Goal: Task Accomplishment & Management: Manage account settings

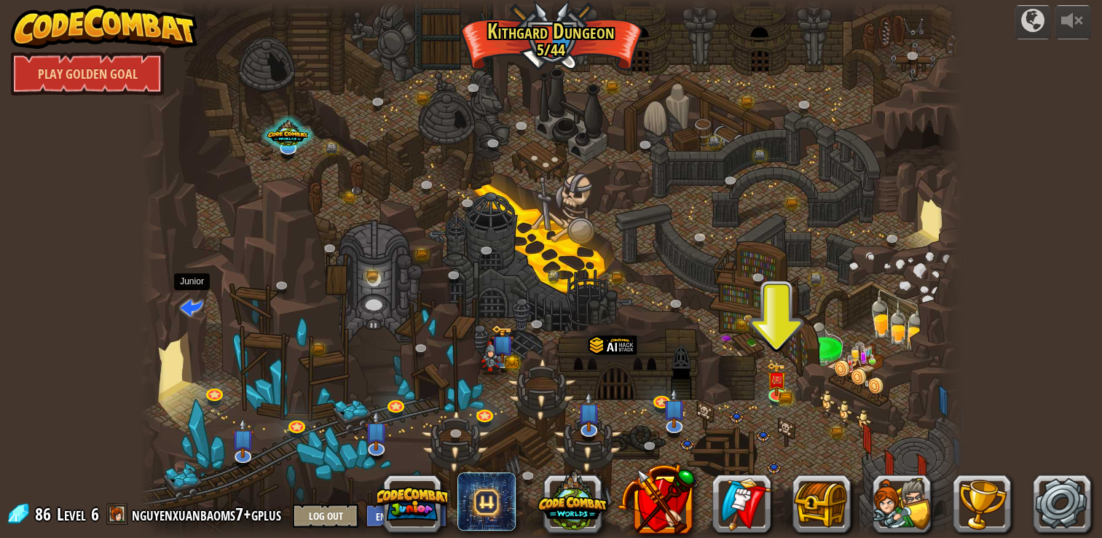
click at [195, 307] on span at bounding box center [192, 307] width 22 height 22
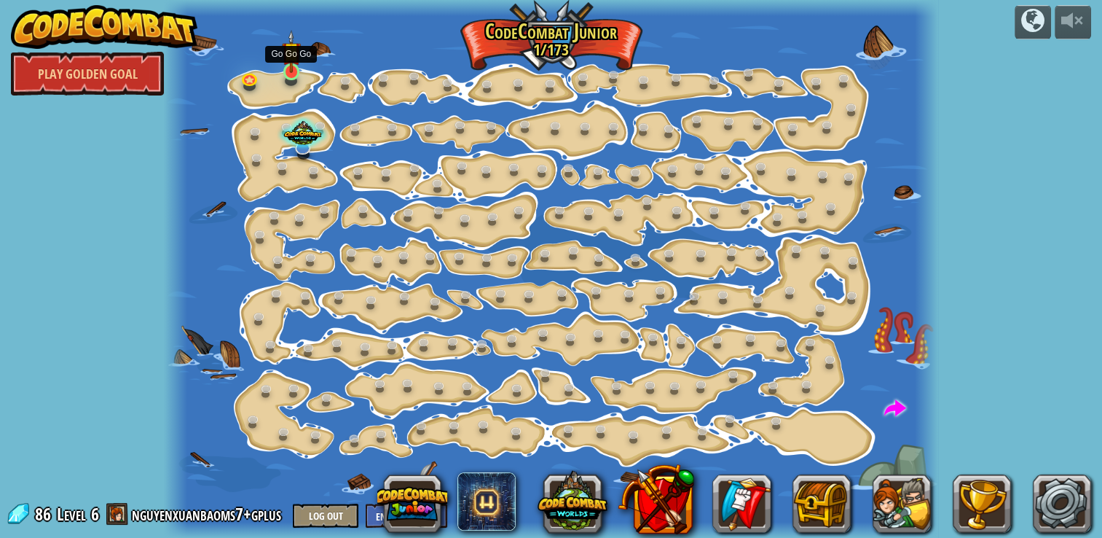
click at [294, 65] on img at bounding box center [291, 52] width 19 height 44
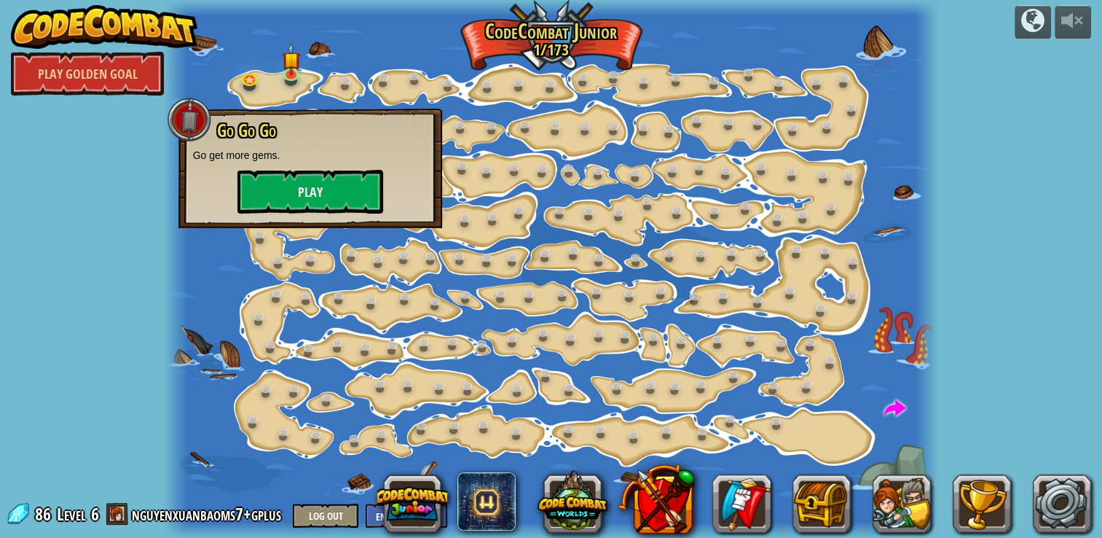
click at [417, 235] on div at bounding box center [551, 269] width 775 height 538
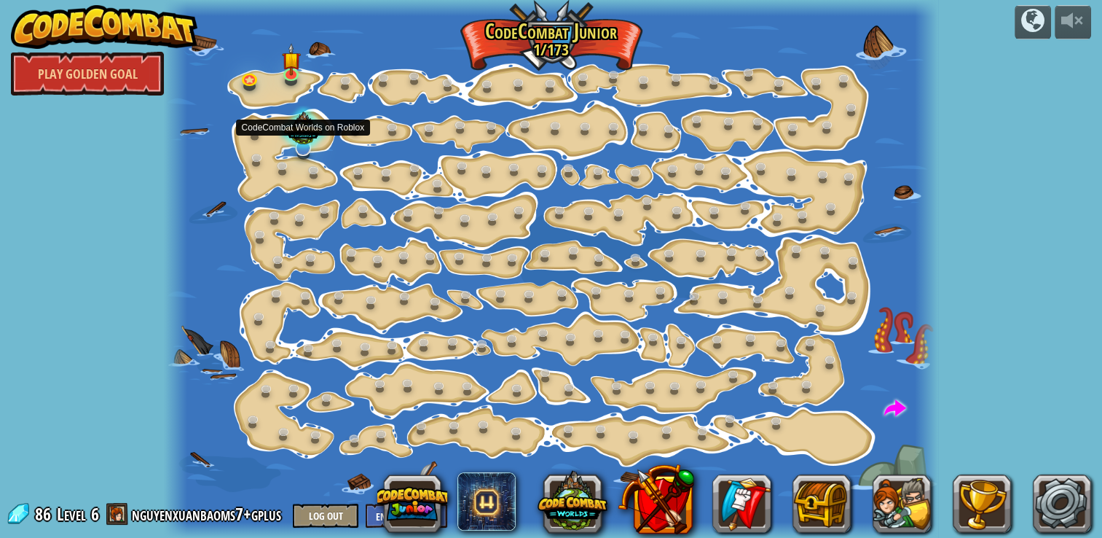
click at [300, 134] on div at bounding box center [304, 130] width 52 height 49
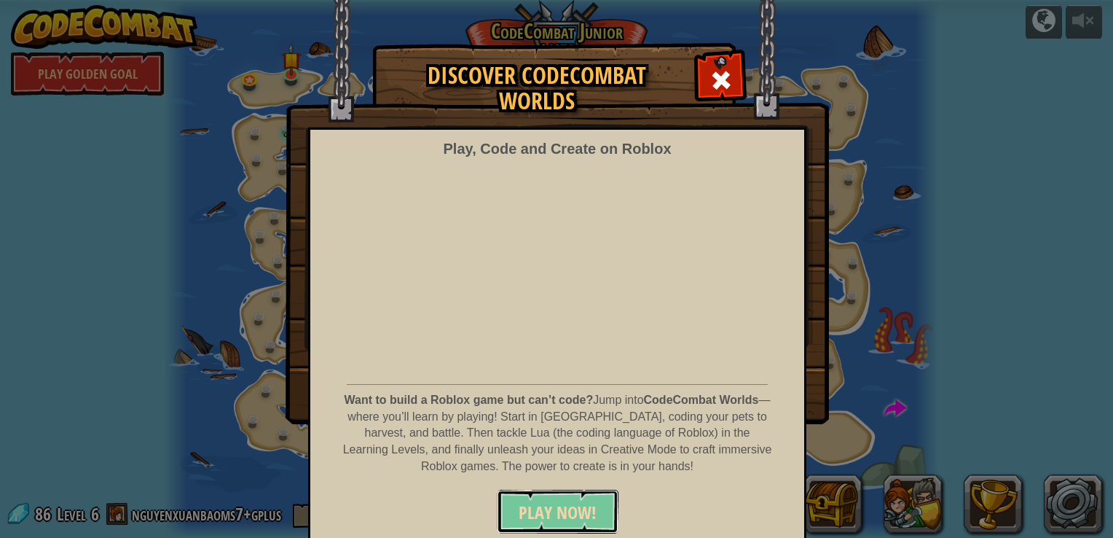
click at [541, 506] on span "PLAY NOW!" at bounding box center [558, 511] width 78 height 23
click at [711, 79] on span at bounding box center [721, 79] width 23 height 23
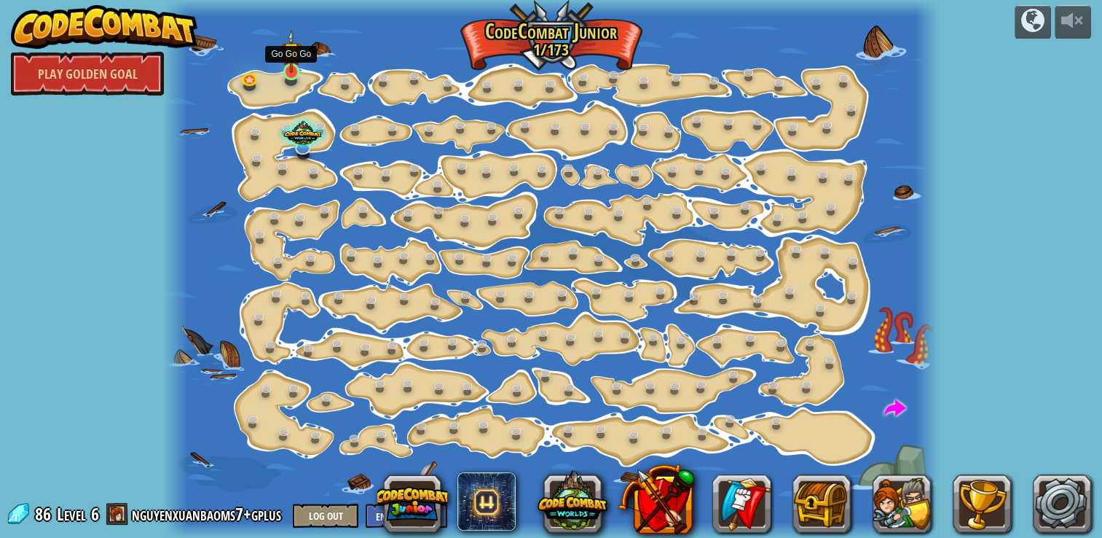
click at [286, 68] on img at bounding box center [291, 52] width 19 height 44
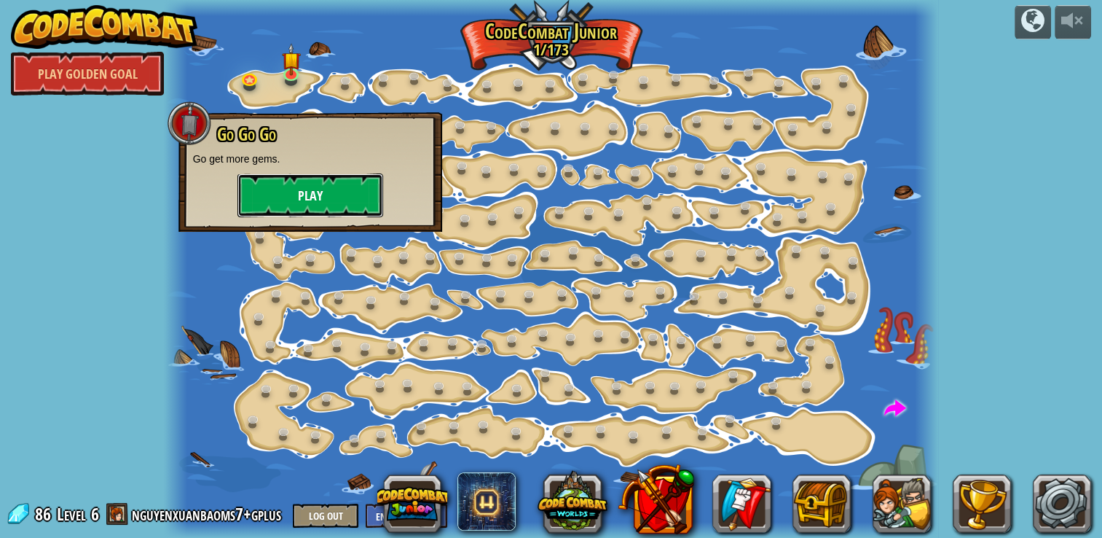
click at [296, 203] on button "Play" at bounding box center [310, 195] width 146 height 44
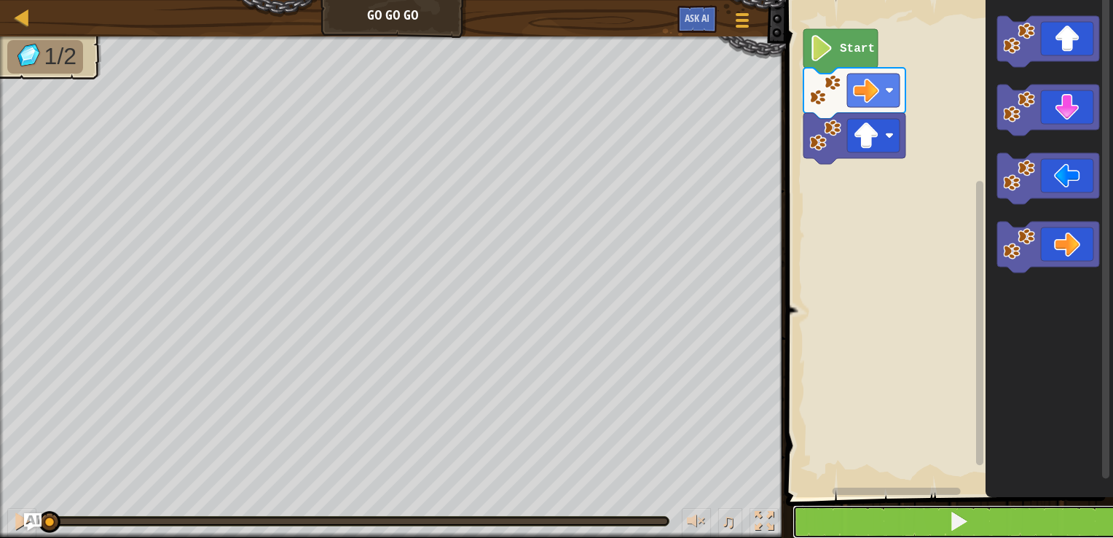
click at [888, 516] on button at bounding box center [958, 522] width 331 height 34
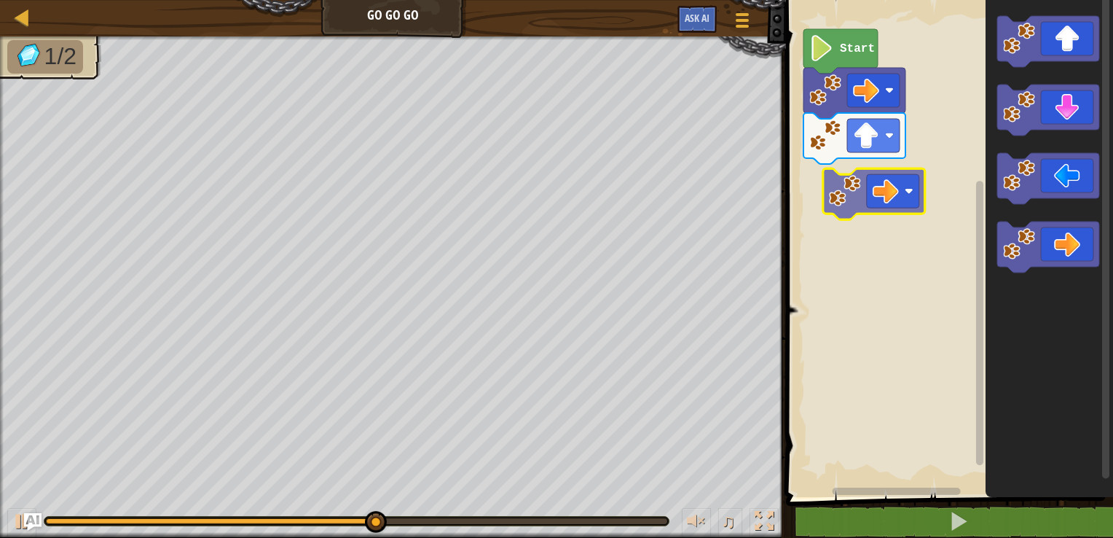
click at [854, 192] on div "Start" at bounding box center [947, 245] width 331 height 504
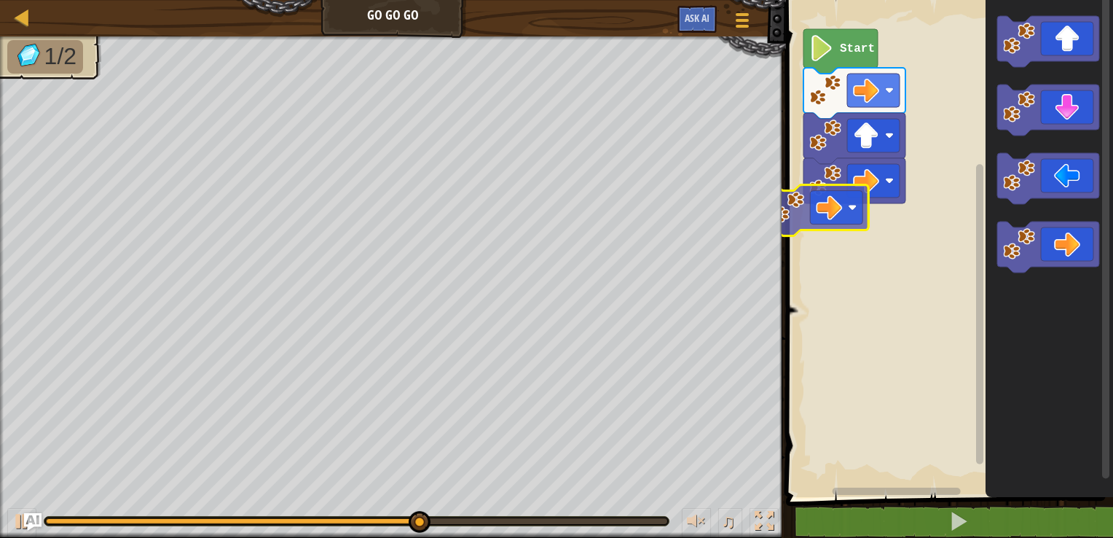
click at [796, 232] on div "Start" at bounding box center [947, 245] width 331 height 504
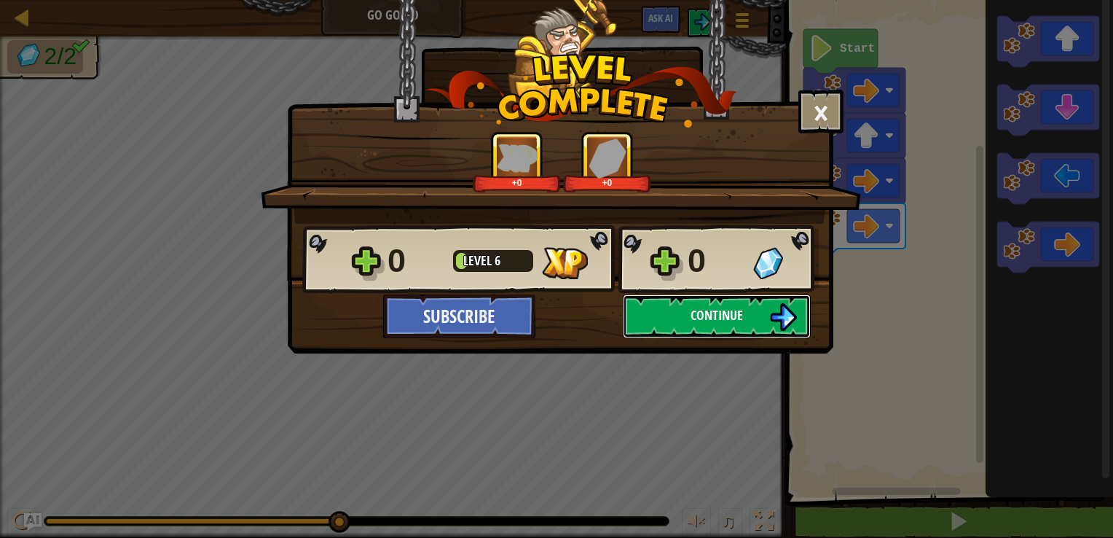
click at [771, 313] on img at bounding box center [783, 317] width 28 height 28
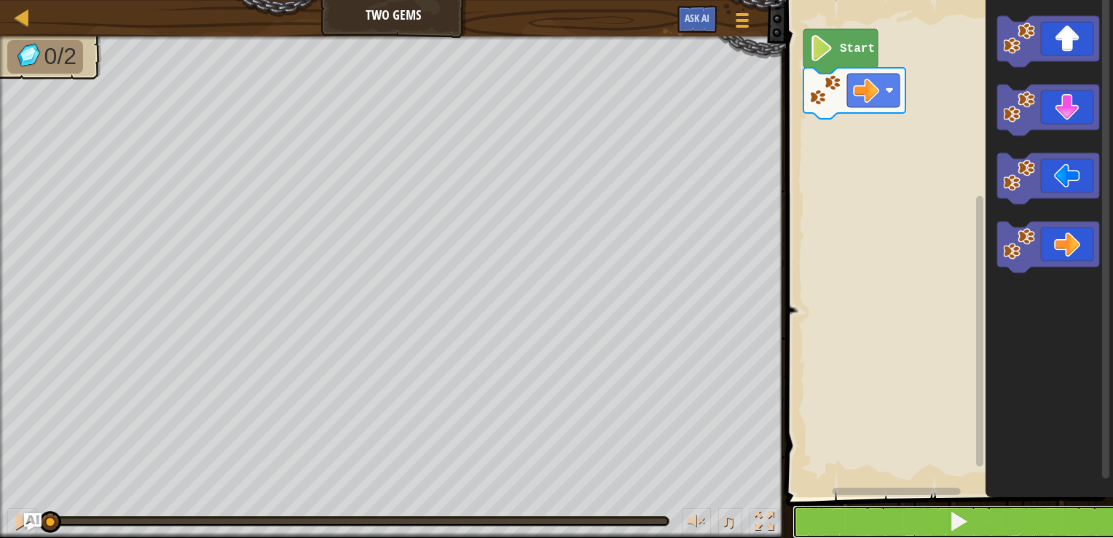
click at [848, 522] on button at bounding box center [958, 522] width 331 height 34
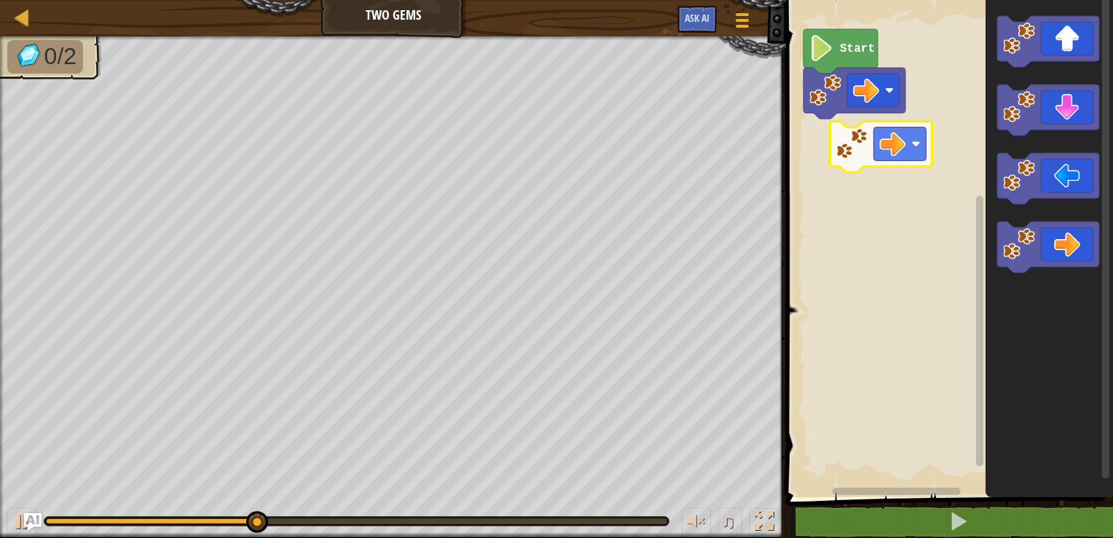
click at [839, 135] on div "Start" at bounding box center [947, 245] width 331 height 504
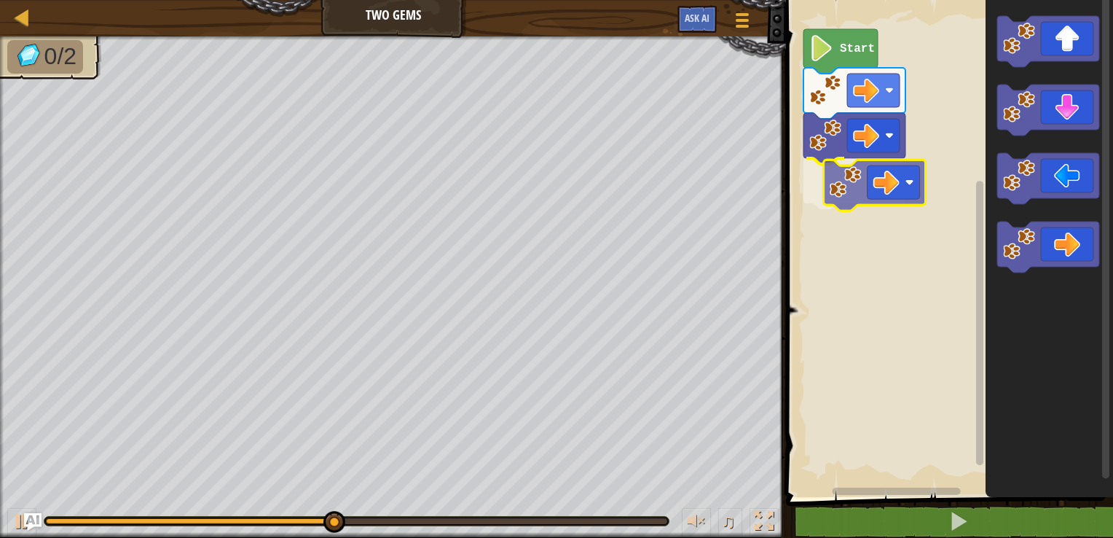
click at [863, 190] on div "Start" at bounding box center [947, 245] width 331 height 504
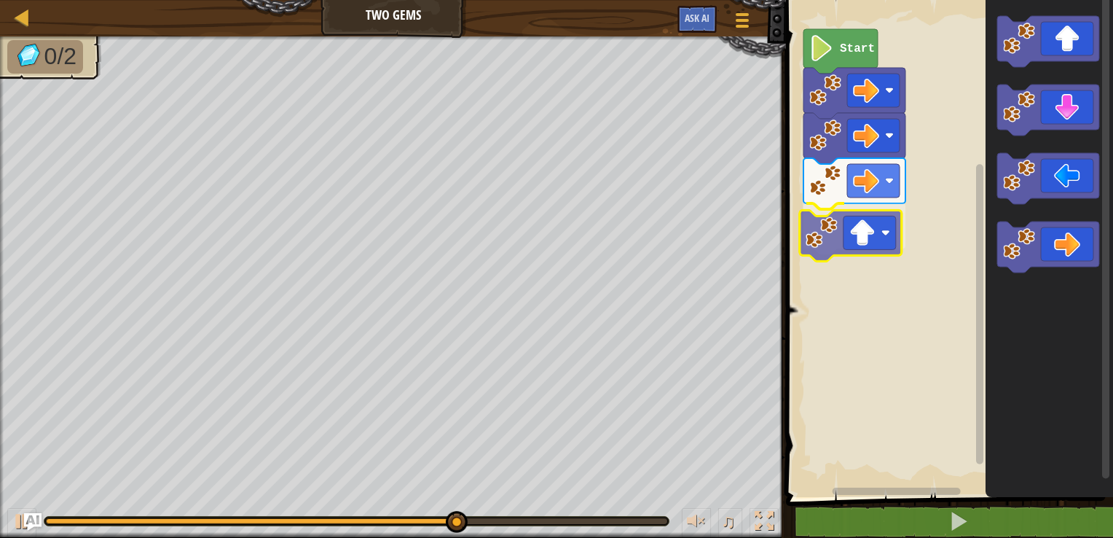
click at [838, 237] on div "Start" at bounding box center [947, 245] width 331 height 504
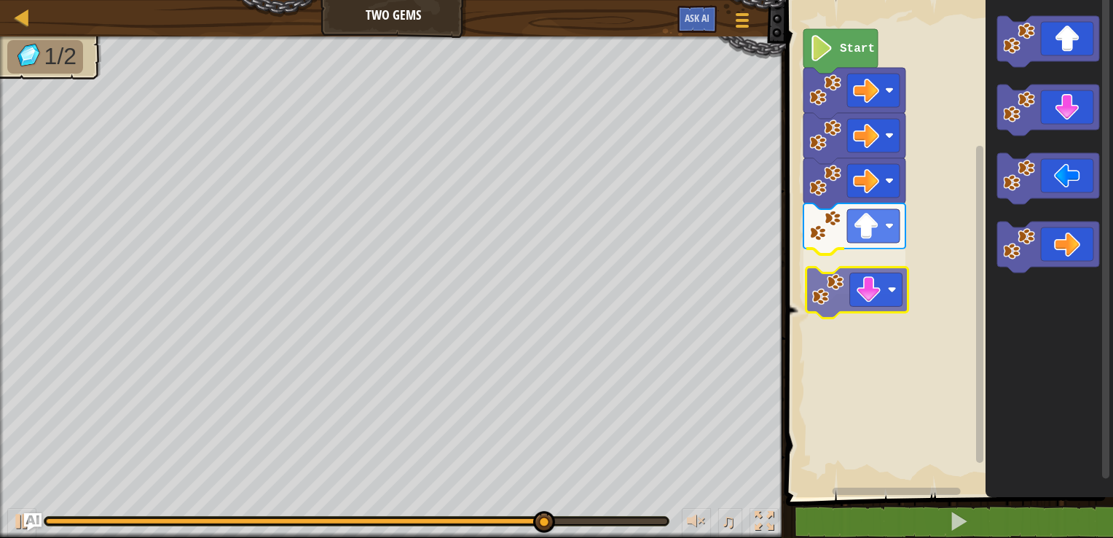
click at [845, 296] on div "Start" at bounding box center [947, 245] width 331 height 504
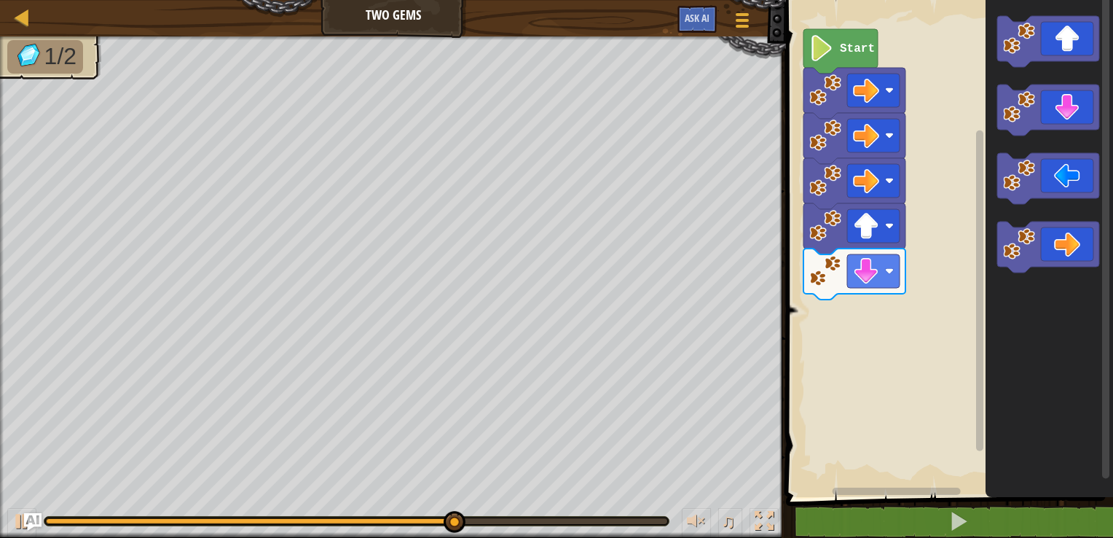
click at [903, 267] on div "Start" at bounding box center [947, 245] width 331 height 504
click at [906, 317] on div "Start" at bounding box center [947, 245] width 331 height 504
click at [950, 215] on div "Start" at bounding box center [947, 245] width 331 height 504
click at [975, 200] on div "Start" at bounding box center [947, 245] width 331 height 504
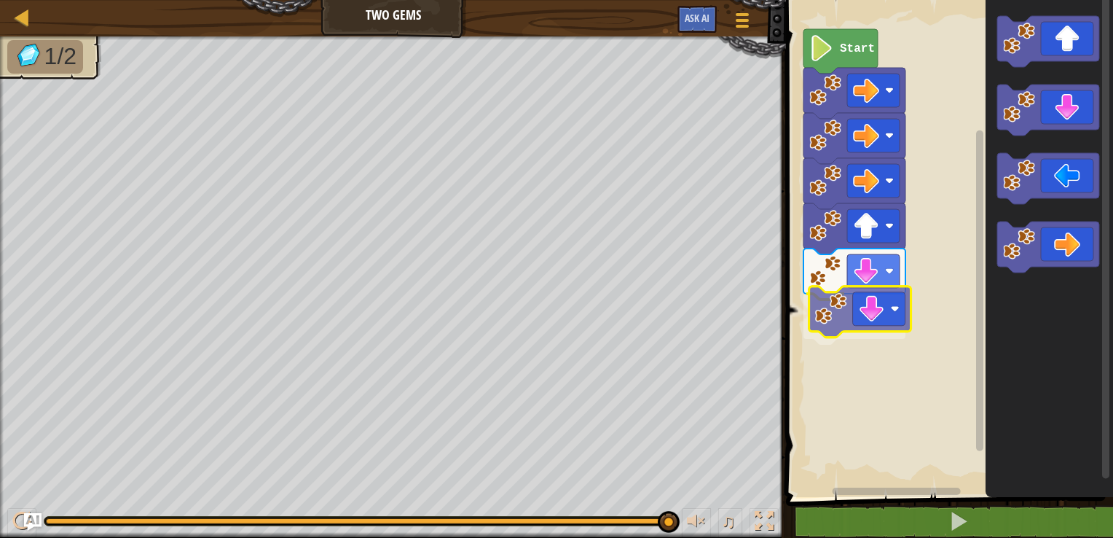
click at [836, 322] on div "Start" at bounding box center [947, 245] width 331 height 504
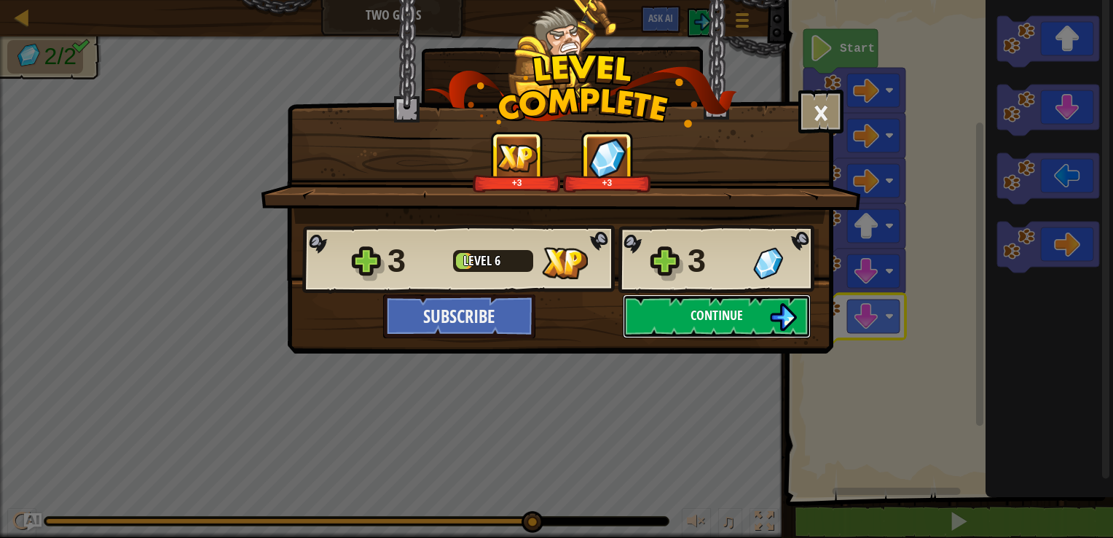
click at [679, 319] on button "Continue" at bounding box center [717, 316] width 188 height 44
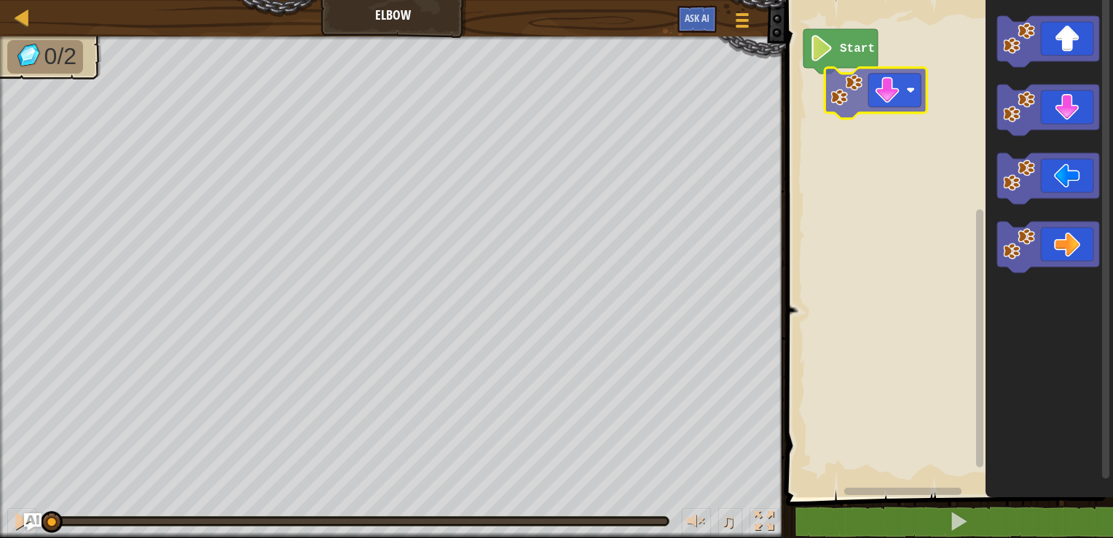
click at [848, 98] on div "Start" at bounding box center [947, 245] width 331 height 504
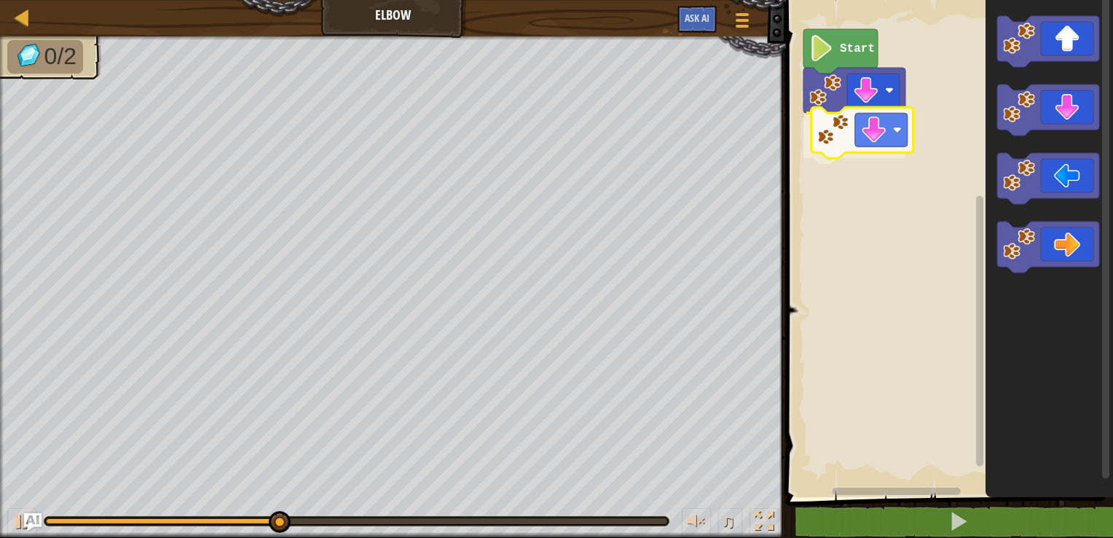
click at [844, 138] on div "Start" at bounding box center [947, 245] width 331 height 504
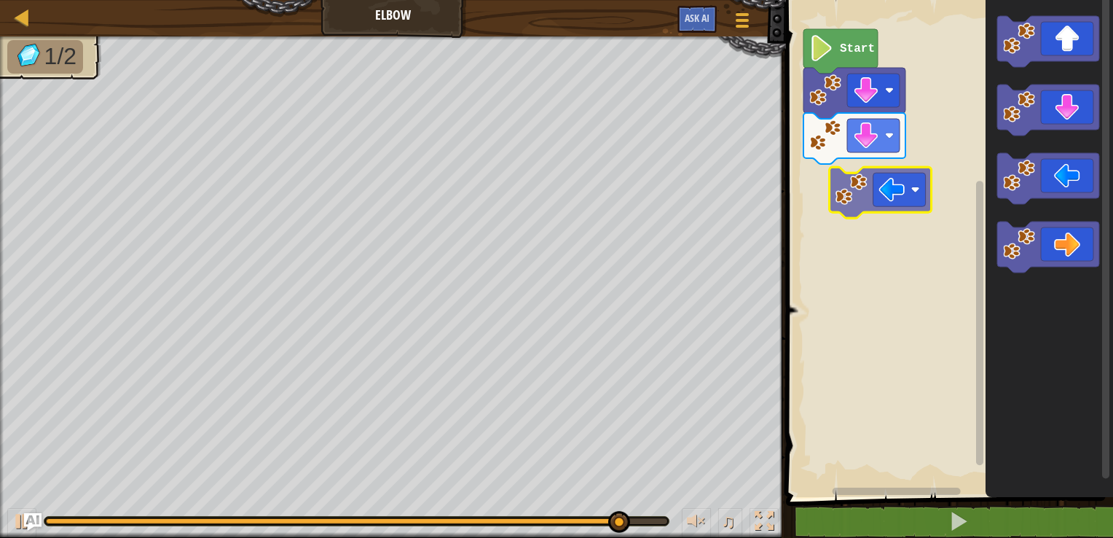
click at [840, 203] on div "Start" at bounding box center [947, 245] width 331 height 504
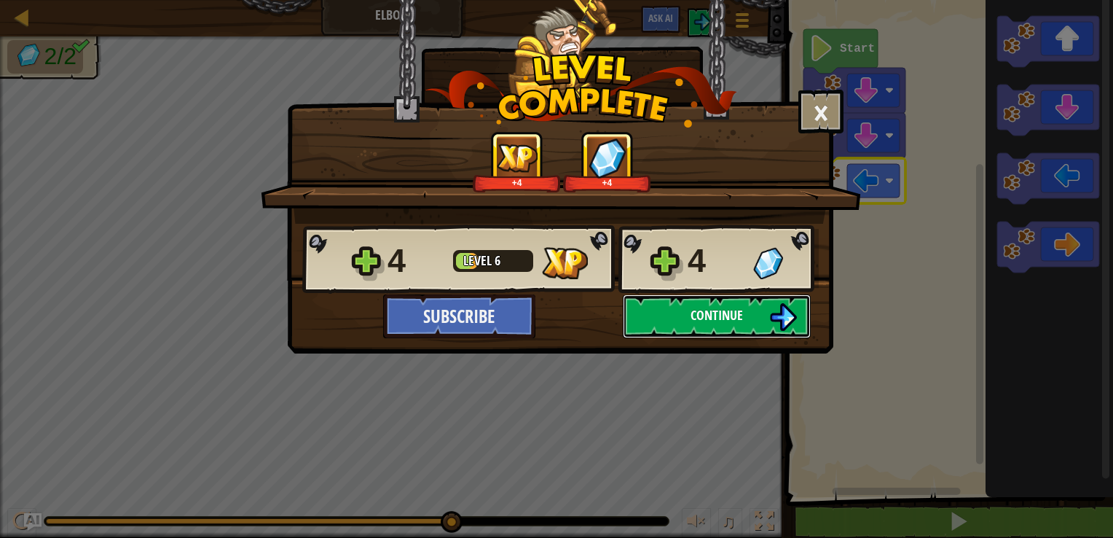
click at [681, 320] on button "Continue" at bounding box center [717, 316] width 188 height 44
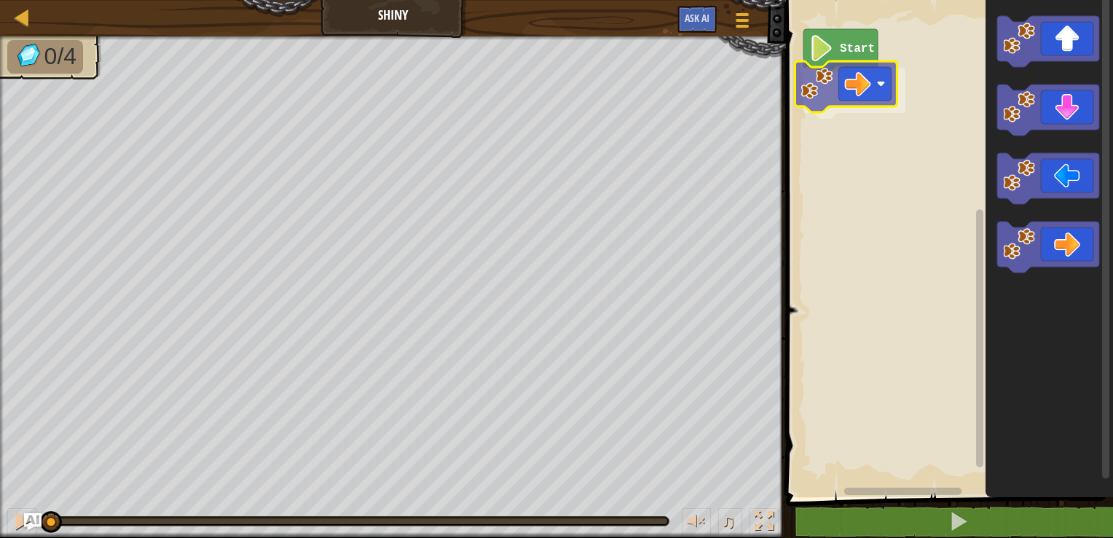
click at [844, 89] on div "Start" at bounding box center [947, 245] width 331 height 504
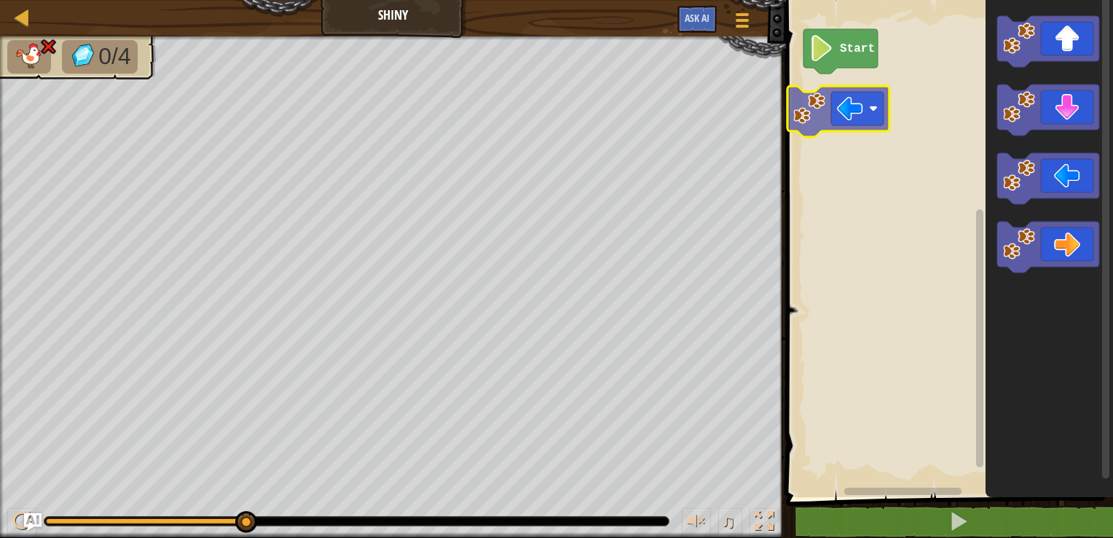
click at [820, 117] on div "Start" at bounding box center [947, 245] width 331 height 504
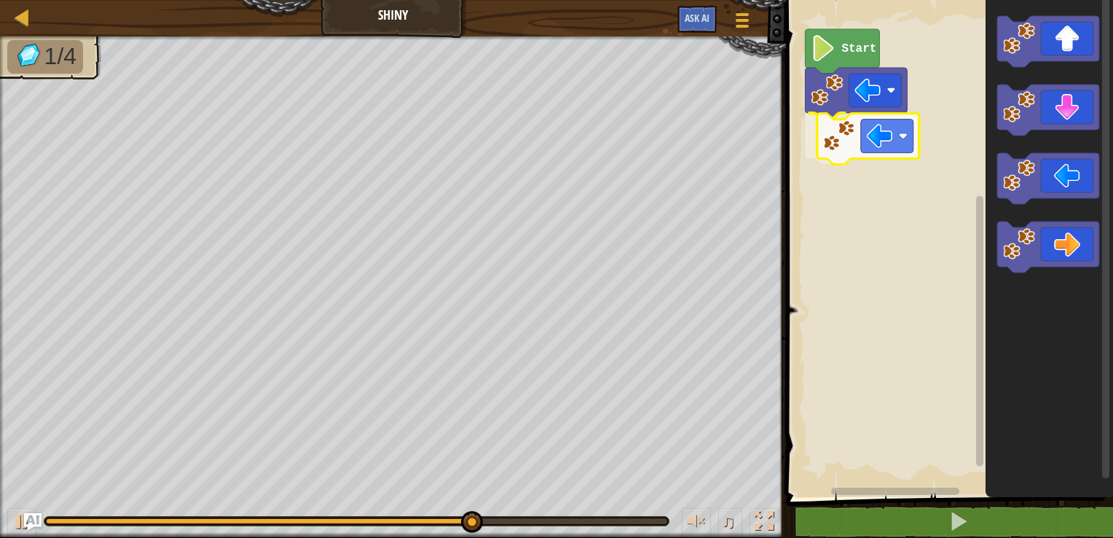
click at [836, 152] on div "Start" at bounding box center [947, 245] width 331 height 504
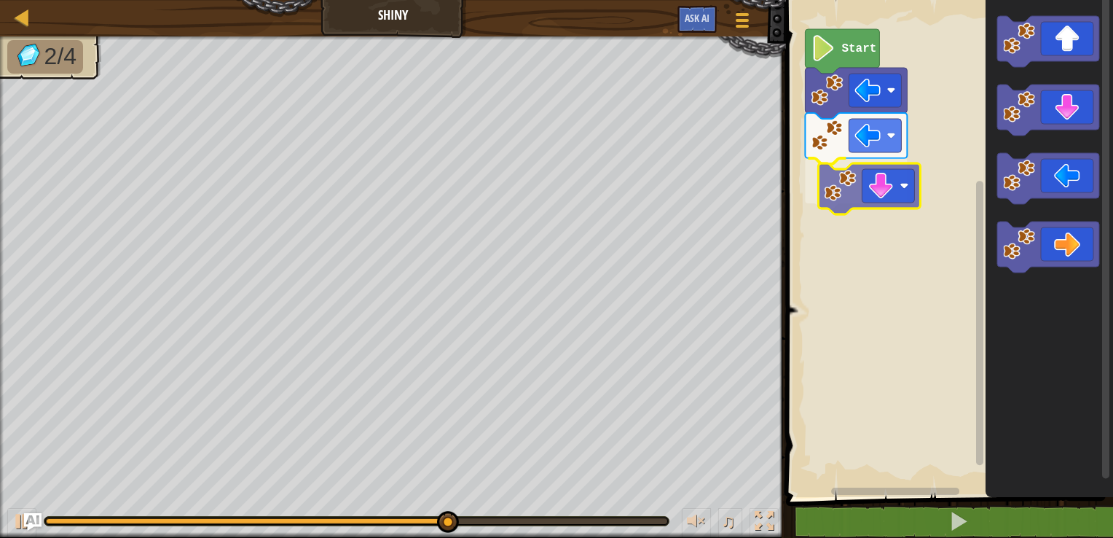
click at [848, 199] on div "Start" at bounding box center [947, 245] width 331 height 504
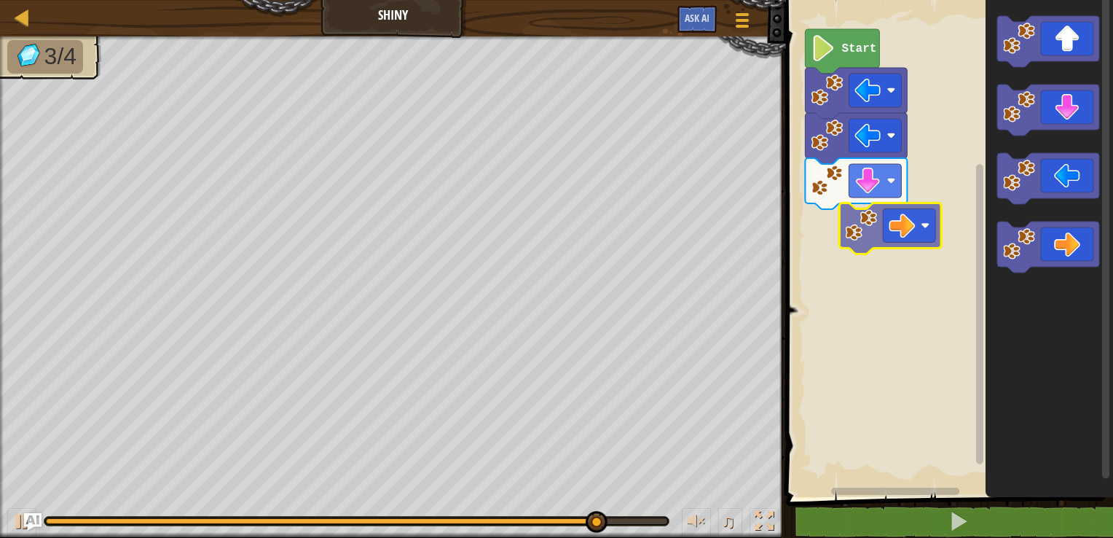
click at [877, 224] on div "Start" at bounding box center [947, 245] width 331 height 504
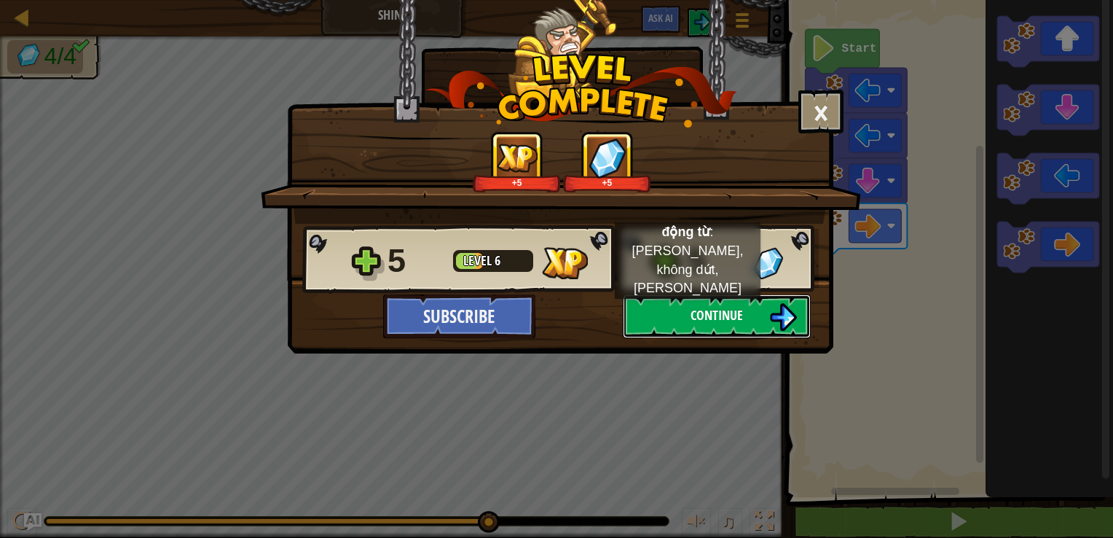
click at [688, 313] on button "Continue" at bounding box center [717, 316] width 188 height 44
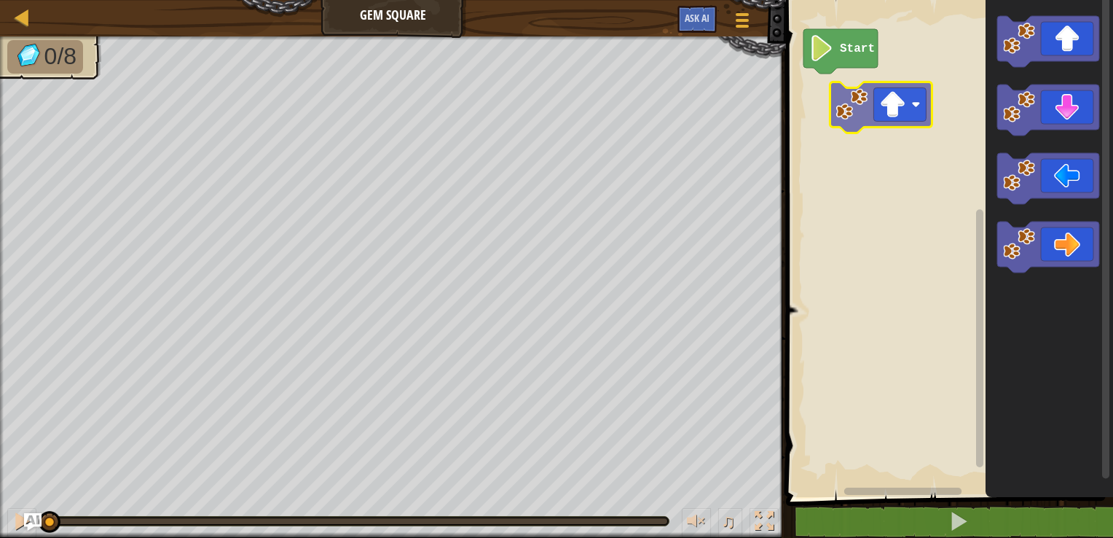
click at [857, 109] on div "Start" at bounding box center [947, 245] width 331 height 504
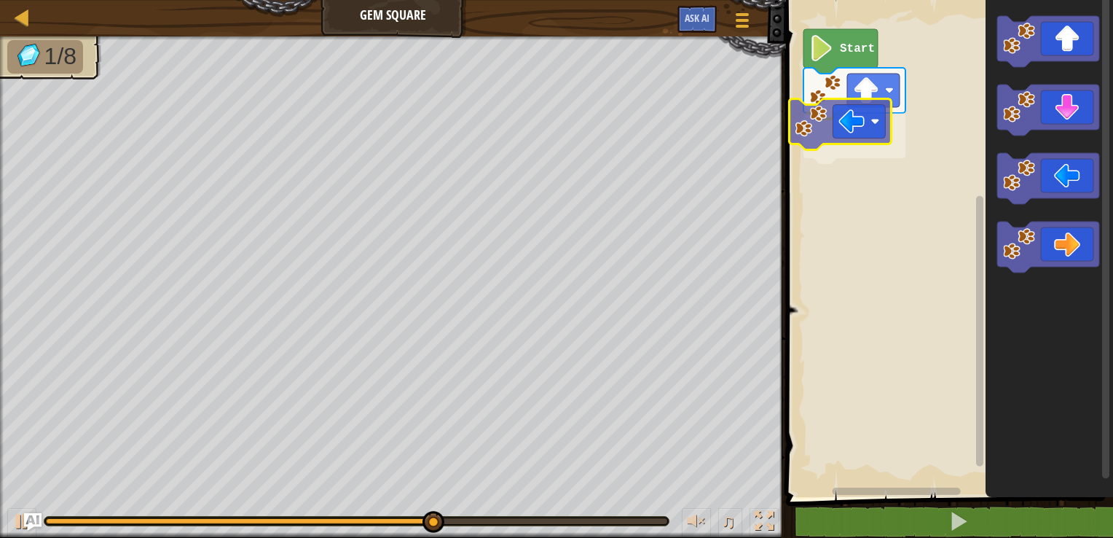
click at [811, 130] on div "Start" at bounding box center [947, 245] width 331 height 504
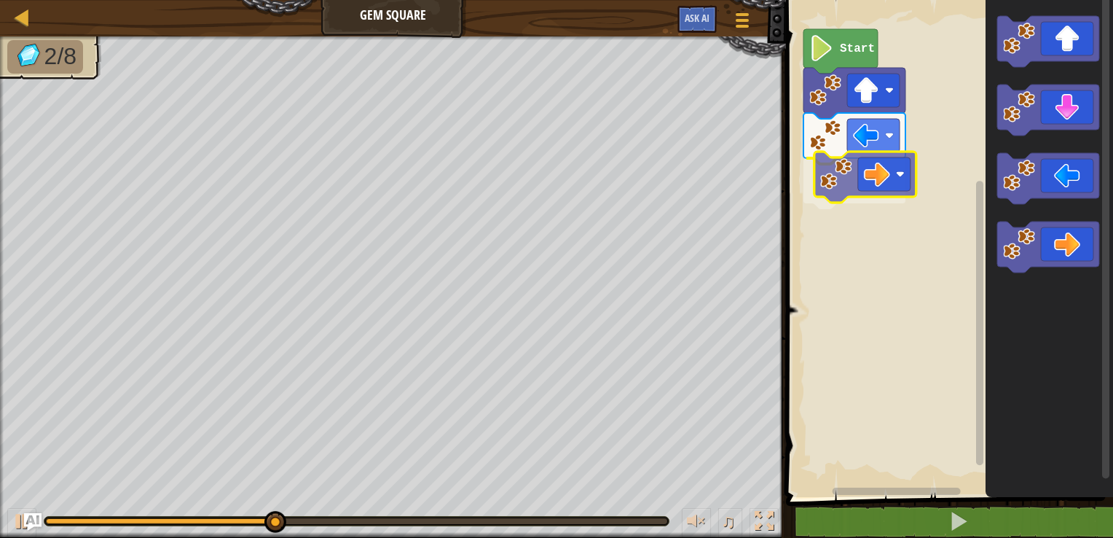
click at [852, 182] on div "Start" at bounding box center [947, 245] width 331 height 504
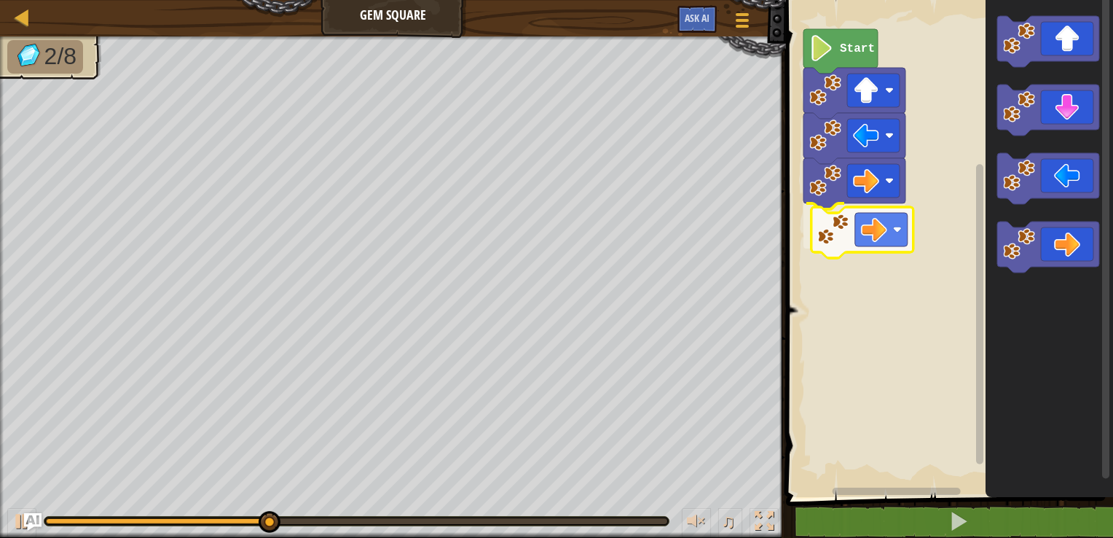
click at [829, 236] on div "Start" at bounding box center [947, 245] width 331 height 504
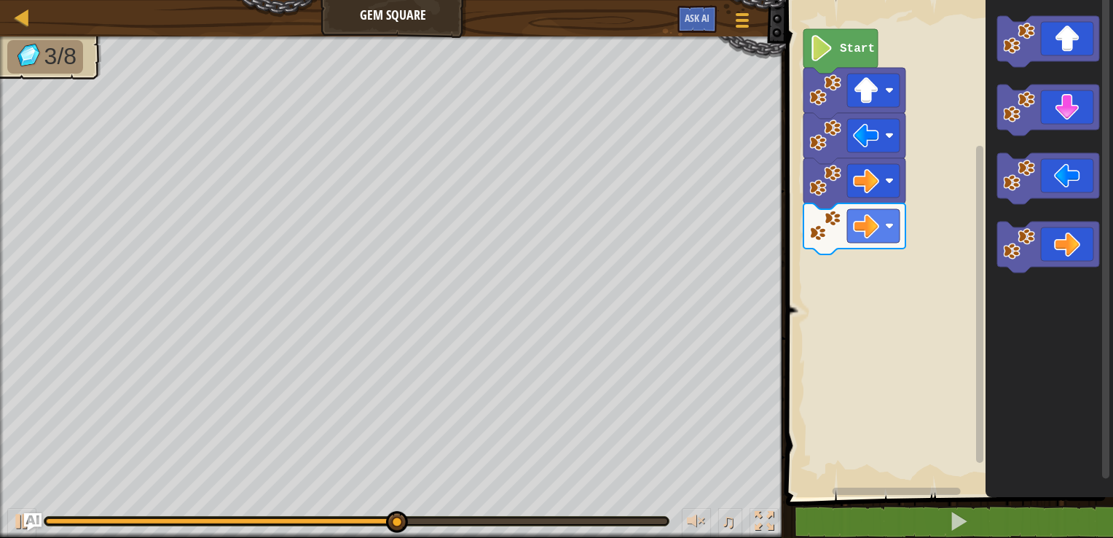
click at [853, 374] on div "Start" at bounding box center [947, 245] width 331 height 504
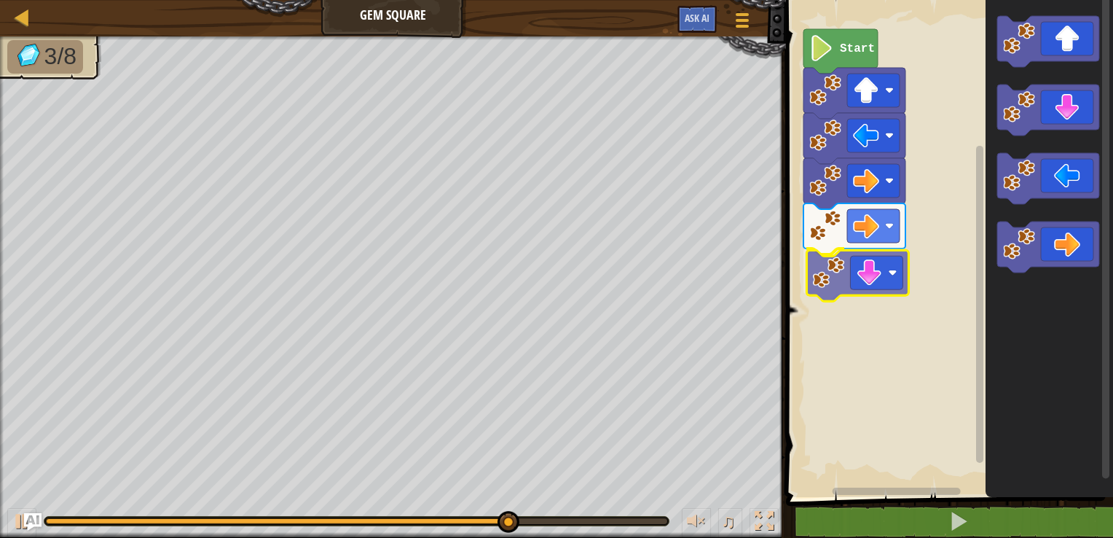
click at [820, 299] on div "Start" at bounding box center [947, 245] width 331 height 504
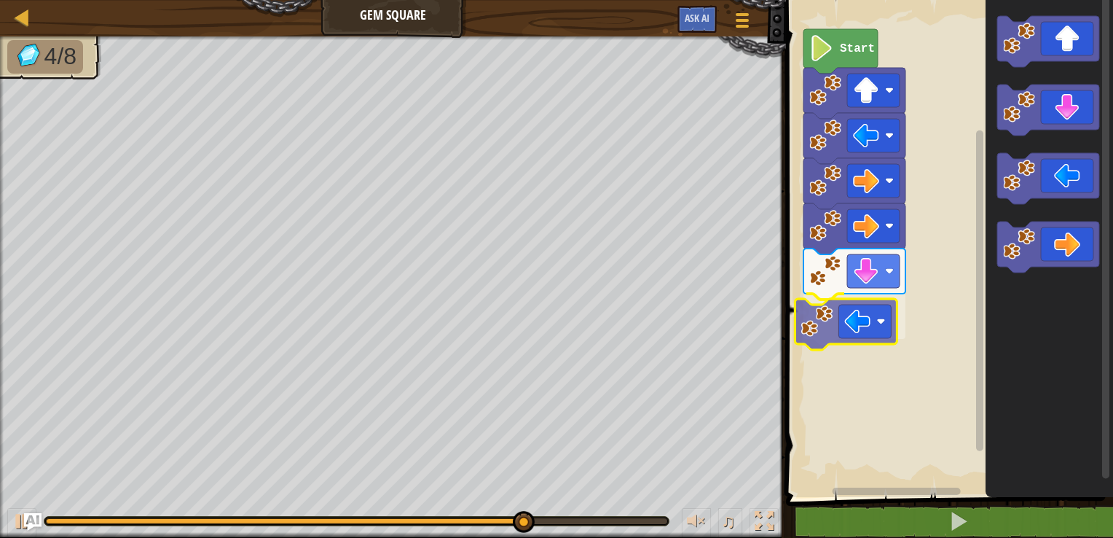
click at [819, 327] on div "Start" at bounding box center [947, 245] width 331 height 504
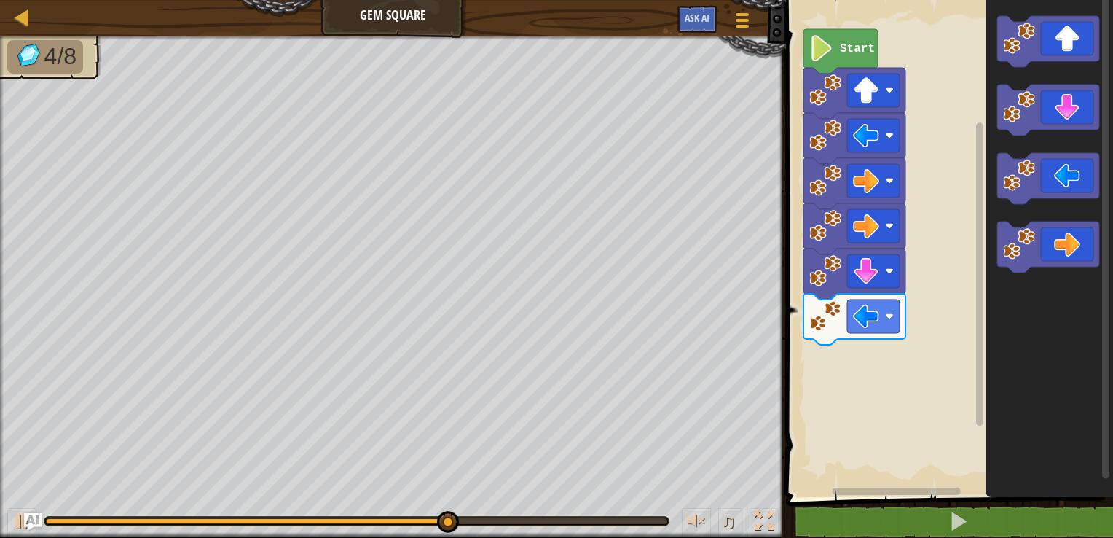
click at [847, 405] on div "Start" at bounding box center [947, 245] width 331 height 504
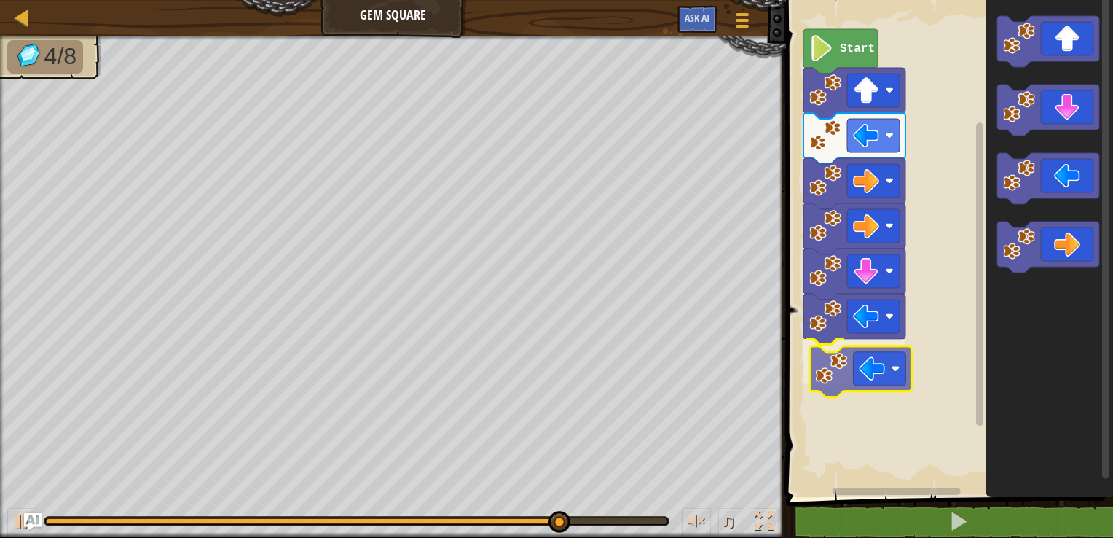
click at [823, 372] on div "Start" at bounding box center [947, 245] width 331 height 504
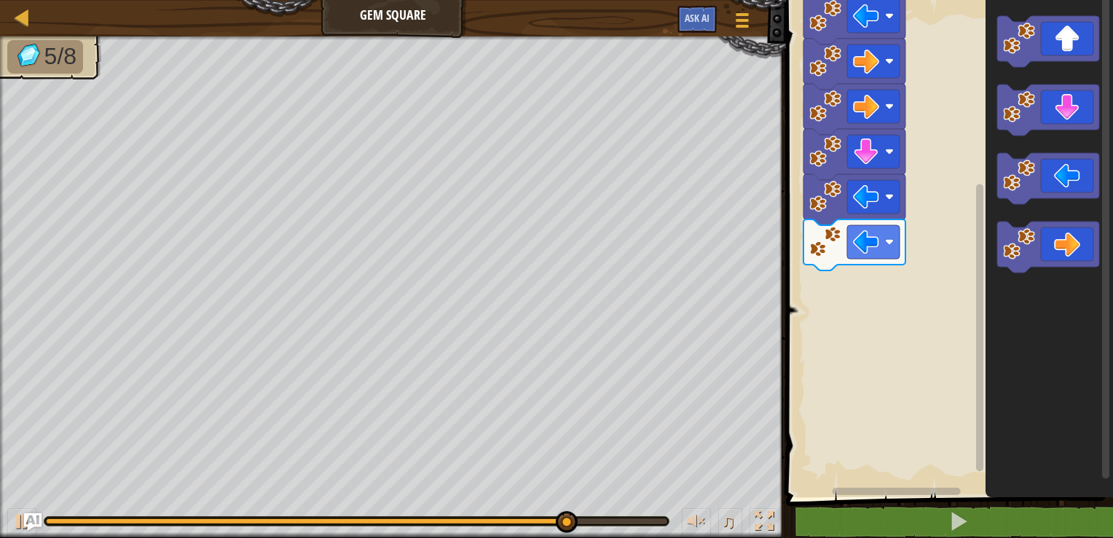
click at [895, 246] on div "Start" at bounding box center [947, 245] width 331 height 504
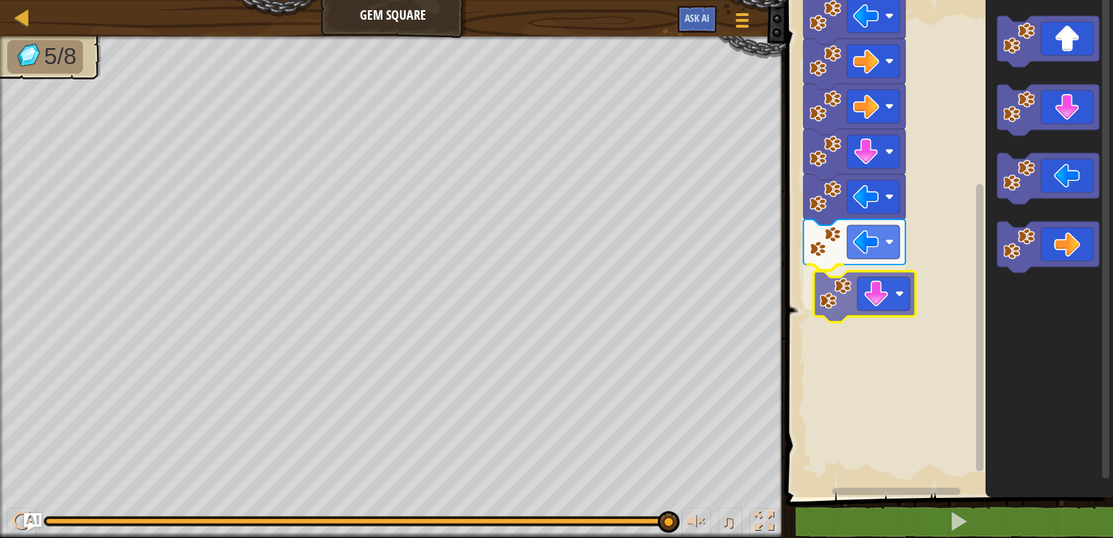
click at [833, 296] on div "Start" at bounding box center [947, 245] width 331 height 504
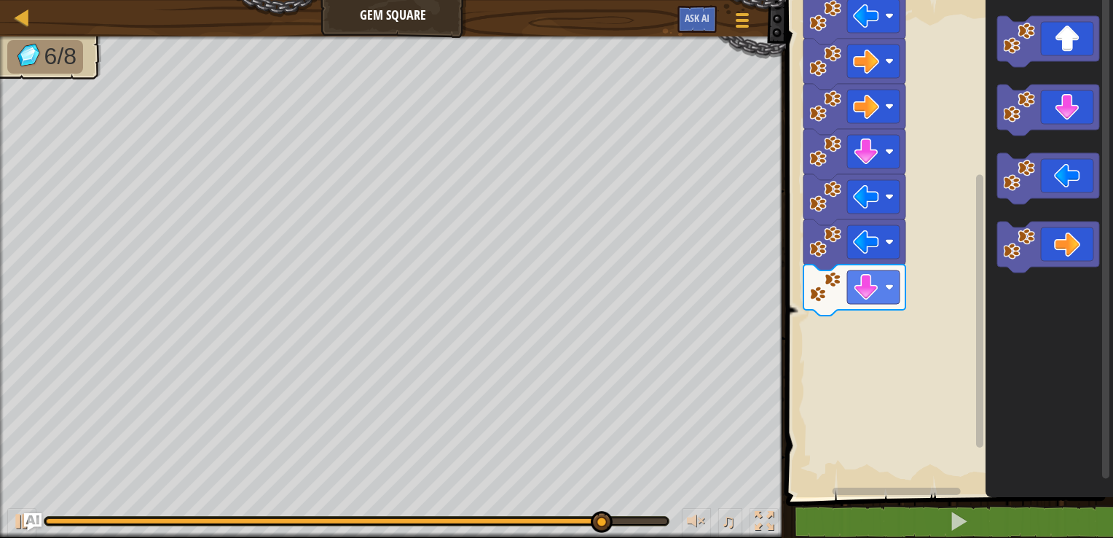
click at [966, 340] on div "Start" at bounding box center [947, 245] width 331 height 504
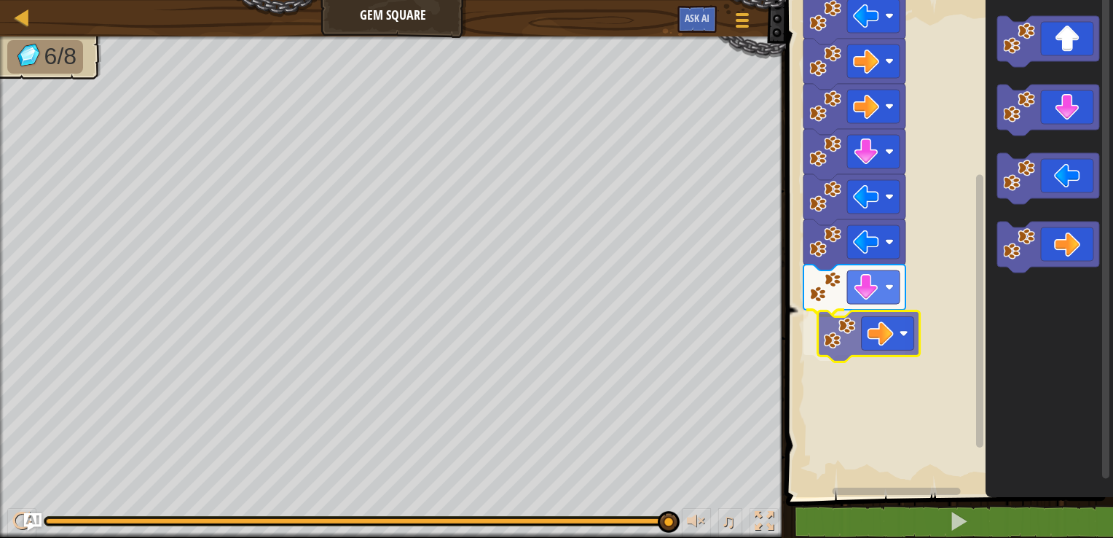
click at [844, 340] on div "Start" at bounding box center [947, 245] width 331 height 504
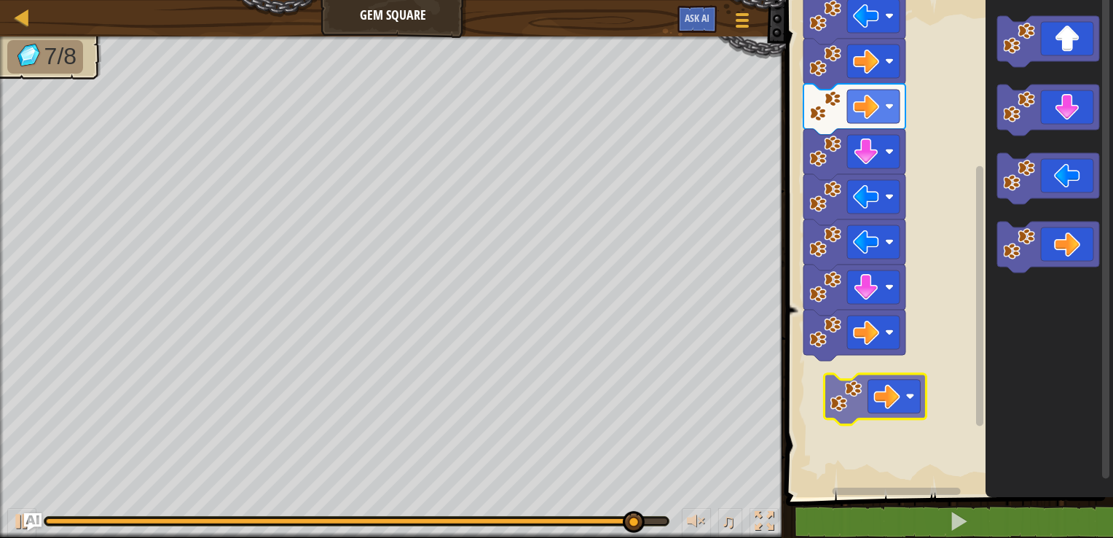
click at [827, 400] on div "Start" at bounding box center [947, 245] width 331 height 504
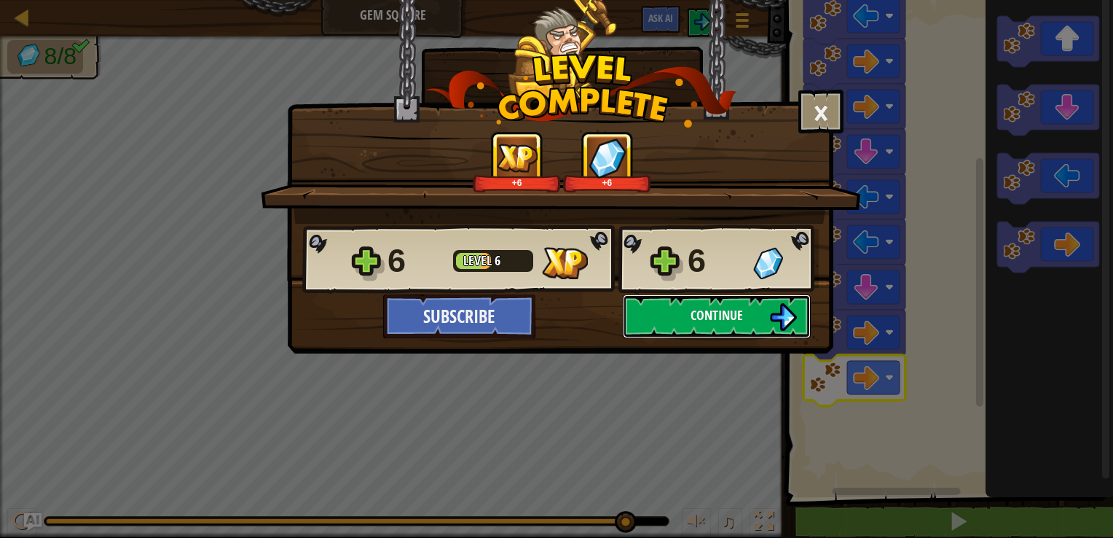
click at [679, 319] on button "Continue" at bounding box center [717, 316] width 188 height 44
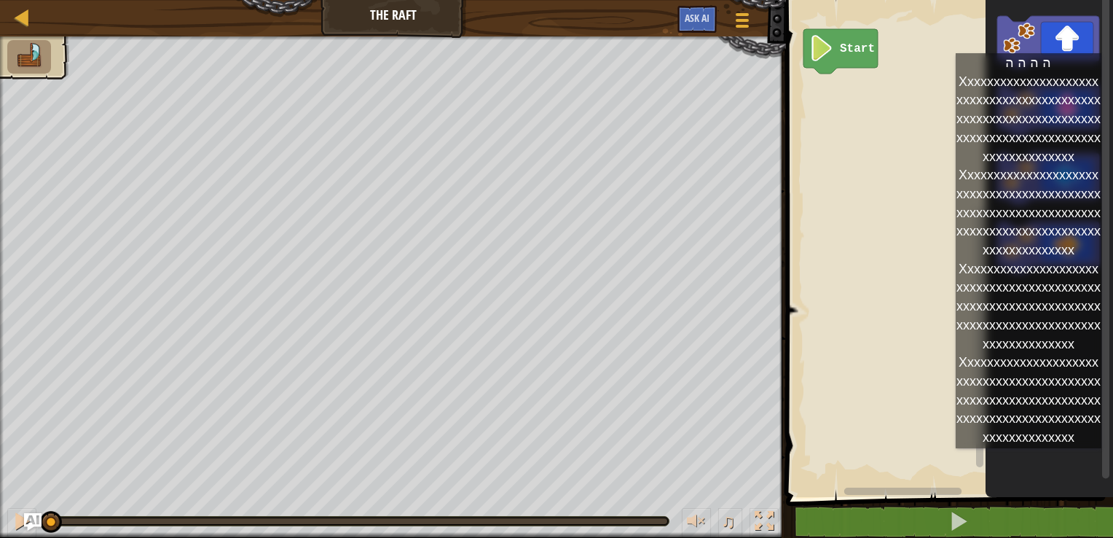
click at [941, 101] on div "Start" at bounding box center [947, 245] width 331 height 504
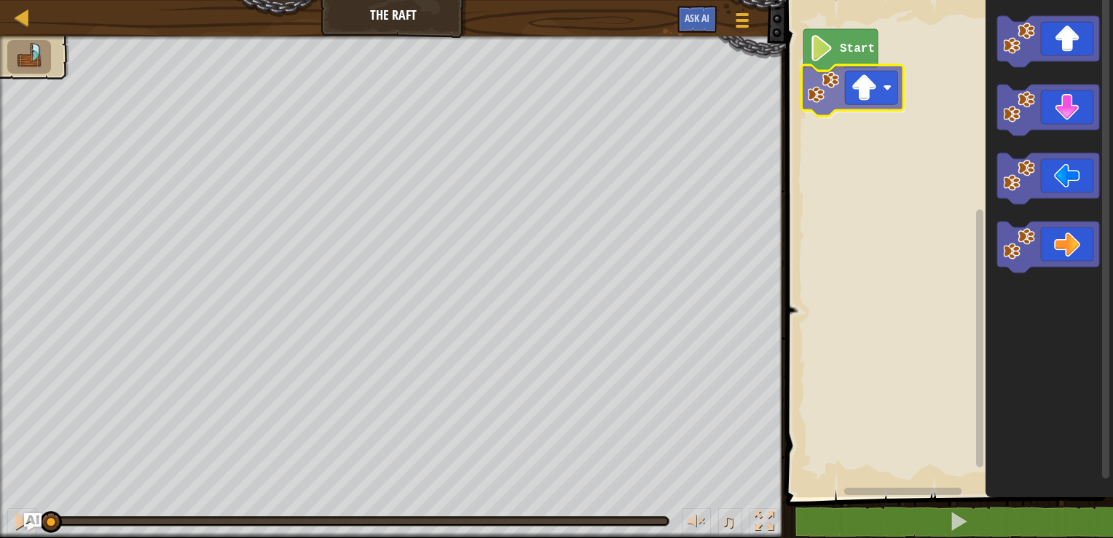
click at [816, 92] on div "Start" at bounding box center [947, 245] width 331 height 504
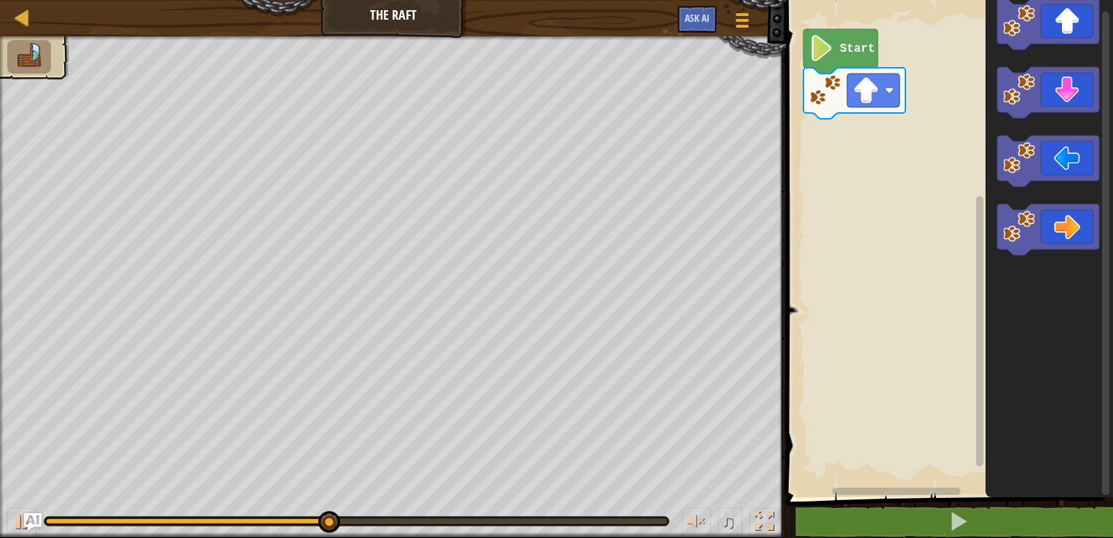
click at [841, 152] on div "Start" at bounding box center [947, 245] width 331 height 504
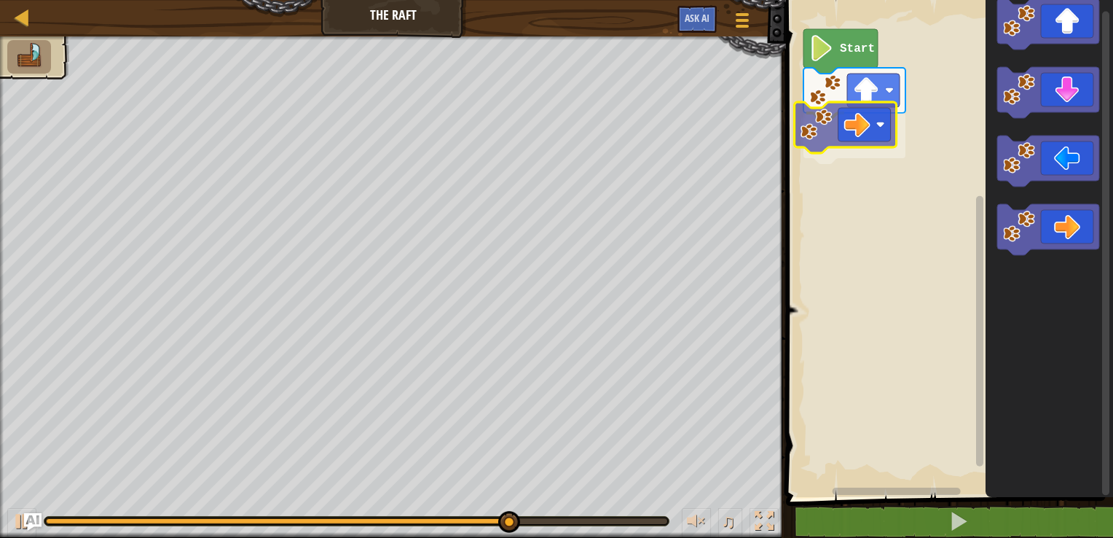
click at [812, 127] on div "Start" at bounding box center [947, 245] width 331 height 504
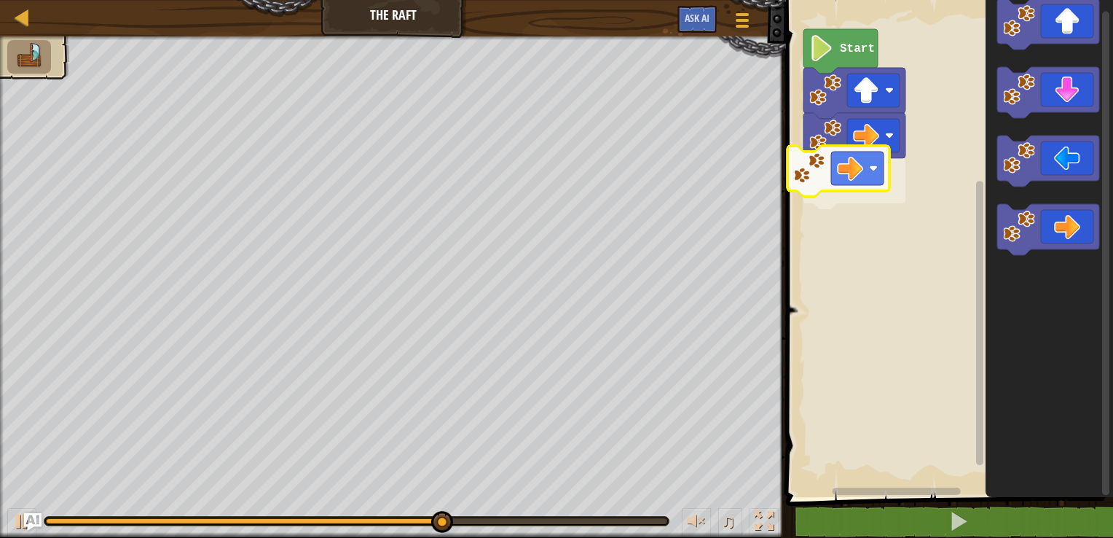
click at [793, 176] on div "Start" at bounding box center [947, 245] width 331 height 504
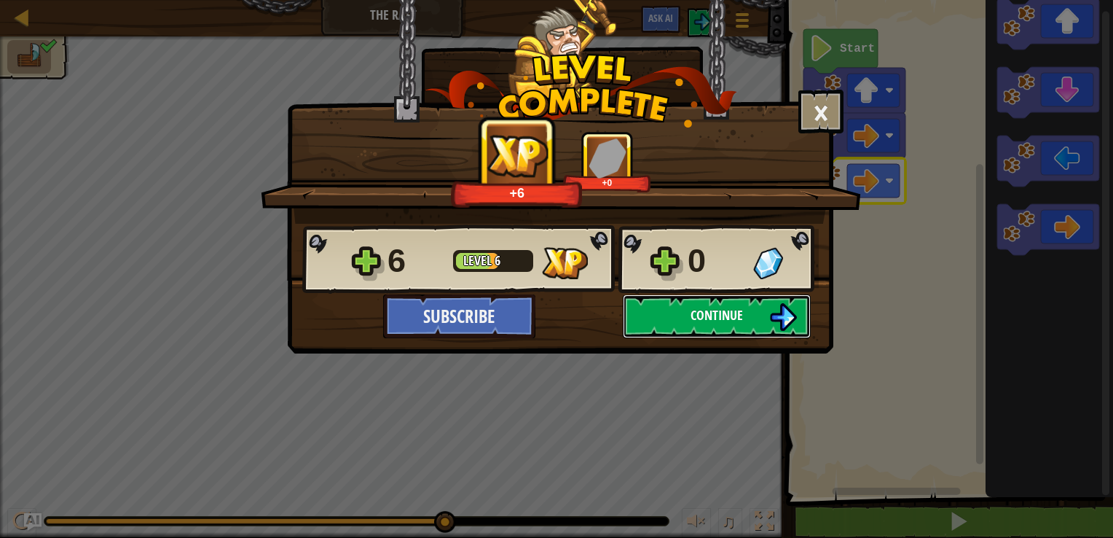
click at [746, 319] on button "Continue" at bounding box center [717, 316] width 188 height 44
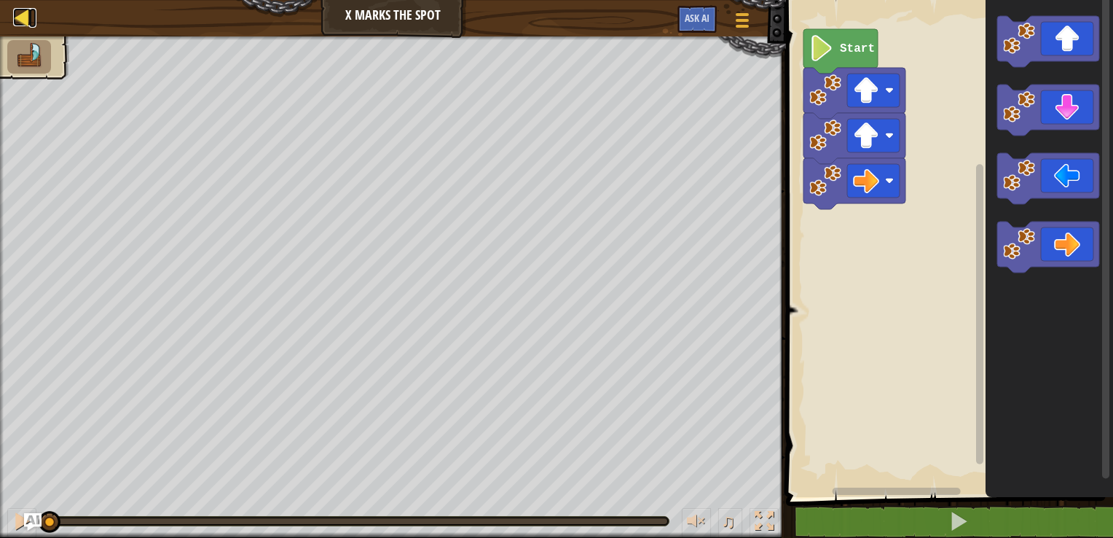
click at [26, 22] on div at bounding box center [22, 17] width 18 height 18
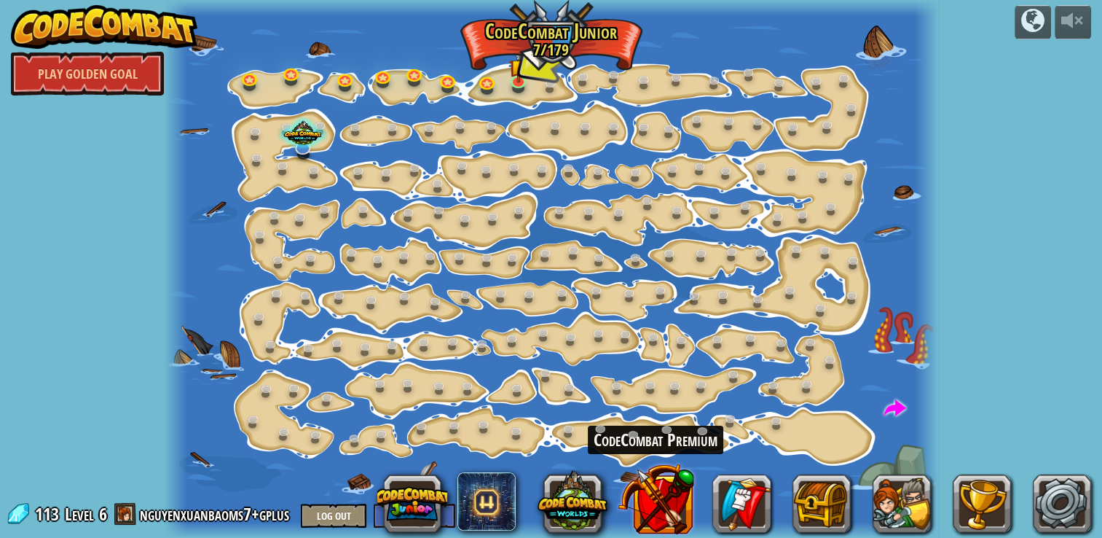
click at [666, 490] on button at bounding box center [656, 498] width 76 height 76
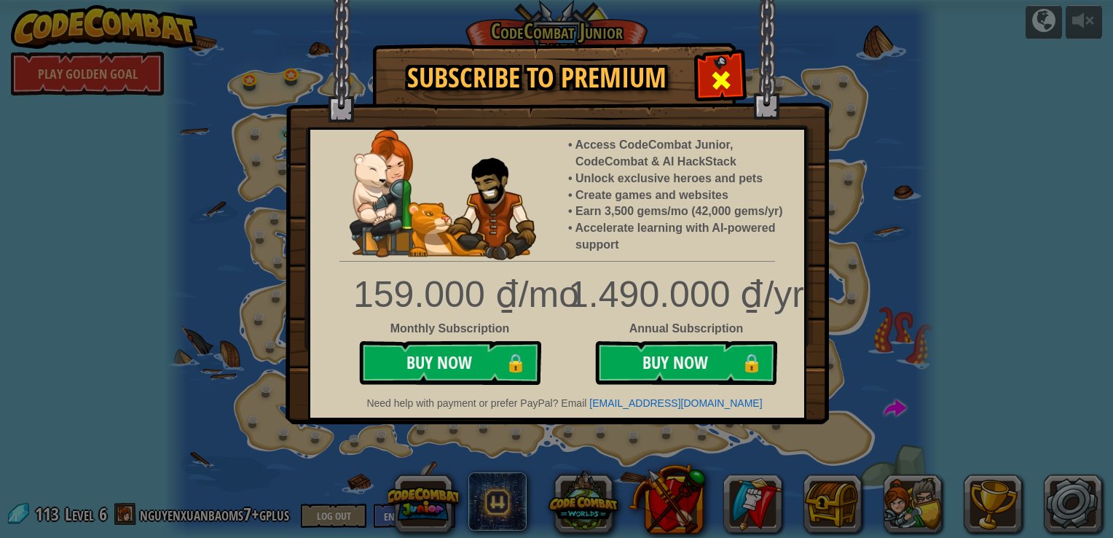
click at [724, 75] on span at bounding box center [721, 79] width 23 height 23
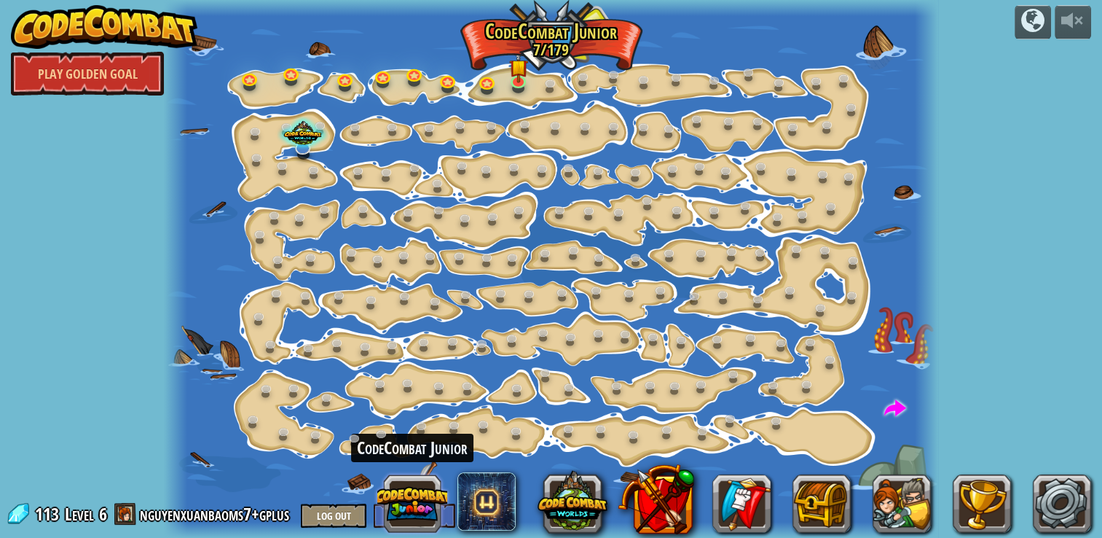
click at [404, 503] on button at bounding box center [412, 503] width 70 height 70
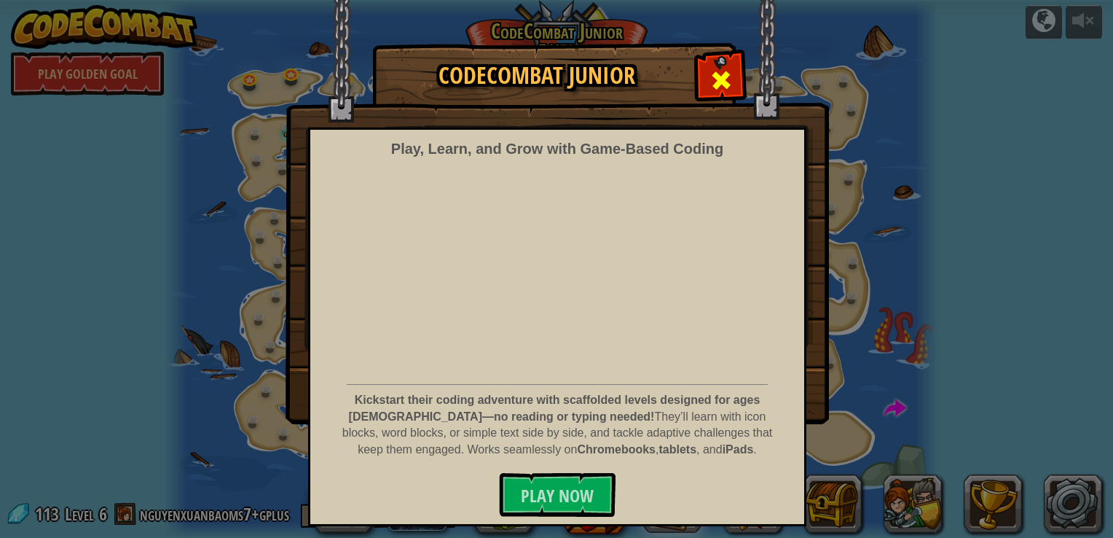
click at [731, 84] on span at bounding box center [721, 79] width 23 height 23
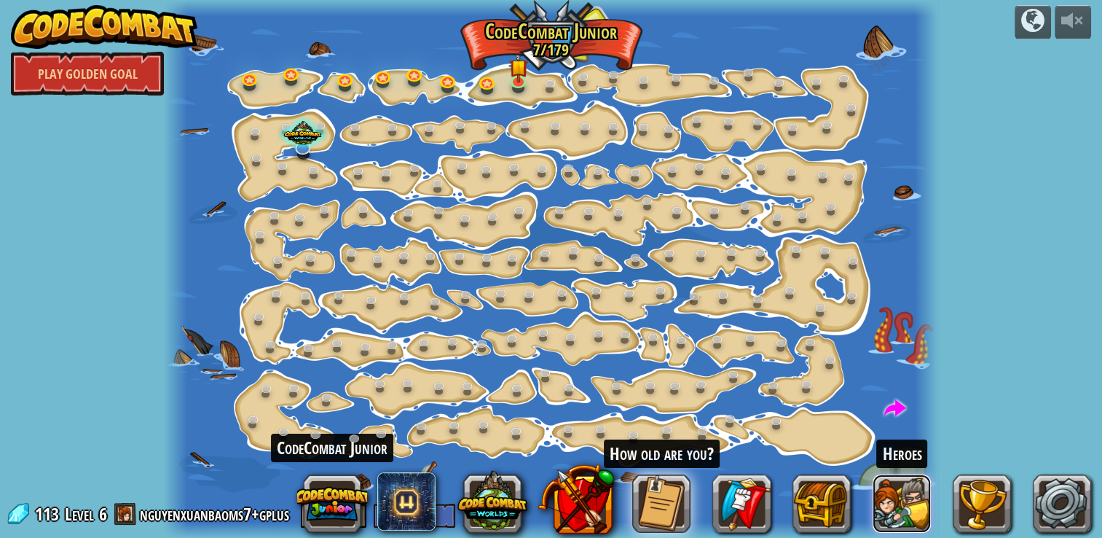
click at [914, 498] on button at bounding box center [902, 503] width 58 height 58
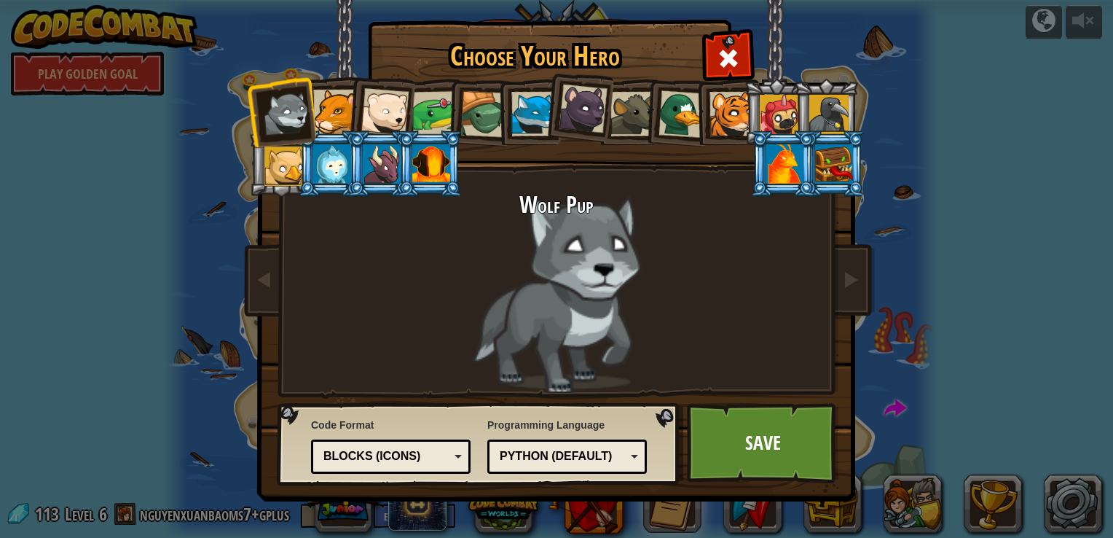
click at [579, 299] on div "Wolf Pup" at bounding box center [556, 292] width 546 height 200
click at [597, 211] on h2 "Wolf Pup" at bounding box center [556, 204] width 546 height 25
click at [596, 445] on div "Python (Default)" at bounding box center [567, 456] width 141 height 23
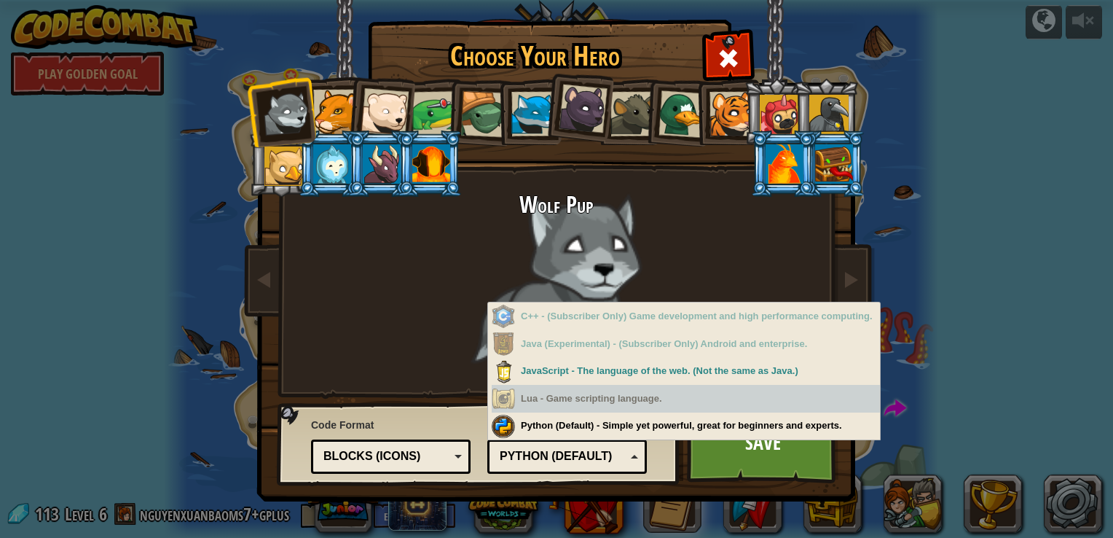
click at [417, 460] on div "Blocks (Icons)" at bounding box center [386, 456] width 126 height 17
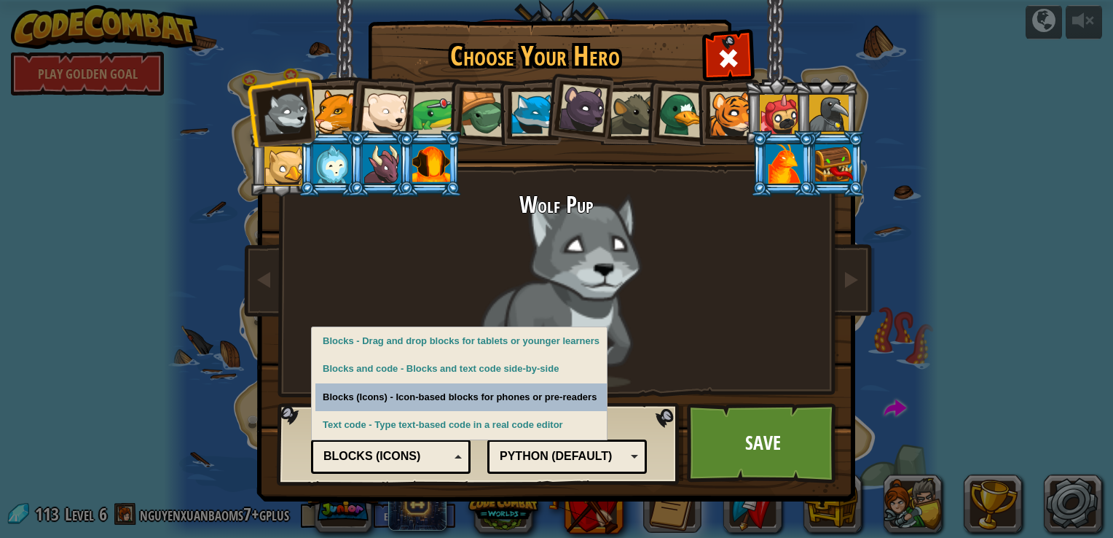
click at [776, 347] on div "Wolf Pup" at bounding box center [556, 292] width 546 height 200
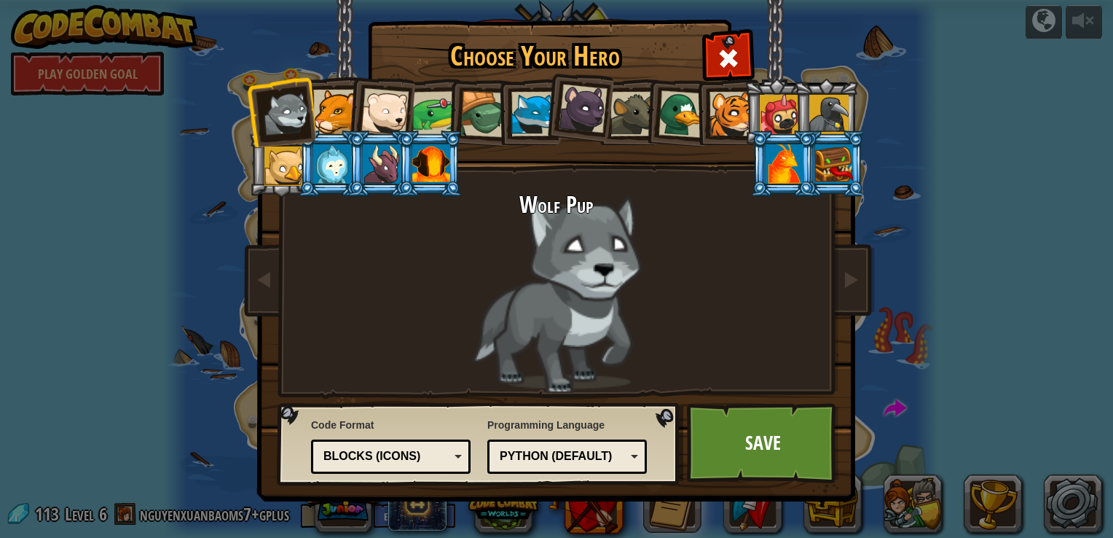
click at [825, 159] on div at bounding box center [834, 163] width 38 height 39
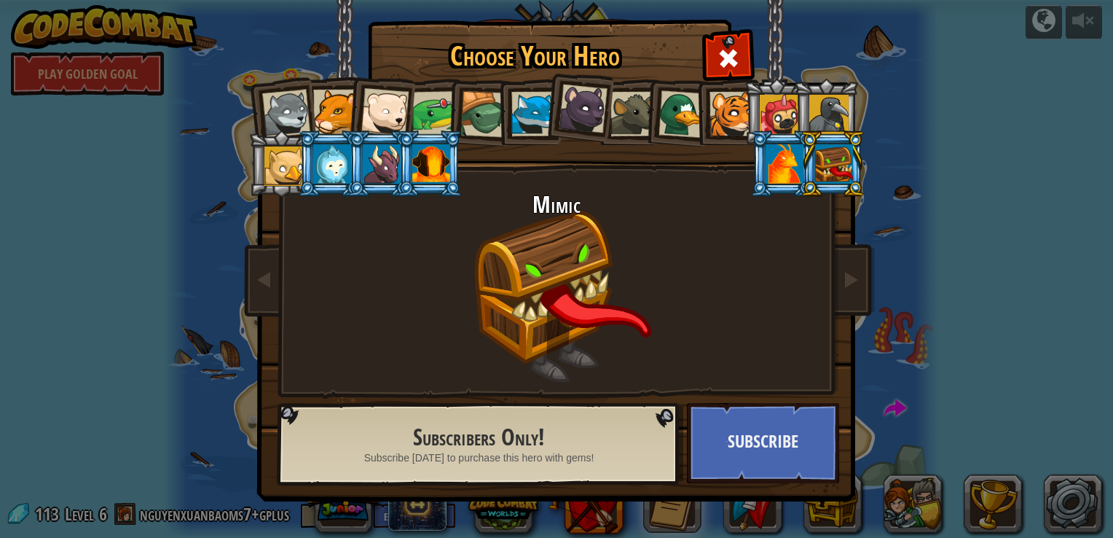
click at [717, 107] on div at bounding box center [732, 114] width 44 height 44
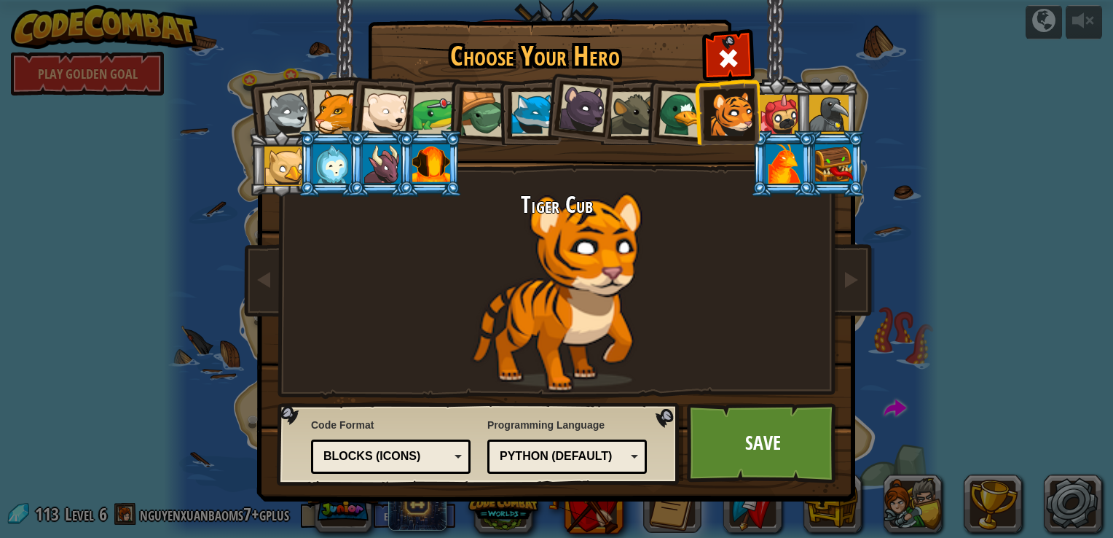
click at [667, 118] on div at bounding box center [682, 113] width 47 height 47
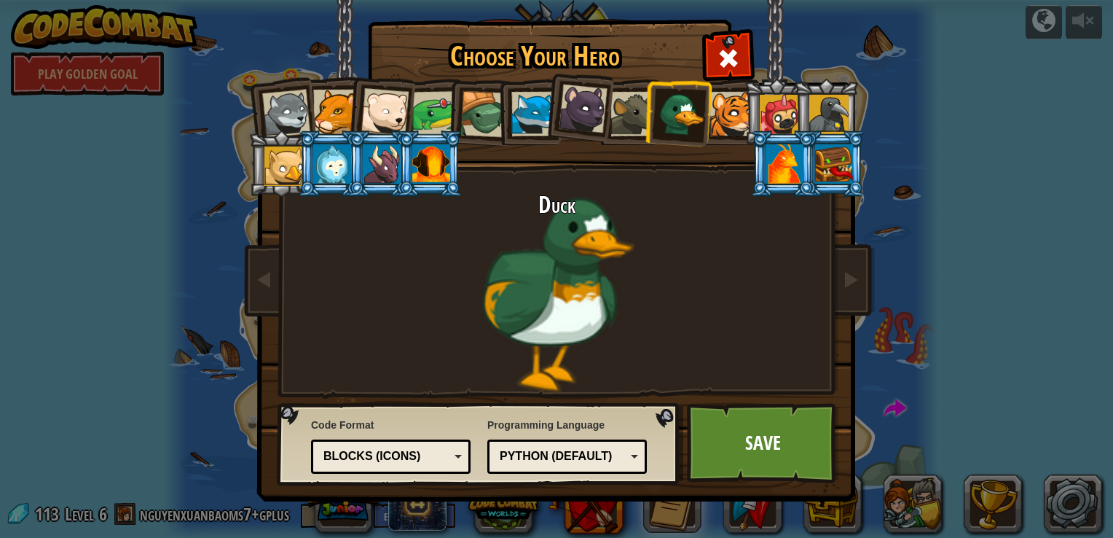
click at [644, 118] on li at bounding box center [678, 111] width 70 height 71
click at [602, 115] on div at bounding box center [583, 109] width 49 height 49
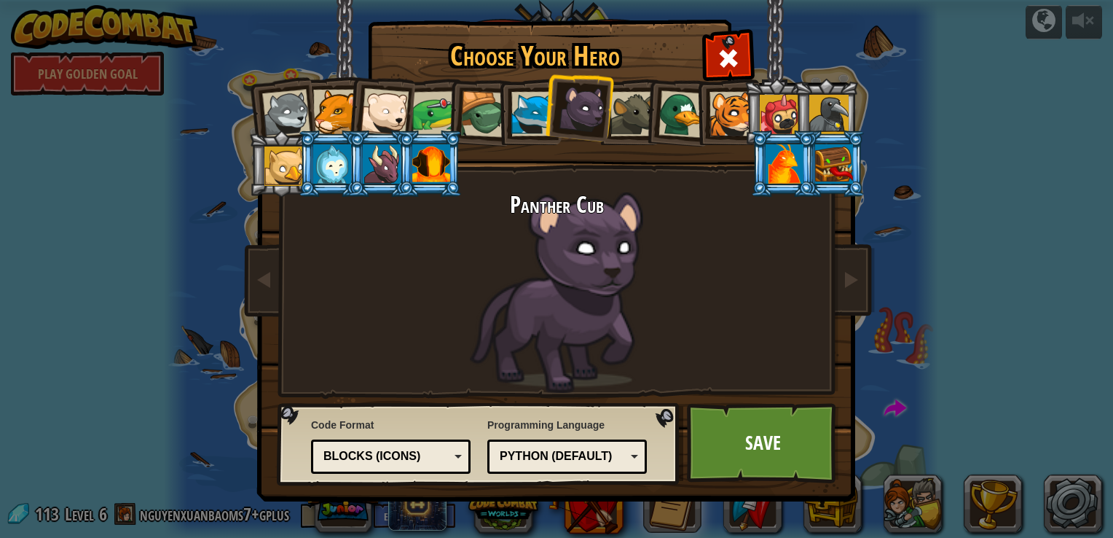
click at [546, 116] on li at bounding box center [578, 106] width 72 height 73
click at [538, 117] on div at bounding box center [533, 114] width 44 height 44
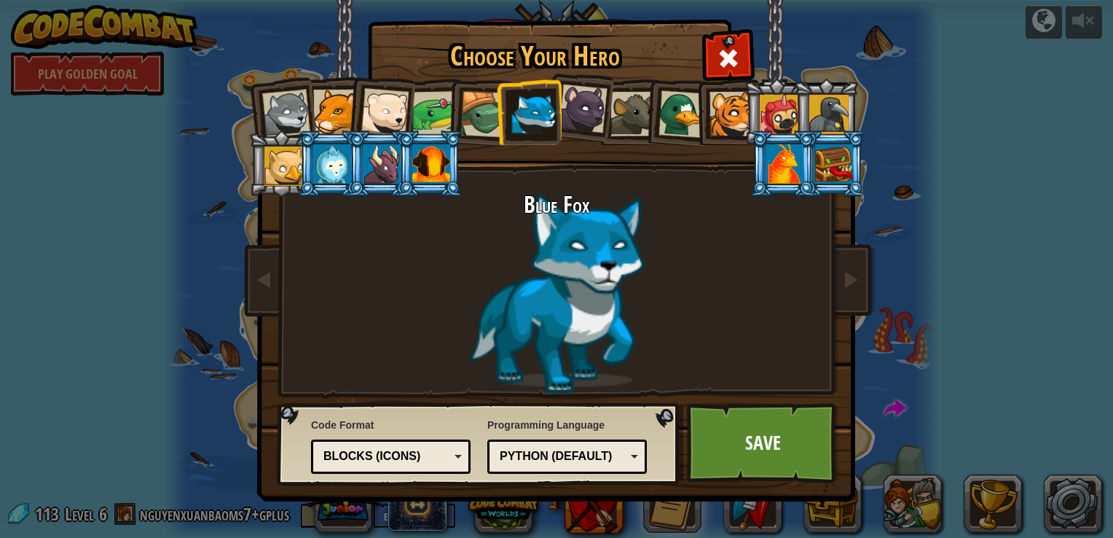
click at [400, 168] on li at bounding box center [430, 163] width 66 height 66
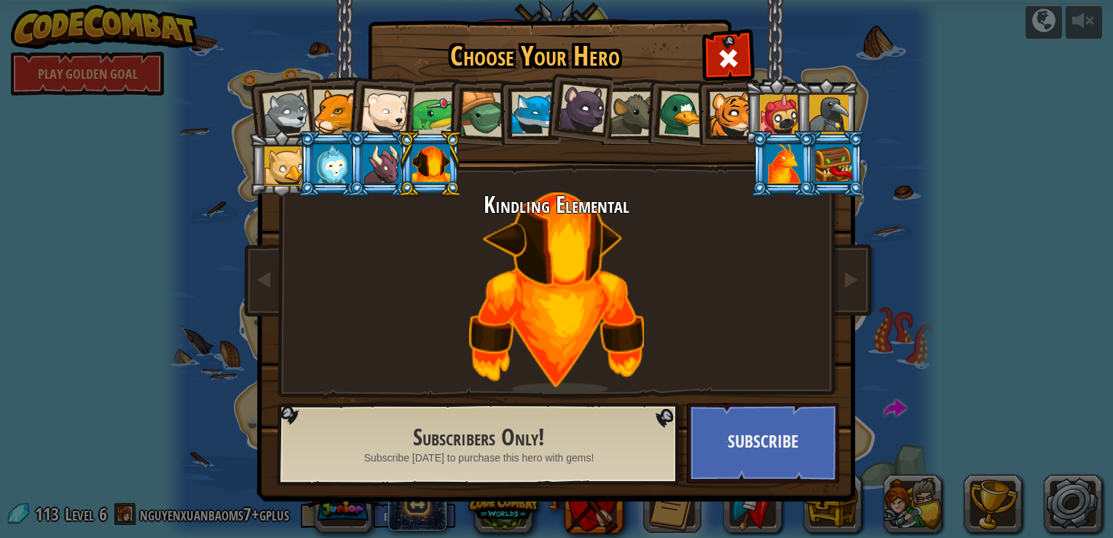
click at [431, 162] on div at bounding box center [431, 163] width 38 height 39
click at [286, 165] on div at bounding box center [283, 165] width 39 height 39
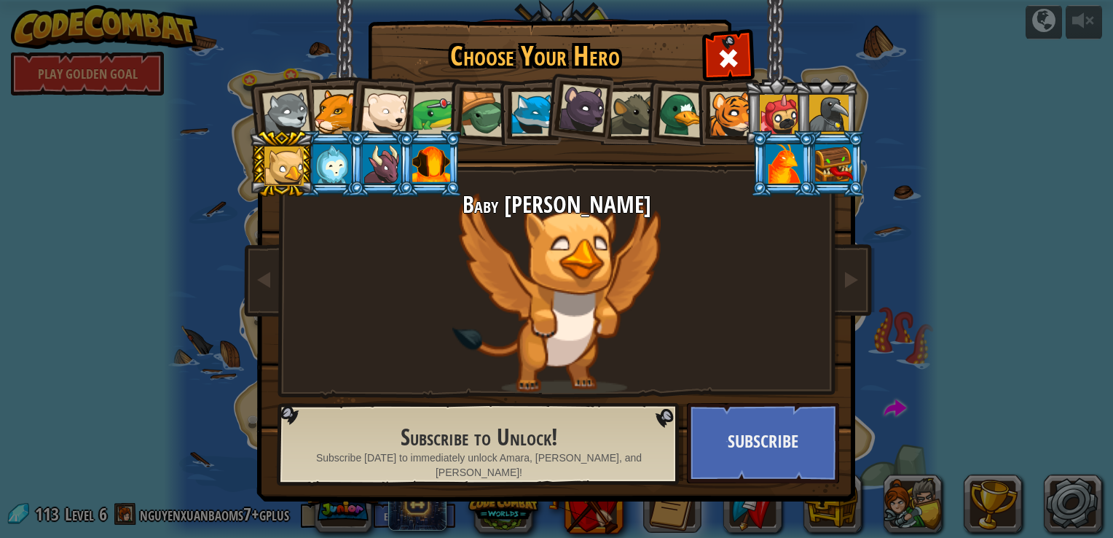
click at [318, 165] on div at bounding box center [332, 163] width 38 height 39
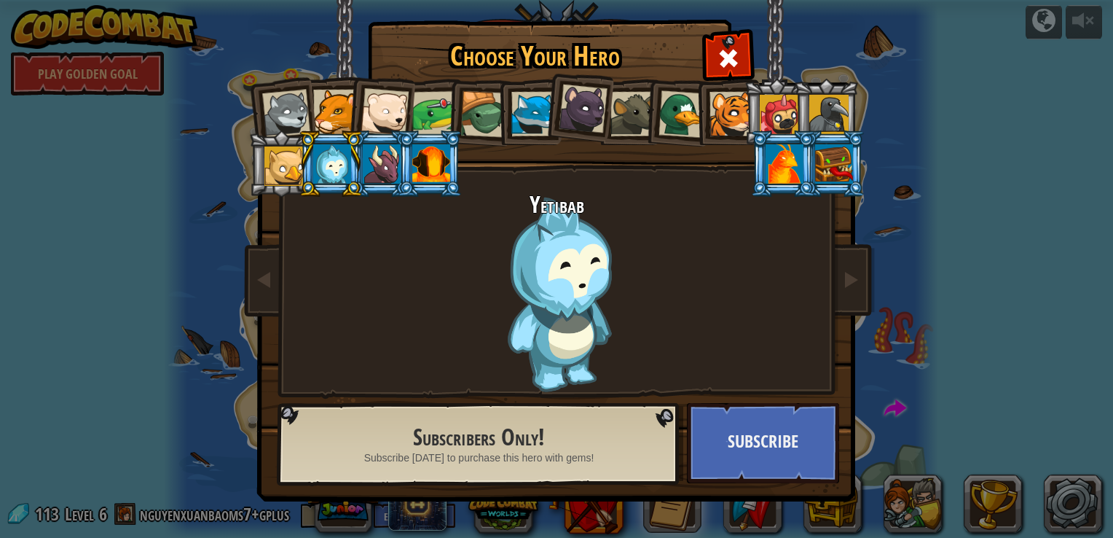
click at [300, 111] on div at bounding box center [286, 114] width 48 height 48
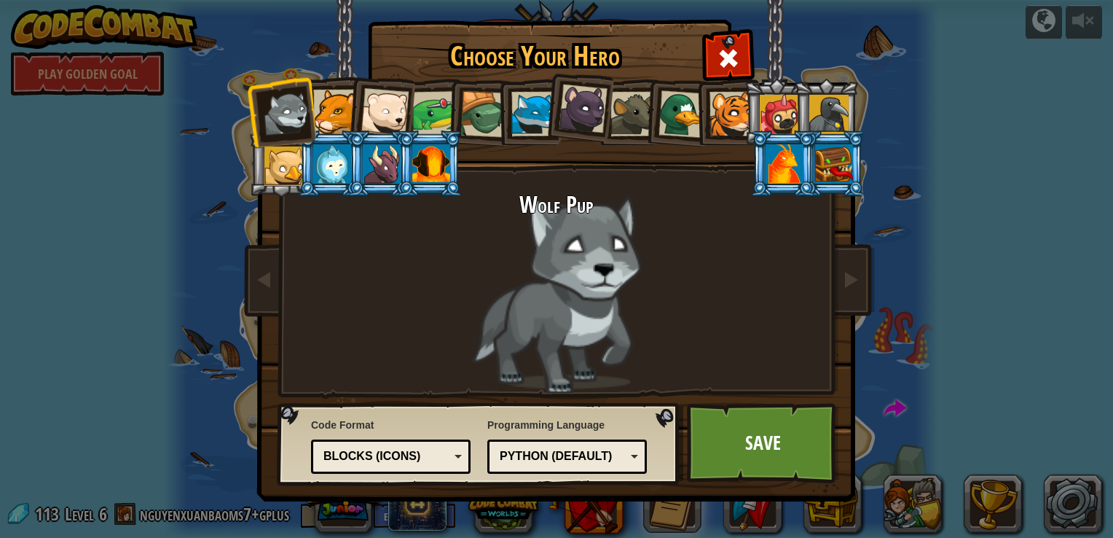
click at [326, 114] on div at bounding box center [335, 112] width 44 height 44
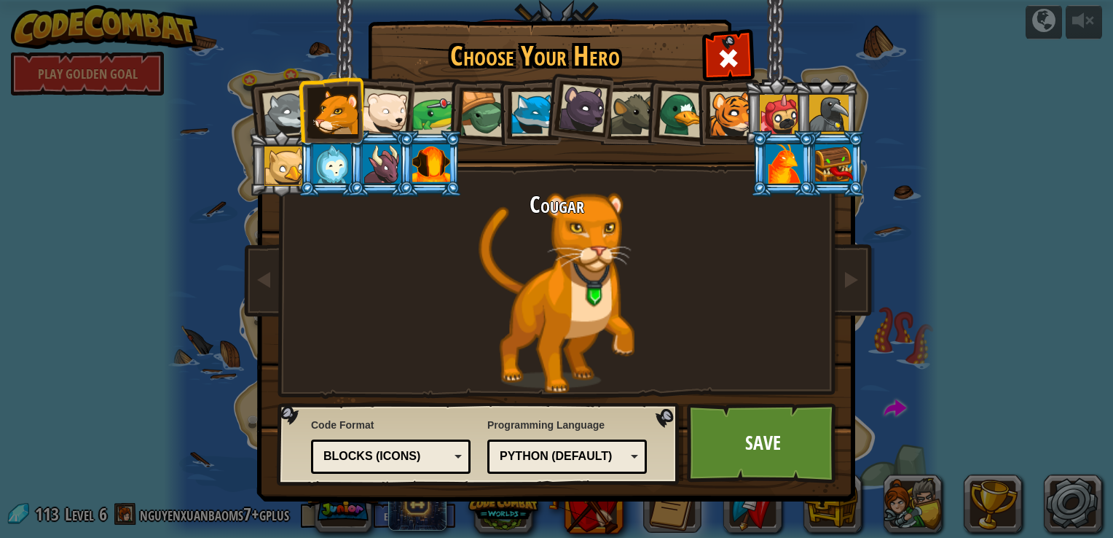
click at [364, 109] on div at bounding box center [385, 112] width 48 height 48
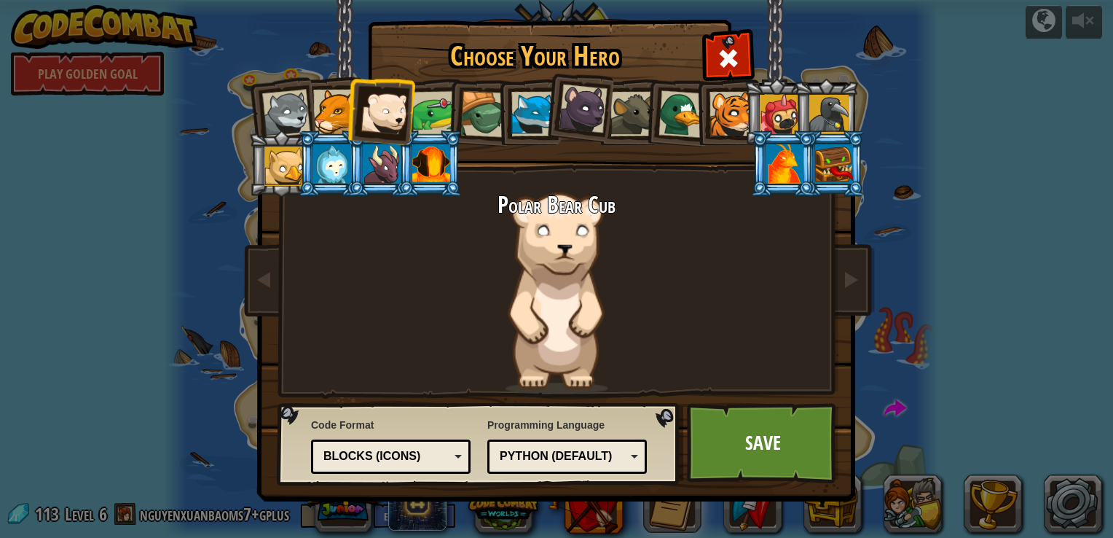
click at [484, 113] on div at bounding box center [483, 114] width 47 height 47
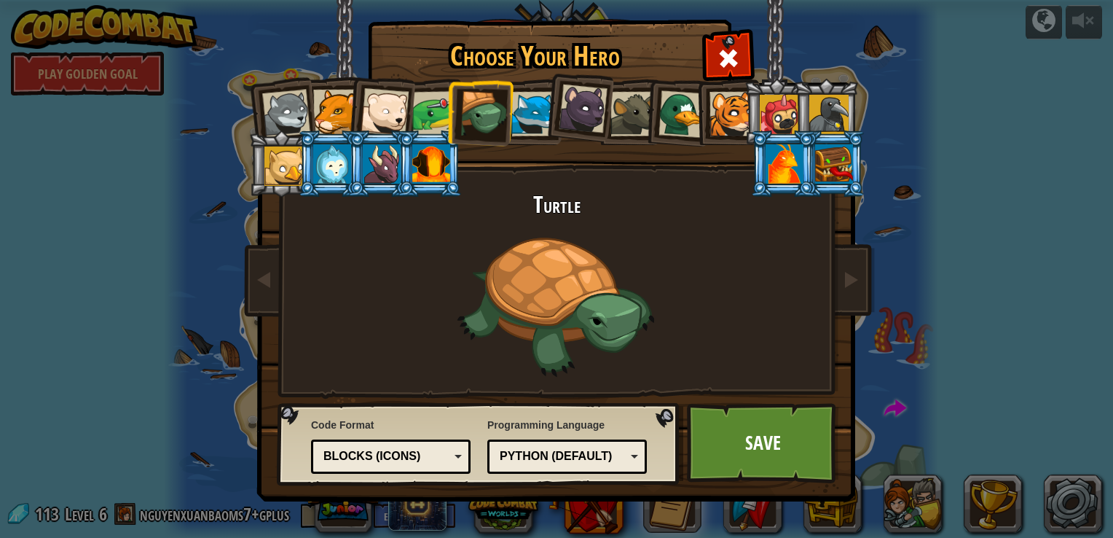
click at [645, 117] on li at bounding box center [678, 111] width 70 height 71
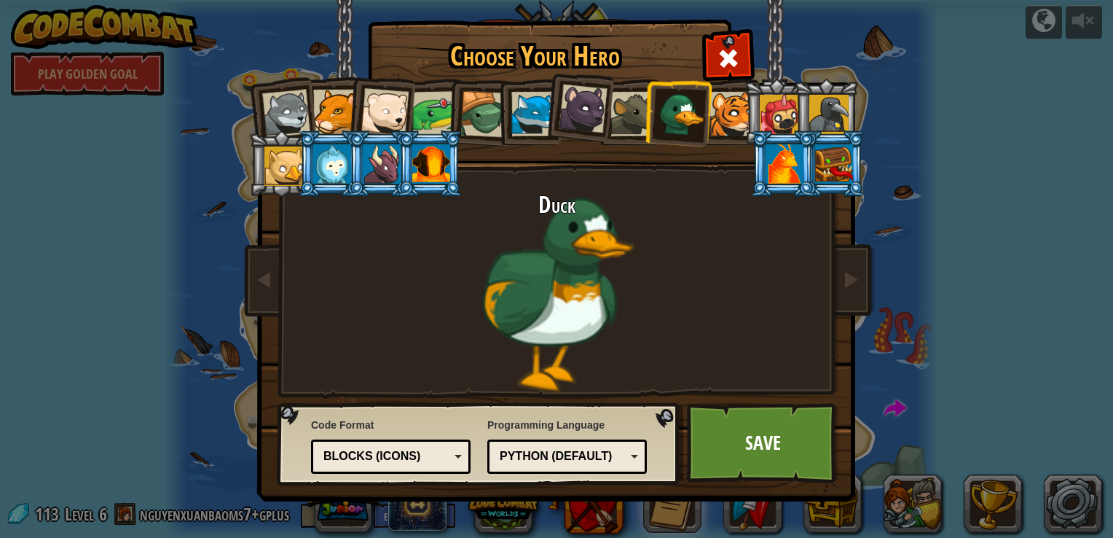
click at [627, 127] on div at bounding box center [632, 114] width 44 height 44
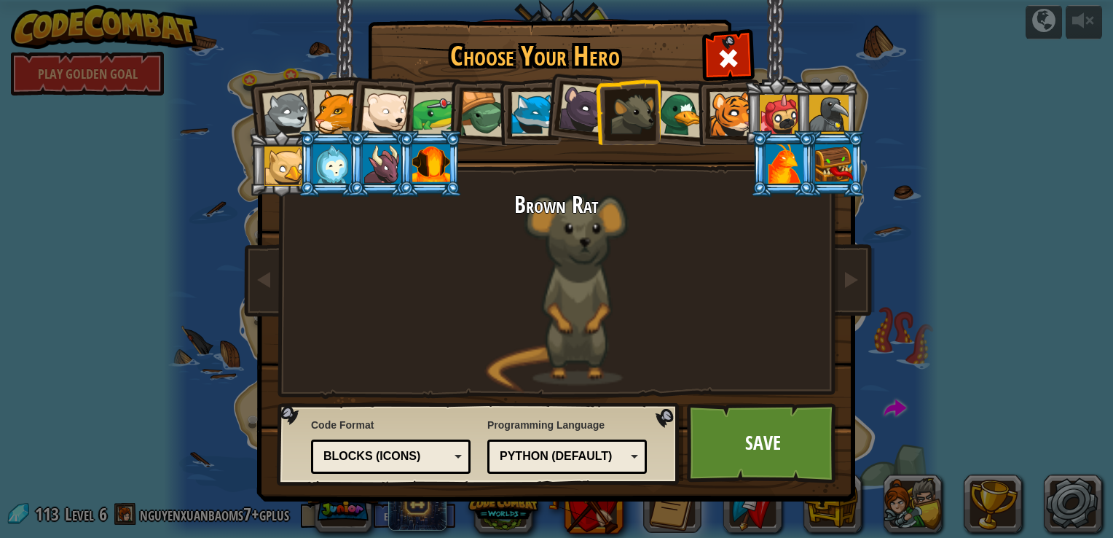
click at [778, 115] on div at bounding box center [779, 114] width 39 height 39
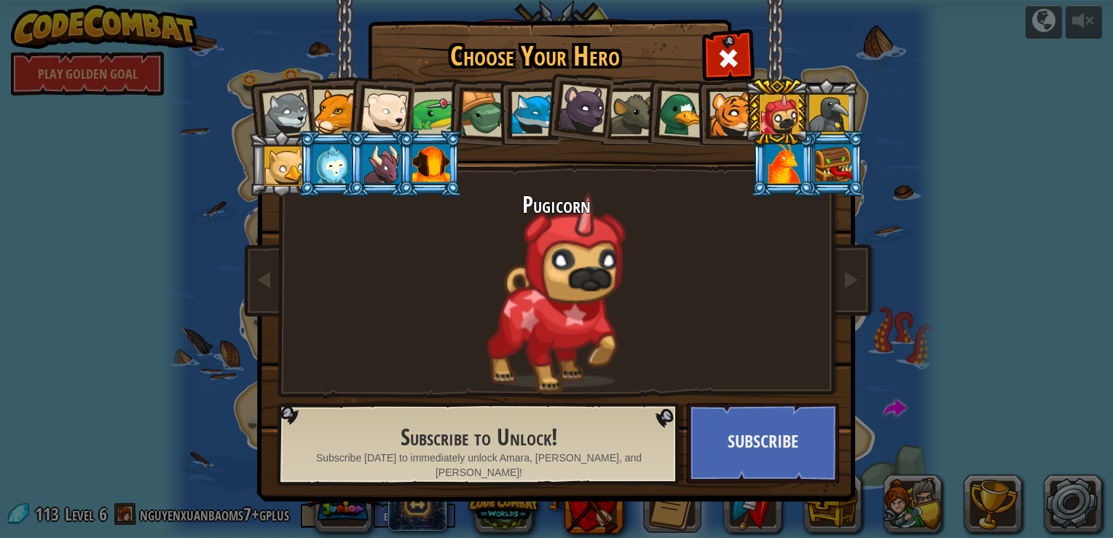
click at [734, 115] on div at bounding box center [732, 114] width 44 height 44
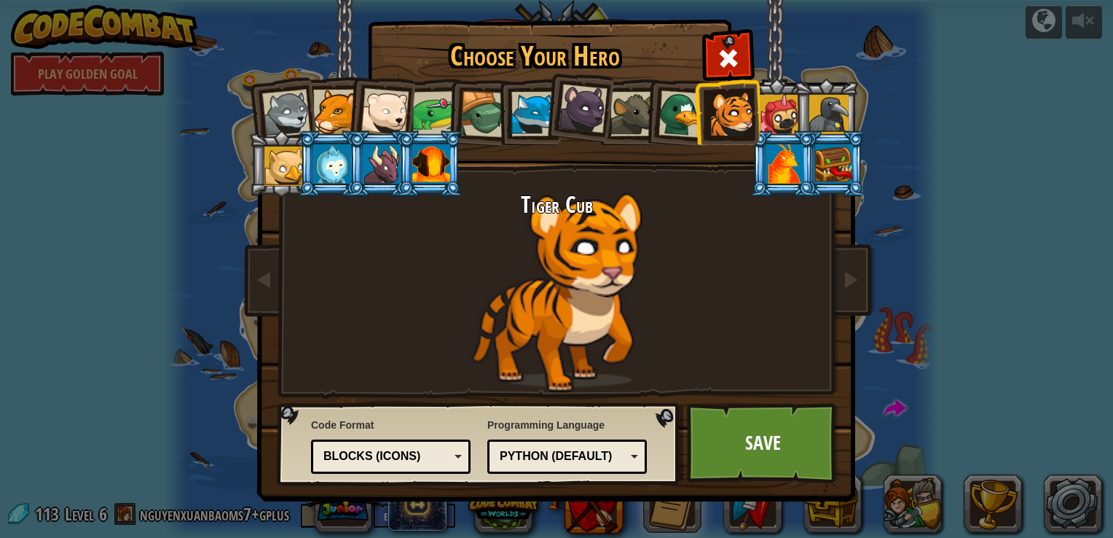
click at [682, 113] on div at bounding box center [682, 113] width 47 height 47
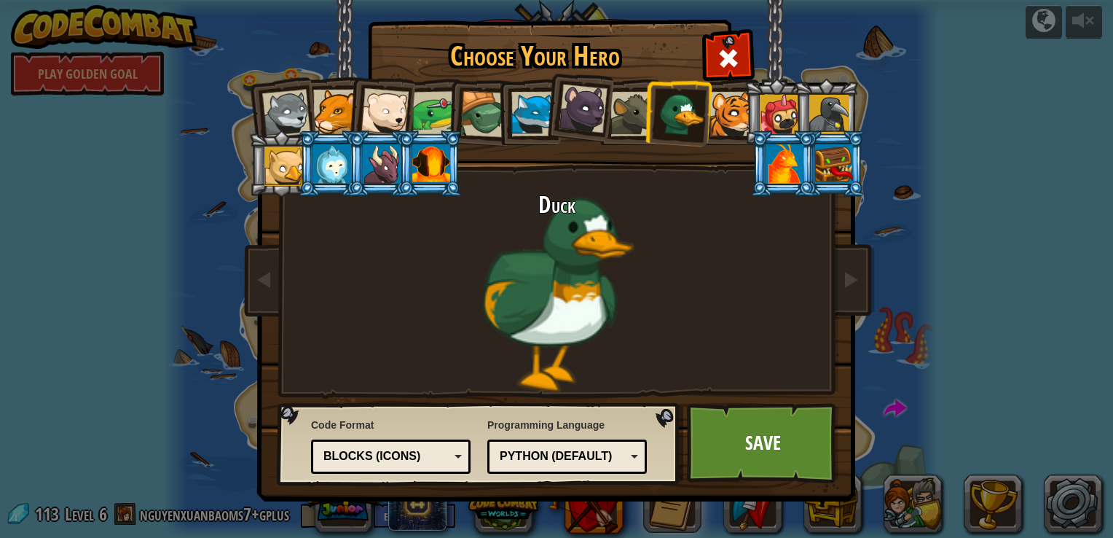
drag, startPoint x: 763, startPoint y: 114, endPoint x: 695, endPoint y: 228, distance: 132.7
click at [695, 228] on div "Duck" at bounding box center [556, 292] width 546 height 200
click at [778, 111] on div at bounding box center [779, 114] width 39 height 39
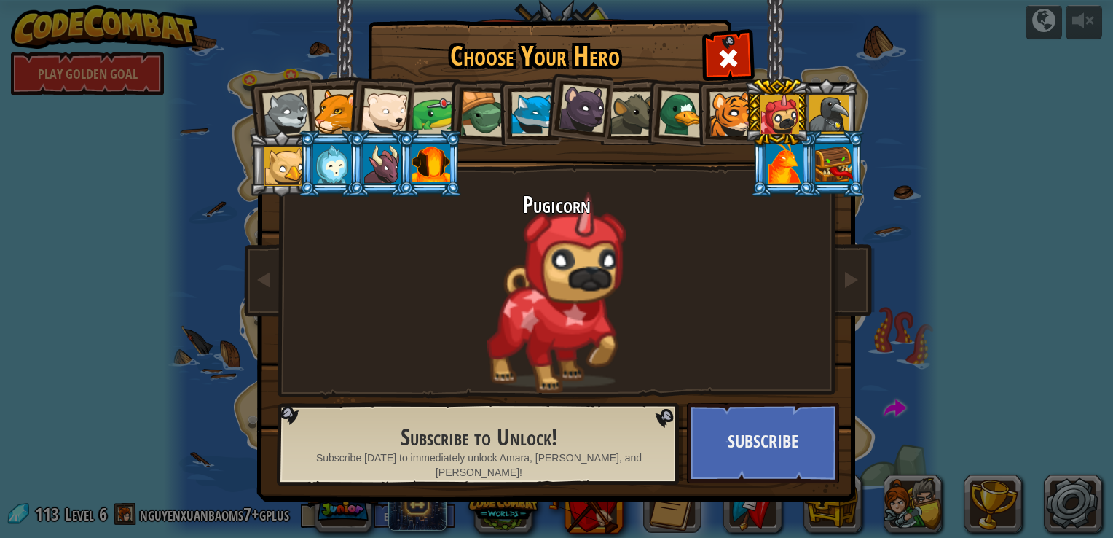
click at [781, 150] on div at bounding box center [785, 163] width 38 height 39
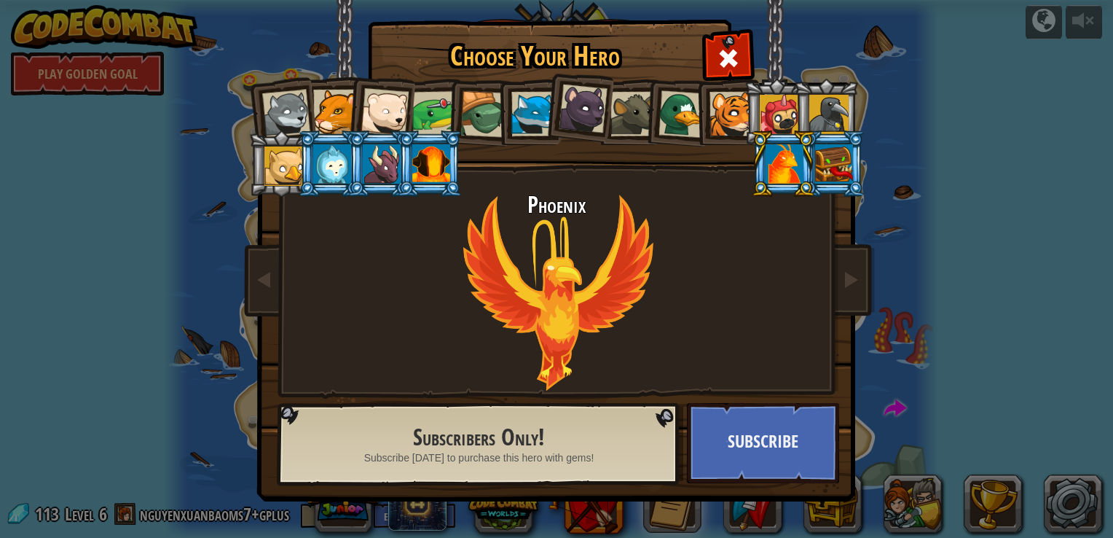
click at [393, 111] on div at bounding box center [385, 112] width 48 height 48
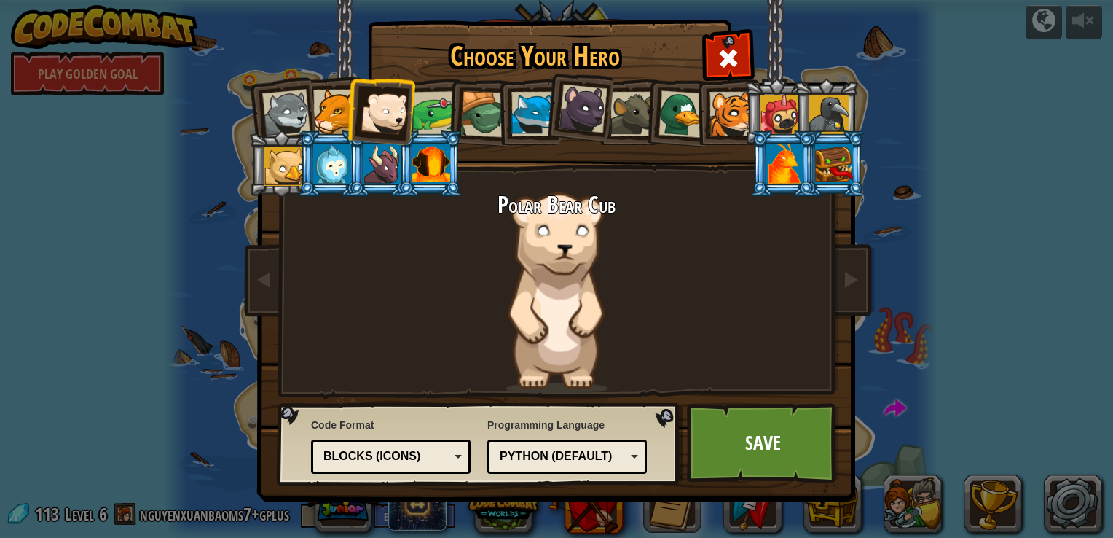
click at [347, 110] on li at bounding box center [380, 109] width 71 height 71
click at [330, 107] on div at bounding box center [335, 112] width 44 height 44
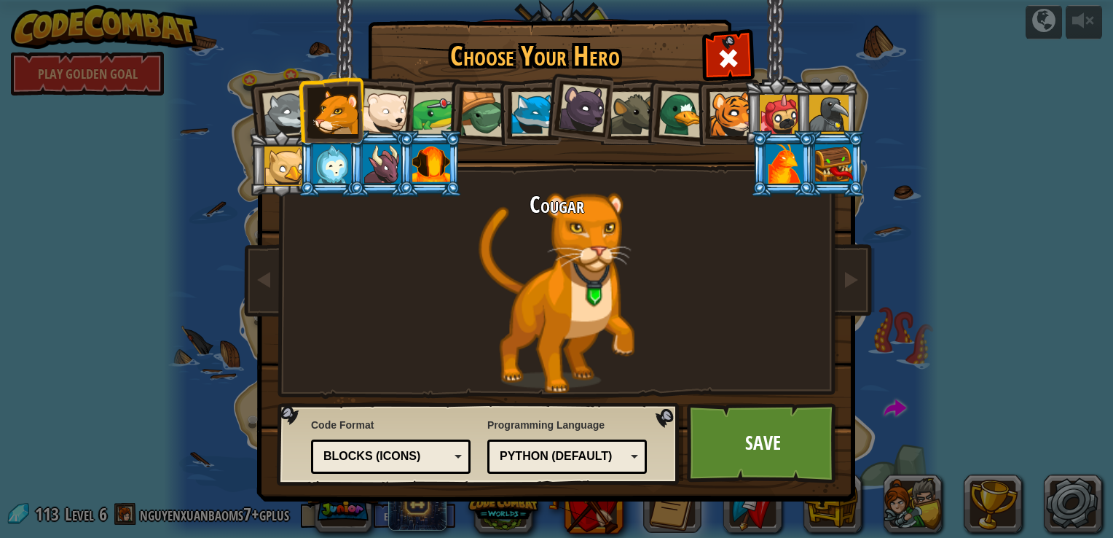
click at [284, 117] on div at bounding box center [286, 114] width 48 height 48
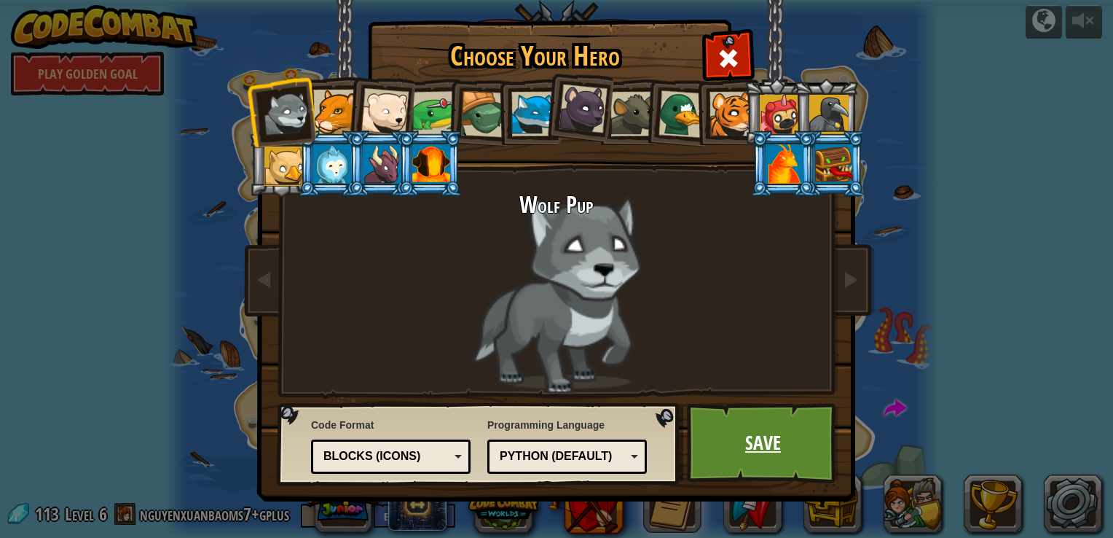
click at [755, 427] on link "Save" at bounding box center [763, 443] width 152 height 80
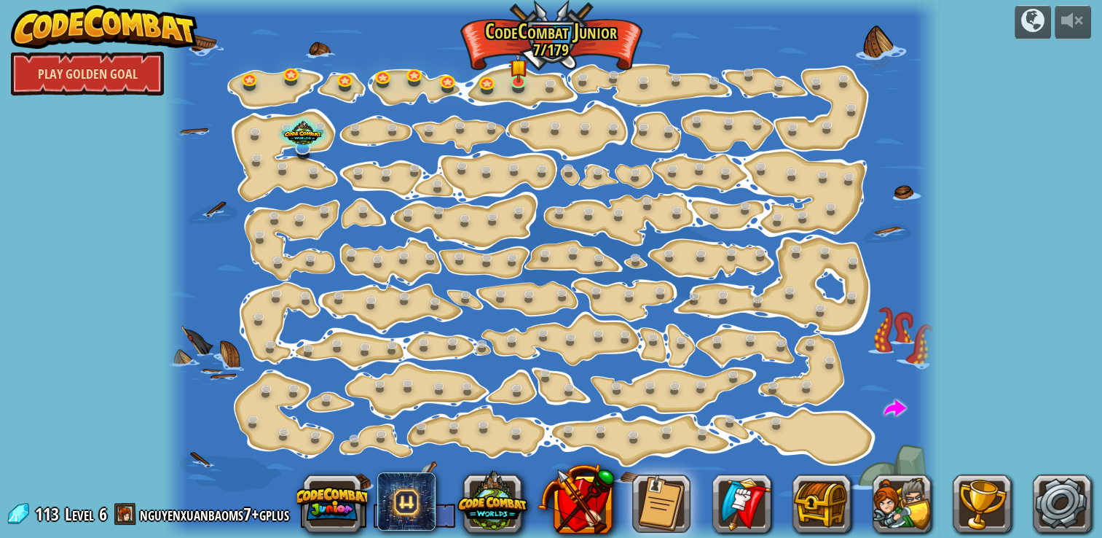
click at [103, 53] on link "Play Golden Goal" at bounding box center [87, 74] width 153 height 44
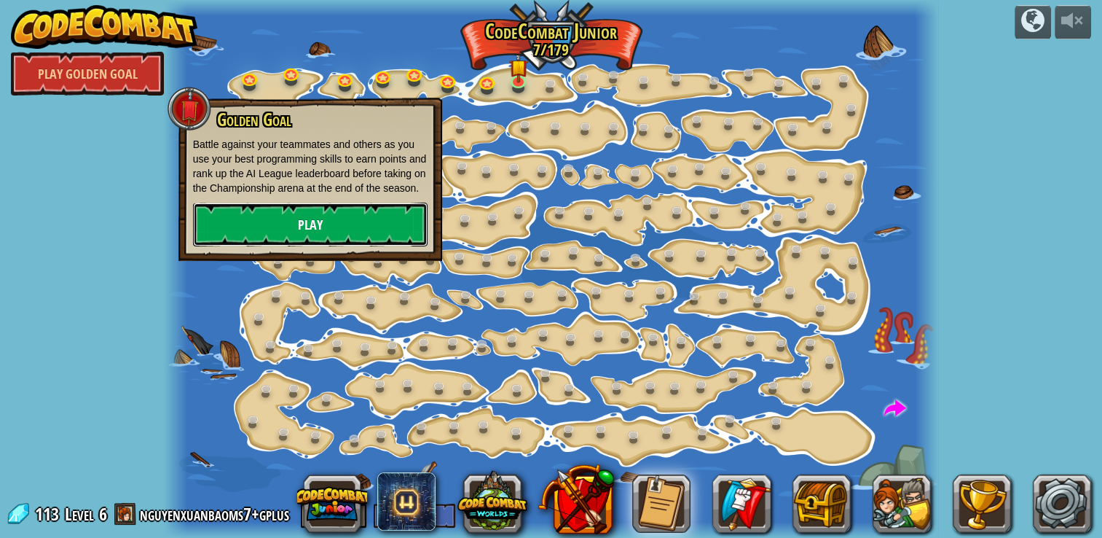
click at [333, 211] on link "Play" at bounding box center [310, 225] width 235 height 44
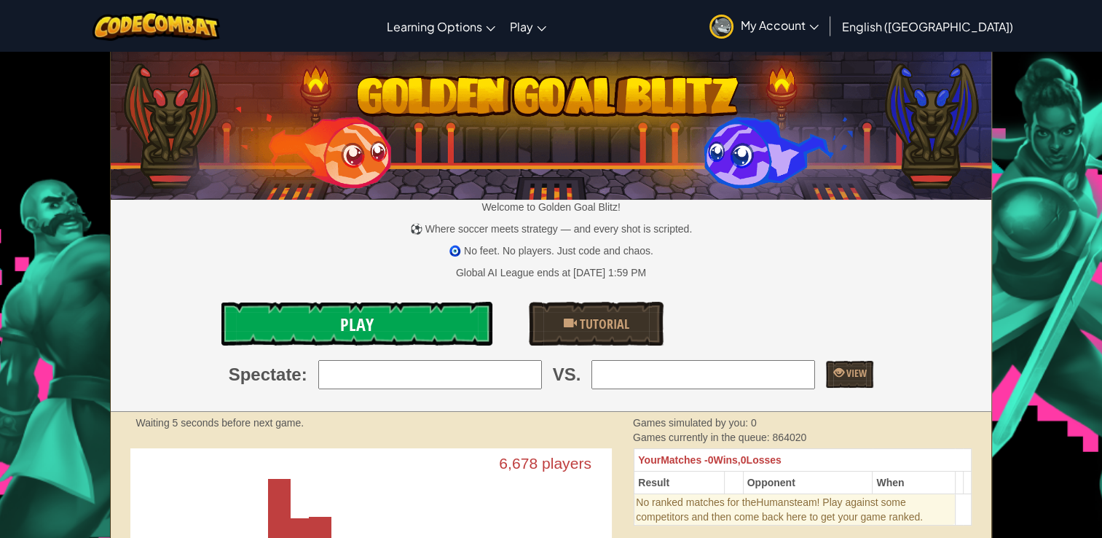
click at [368, 324] on span "Play" at bounding box center [357, 324] width 34 height 23
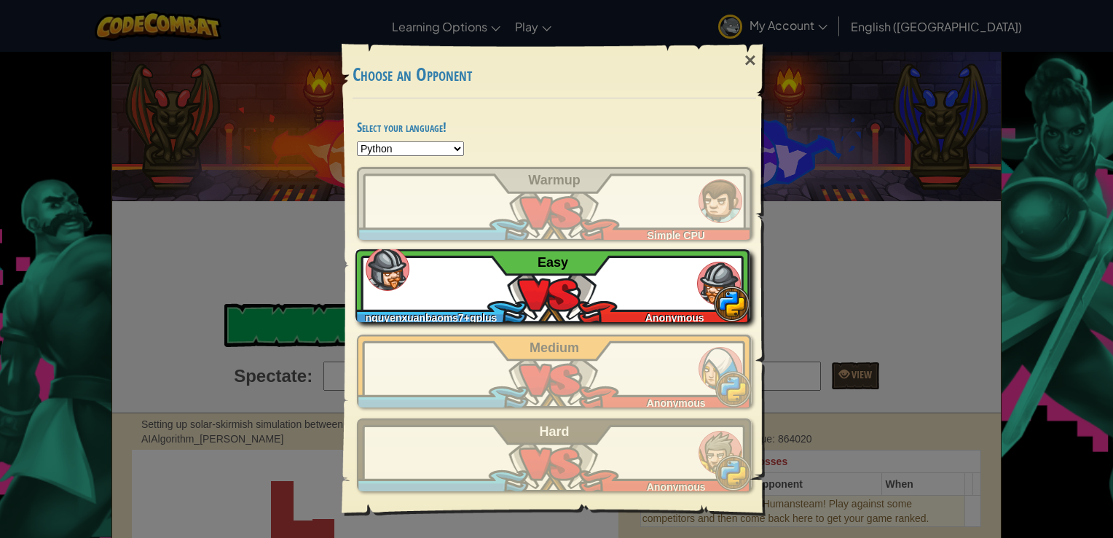
click at [549, 270] on div "nguyenxuanbaoms7+gplus Anonymous Easy" at bounding box center [553, 285] width 395 height 73
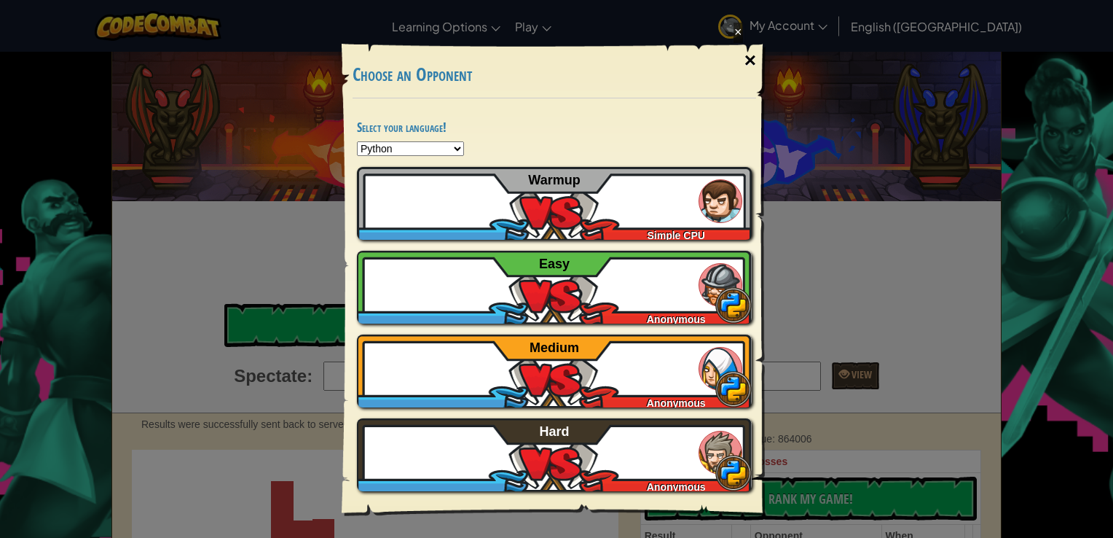
click at [745, 58] on div "×" at bounding box center [751, 60] width 34 height 42
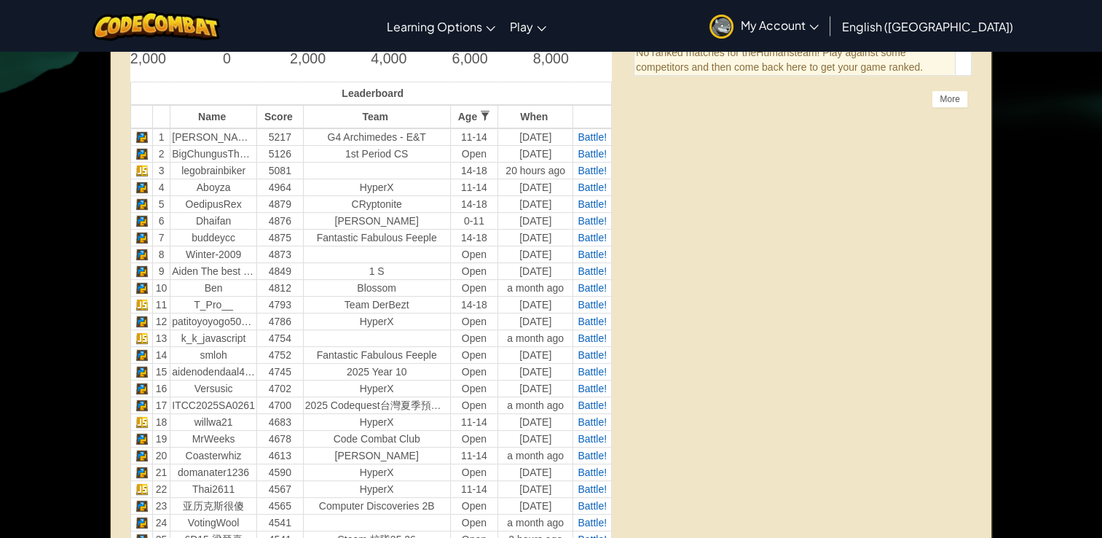
scroll to position [498, 0]
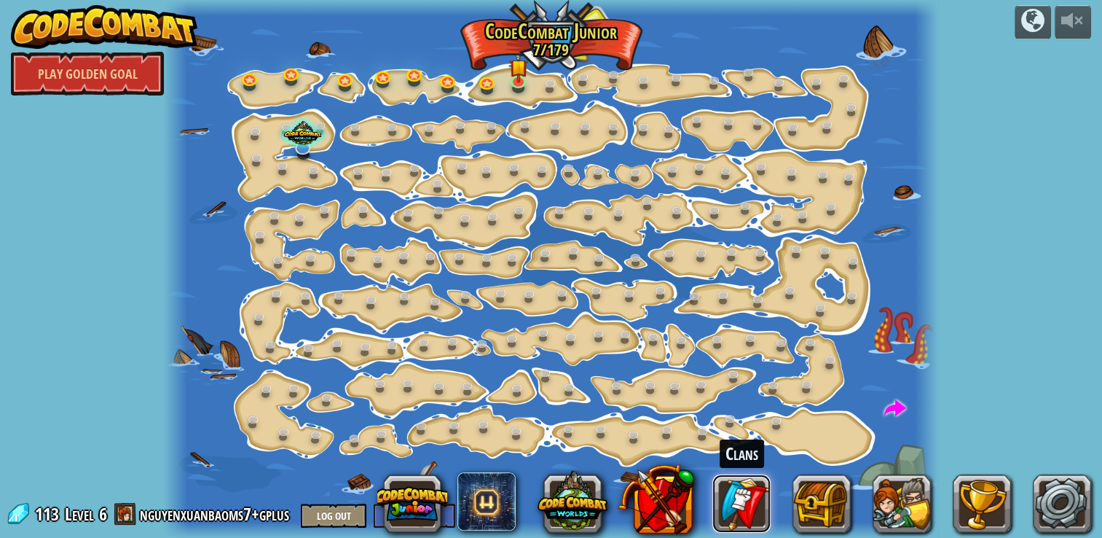
click at [742, 505] on link at bounding box center [741, 503] width 58 height 58
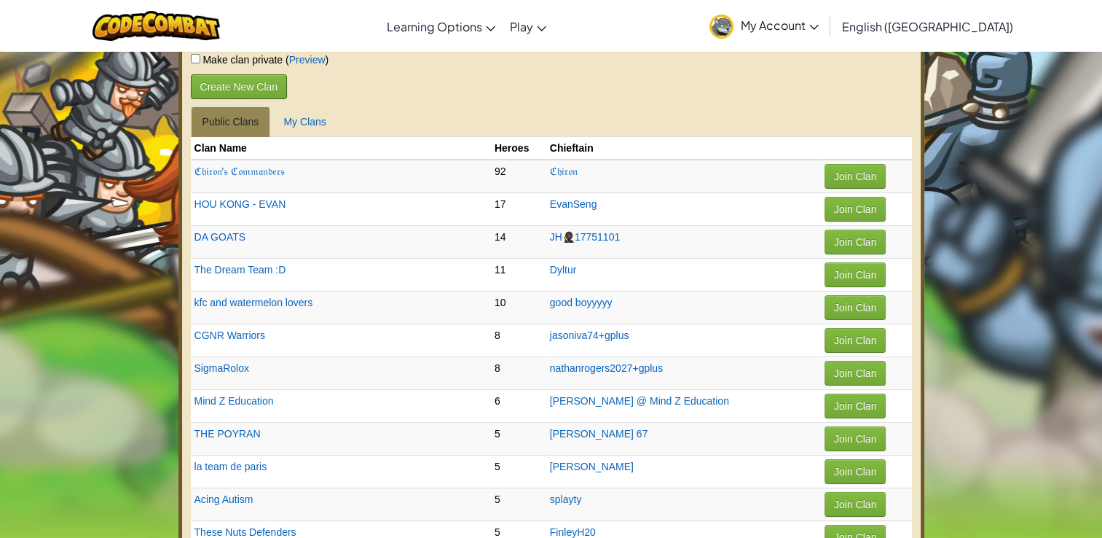
scroll to position [80, 0]
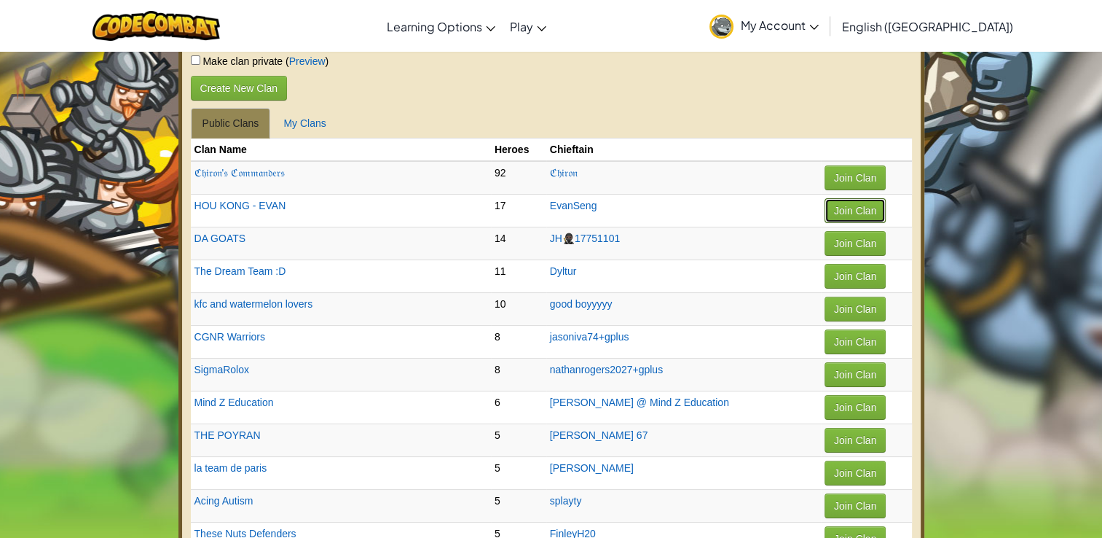
click at [825, 217] on button "Join Clan" at bounding box center [855, 210] width 61 height 25
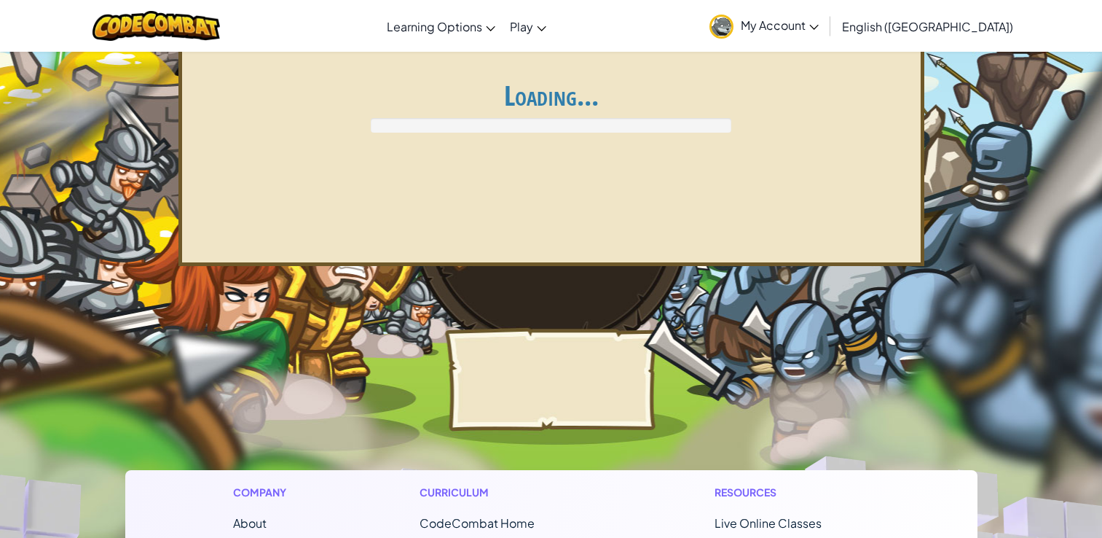
scroll to position [80, 0]
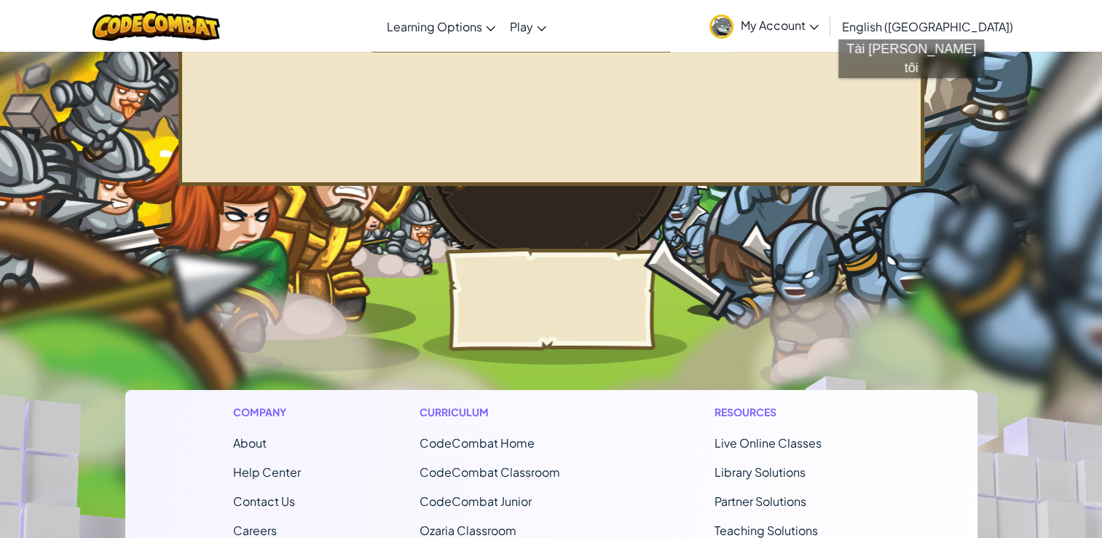
click at [819, 25] on span "My Account" at bounding box center [780, 24] width 78 height 15
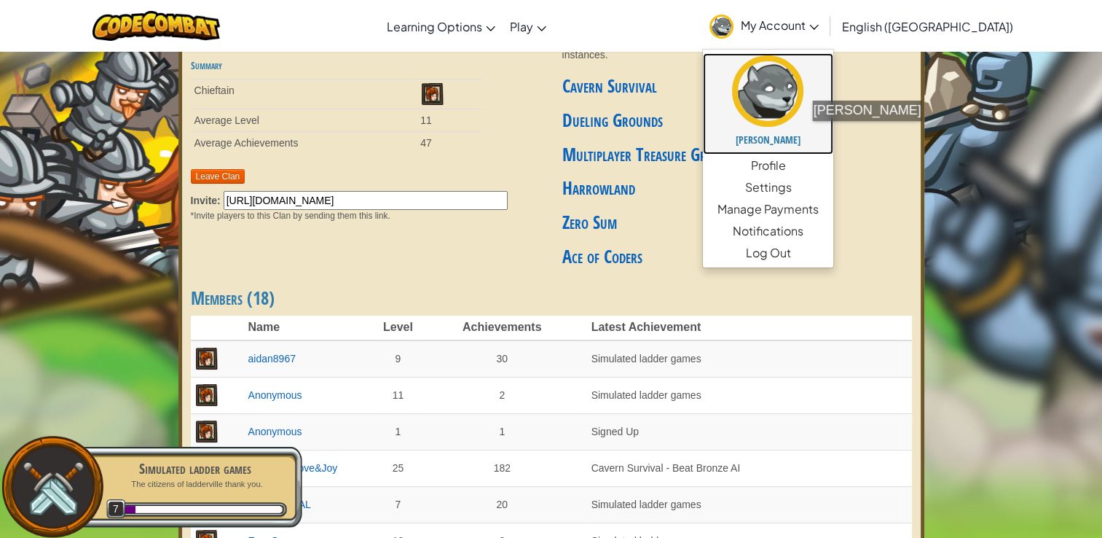
click at [819, 135] on h5 "[PERSON_NAME]" at bounding box center [768, 139] width 101 height 11
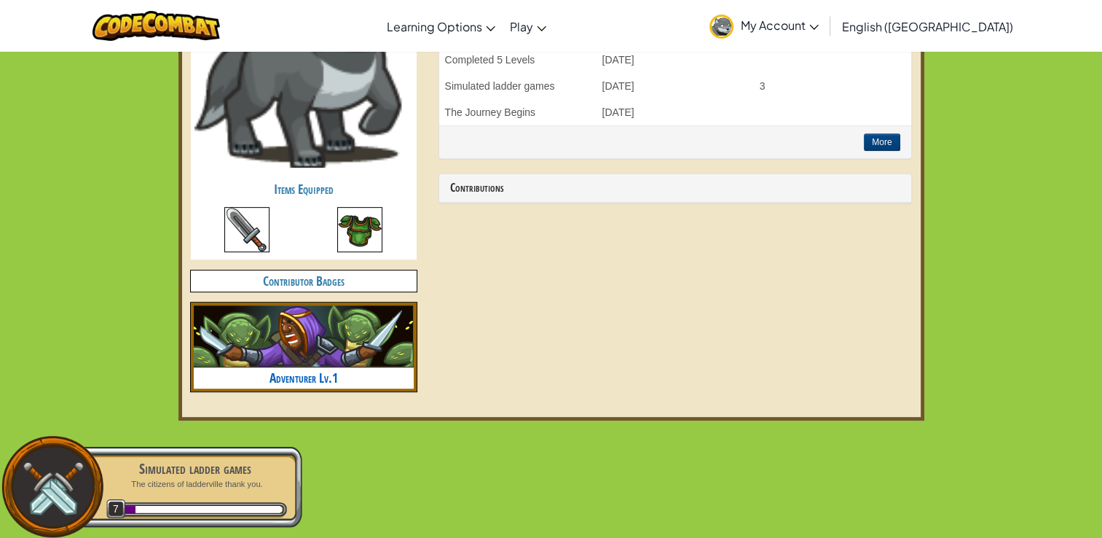
scroll to position [602, 0]
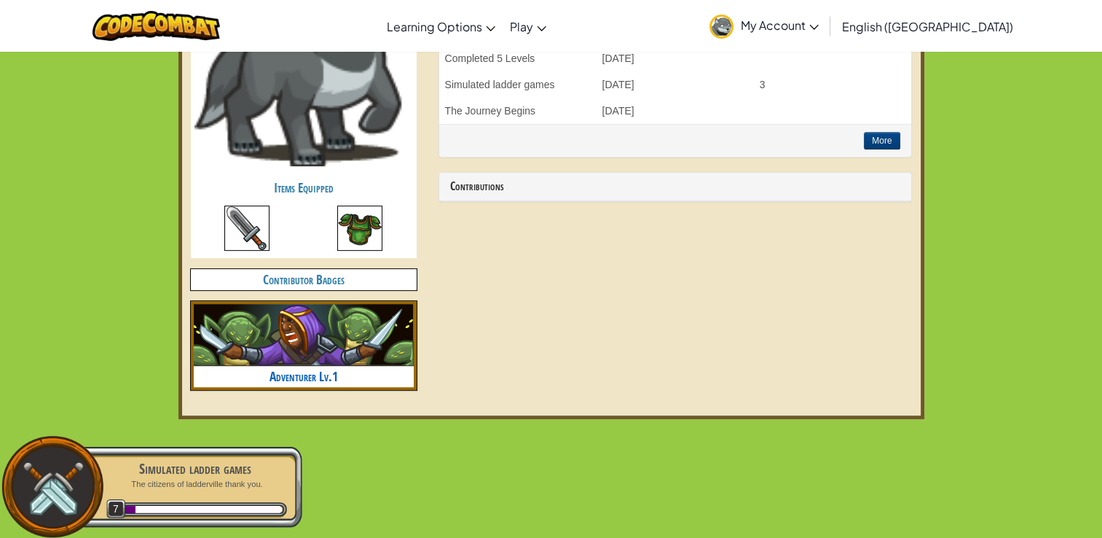
click at [234, 230] on img at bounding box center [246, 227] width 45 height 45
click at [369, 237] on img at bounding box center [359, 227] width 45 height 45
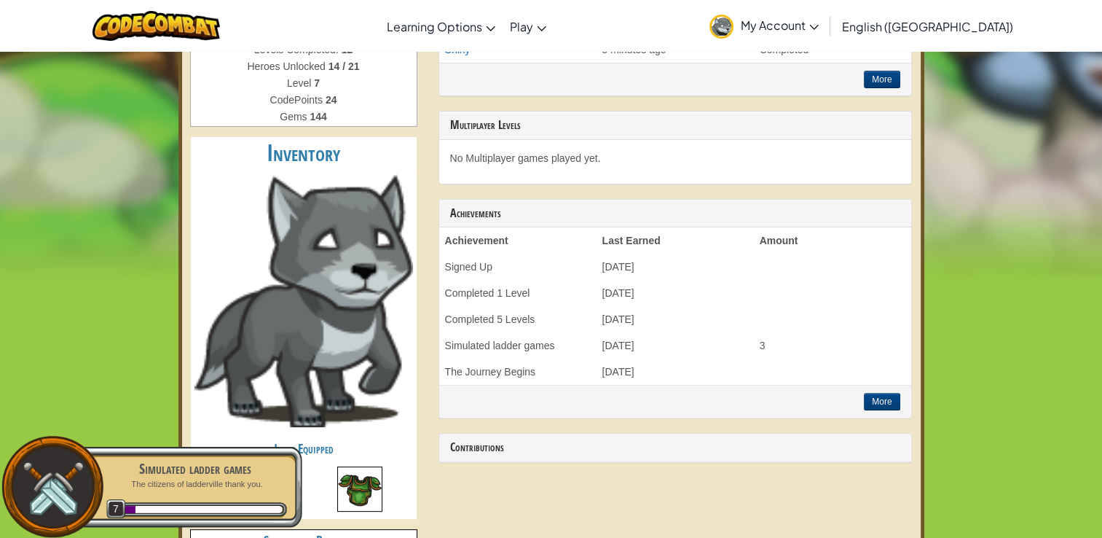
scroll to position [0, 0]
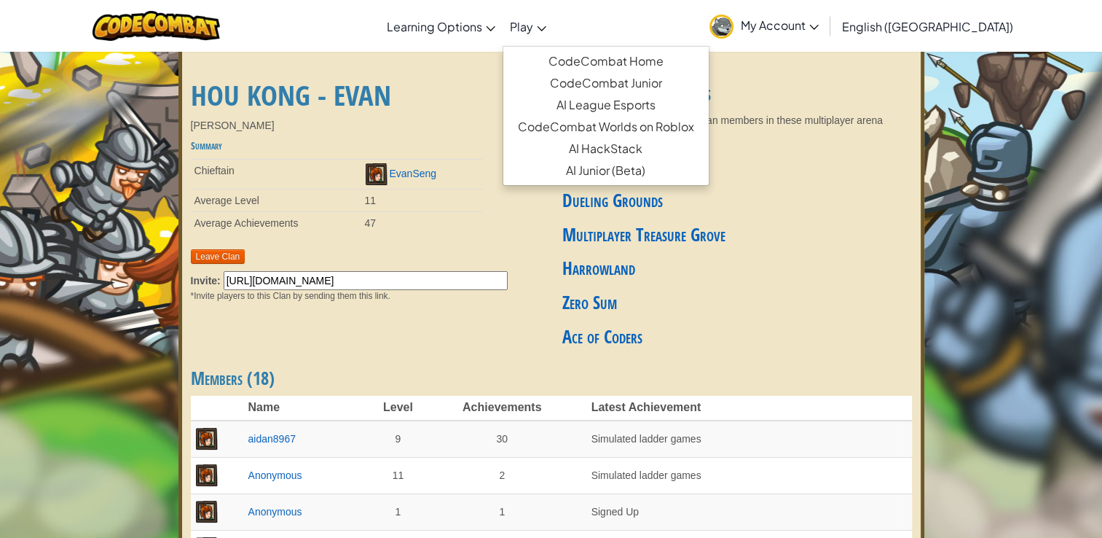
click at [554, 26] on link "Play" at bounding box center [528, 26] width 51 height 39
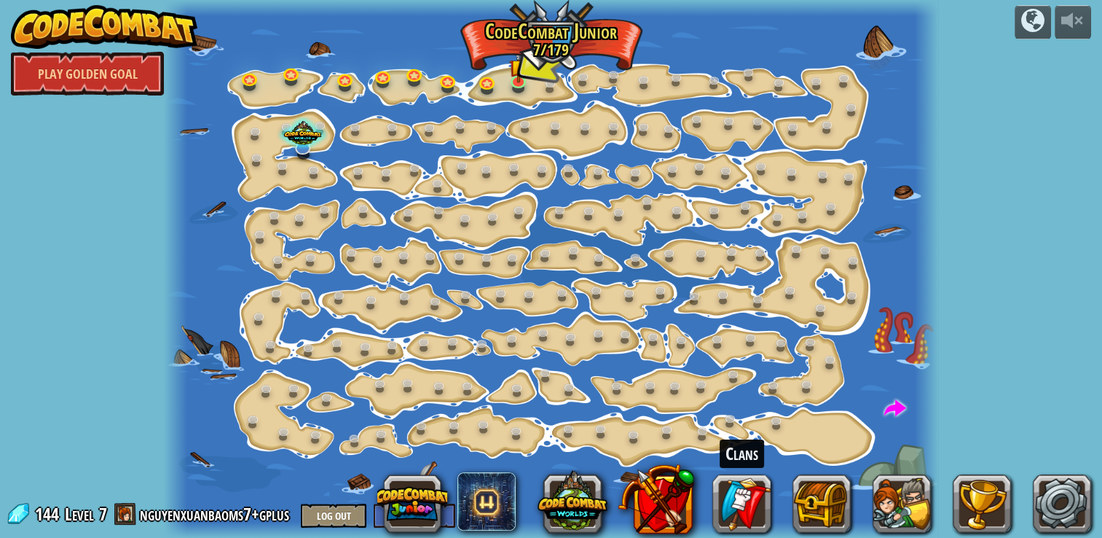
drag, startPoint x: 747, startPoint y: 504, endPoint x: 639, endPoint y: 409, distance: 144.5
click at [639, 409] on div at bounding box center [551, 269] width 775 height 538
click at [729, 511] on link at bounding box center [741, 503] width 58 height 58
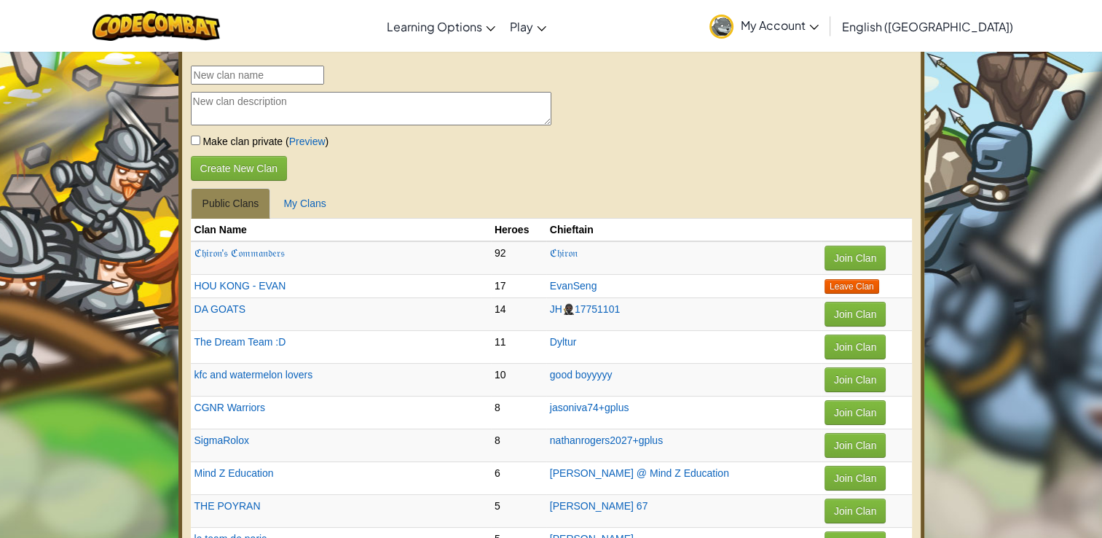
click at [819, 31] on span "My Account" at bounding box center [780, 24] width 78 height 15
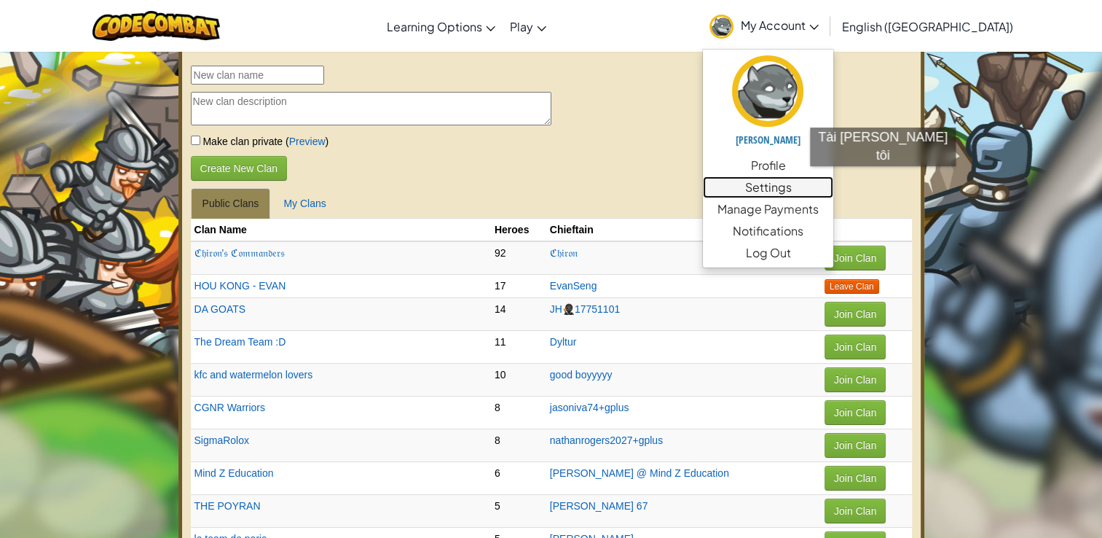
click at [833, 182] on link "Settings" at bounding box center [768, 187] width 130 height 22
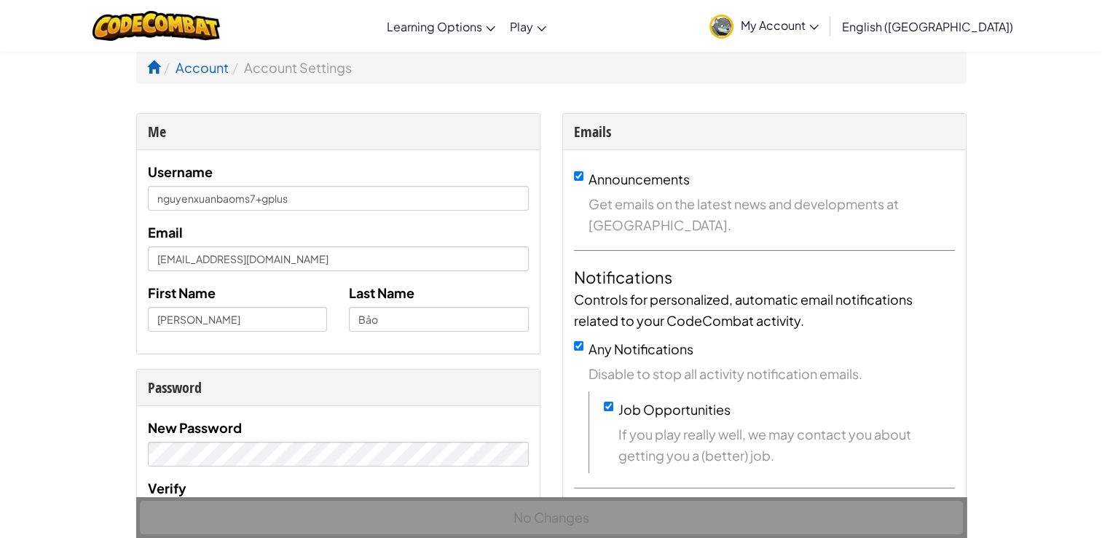
click at [323, 211] on div "Username nguyenxuanbaoms7+gplus Email [EMAIL_ADDRESS][DOMAIN_NAME] First Name […" at bounding box center [338, 251] width 381 height 181
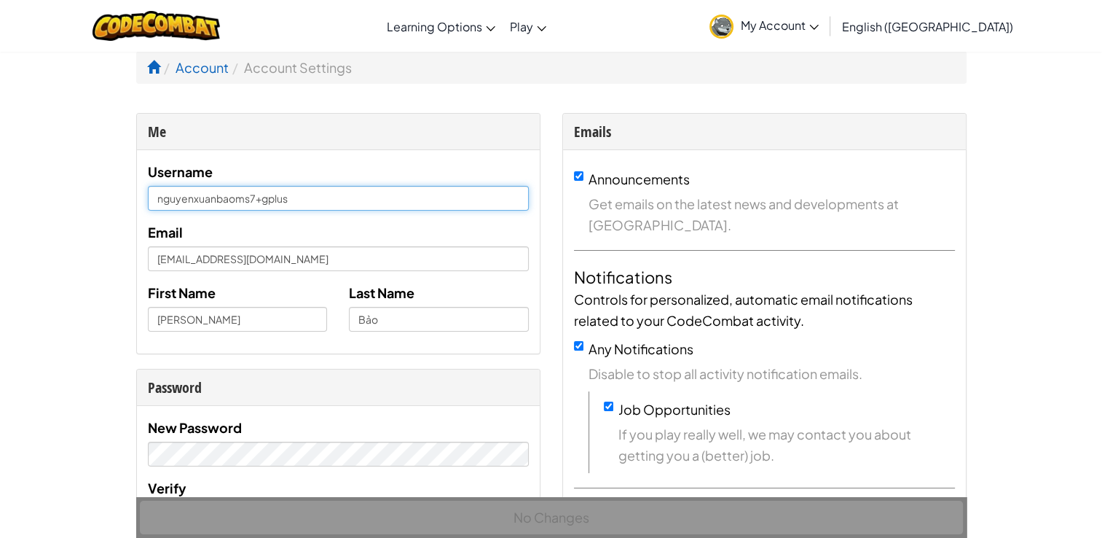
click at [333, 194] on input "nguyenxuanbaoms7+gplus" at bounding box center [338, 198] width 381 height 25
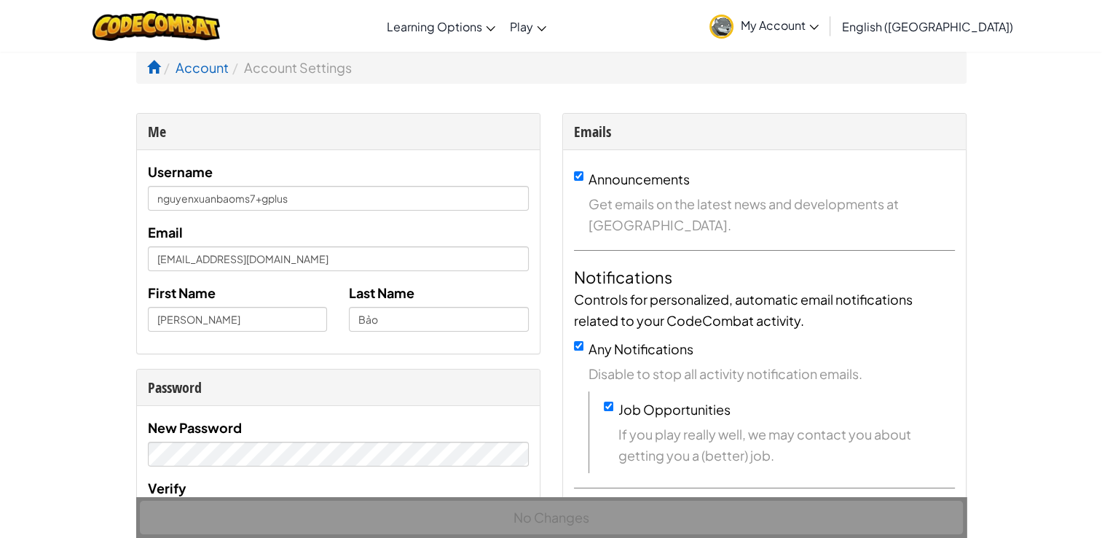
click at [481, 229] on div "Email [EMAIL_ADDRESS][DOMAIN_NAME]" at bounding box center [338, 246] width 381 height 50
click at [407, 322] on input "Bảo" at bounding box center [439, 319] width 180 height 25
type input "B"
click at [372, 146] on div "Me" at bounding box center [338, 132] width 403 height 36
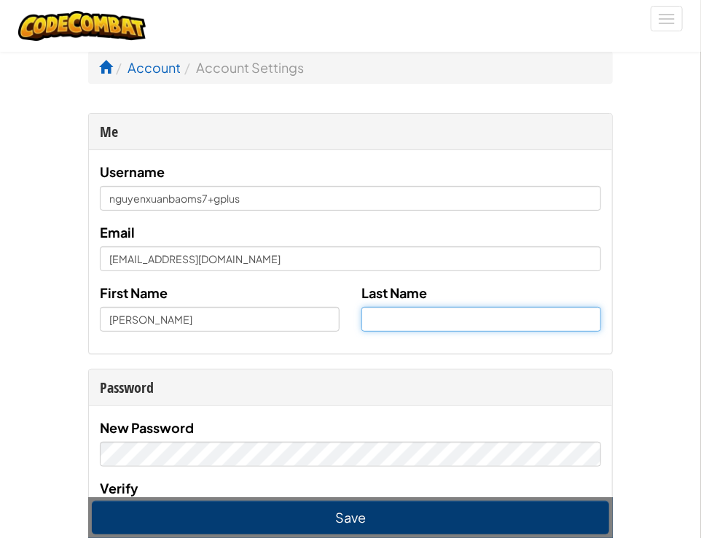
click at [396, 322] on input "text" at bounding box center [481, 319] width 240 height 25
type input "c"
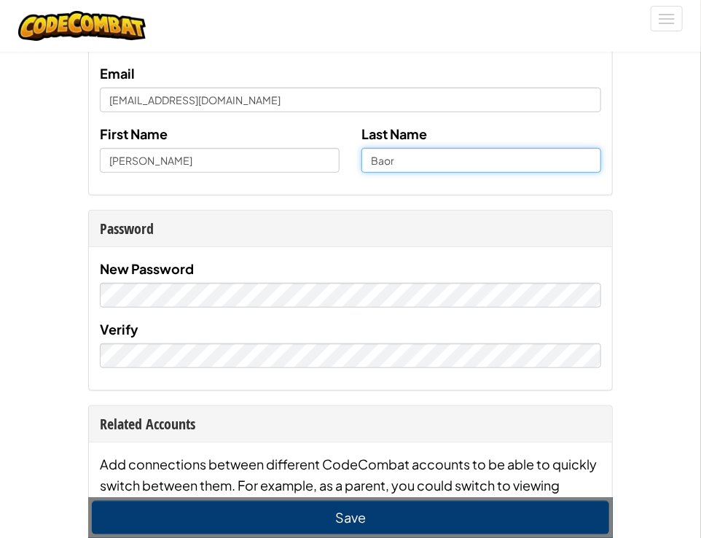
scroll to position [180, 0]
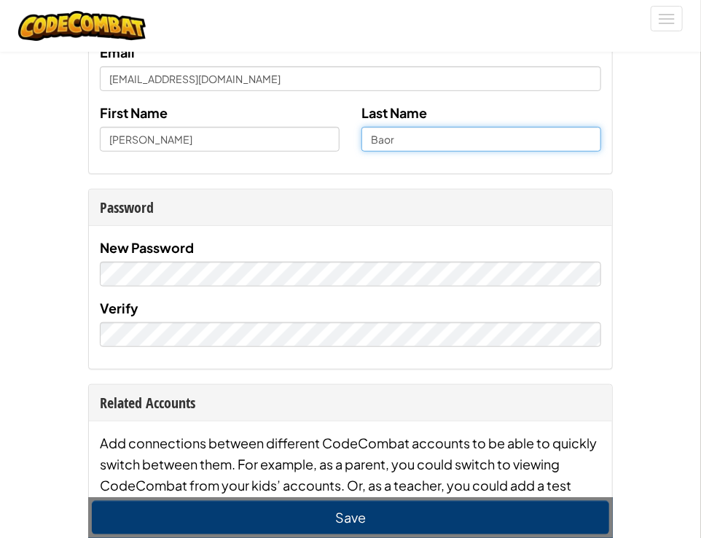
type input "Baor"
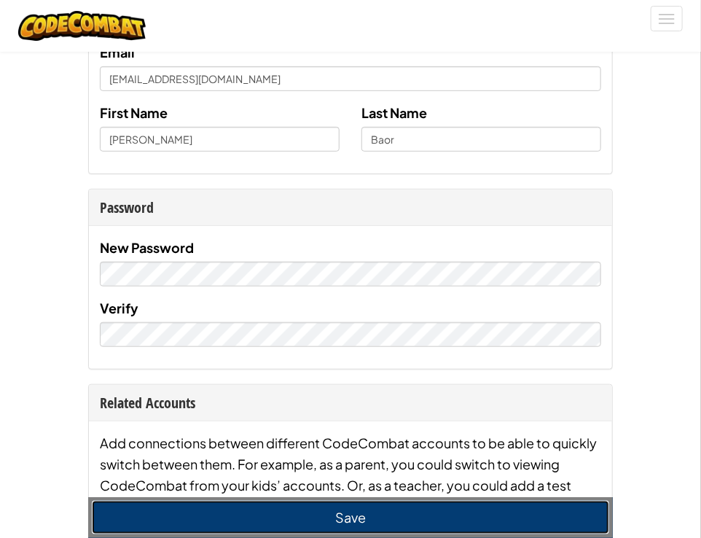
click at [439, 517] on button "Save" at bounding box center [350, 517] width 517 height 34
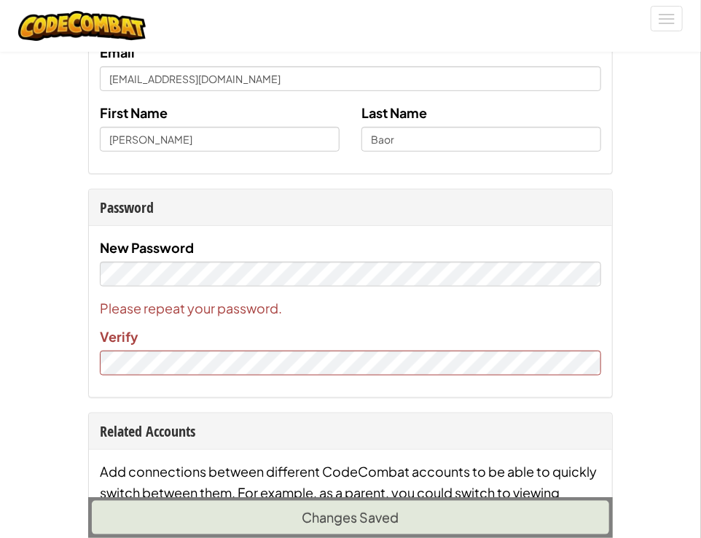
click at [391, 345] on div "Please repeat your password. Verify" at bounding box center [350, 336] width 501 height 78
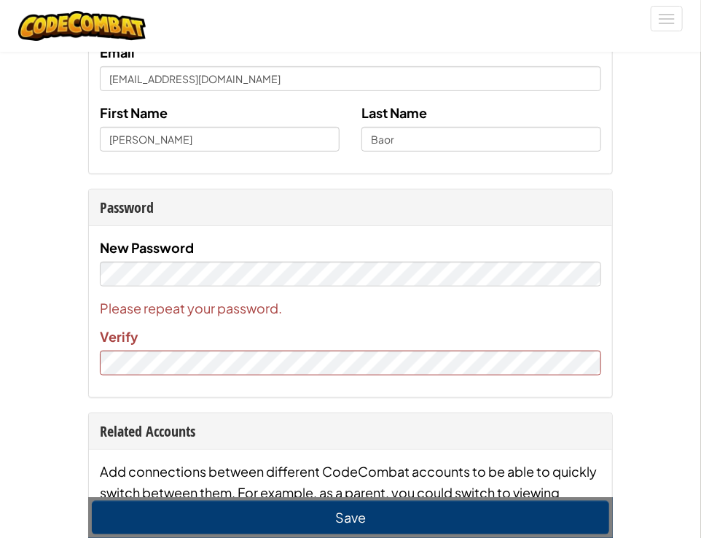
click at [475, 186] on div "Me Username nguyenxuanbaoms7+gplus Email [EMAIL_ADDRESS][DOMAIN_NAME] First Nam…" at bounding box center [350, 420] width 546 height 975
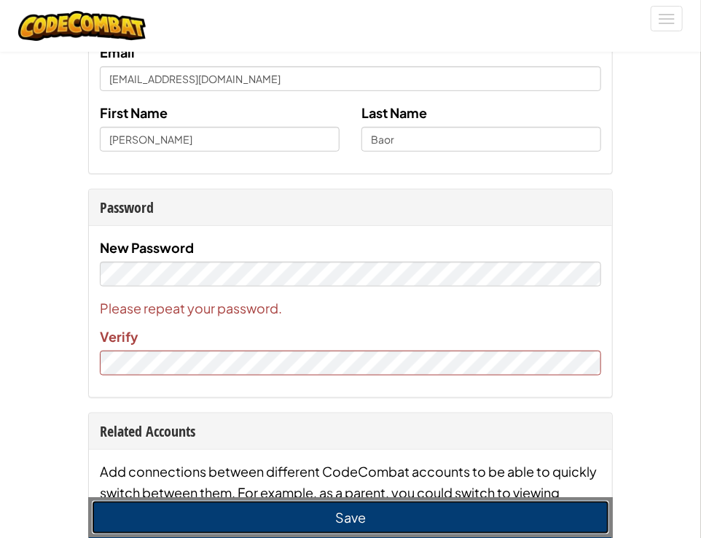
click at [367, 520] on button "Save" at bounding box center [350, 517] width 517 height 34
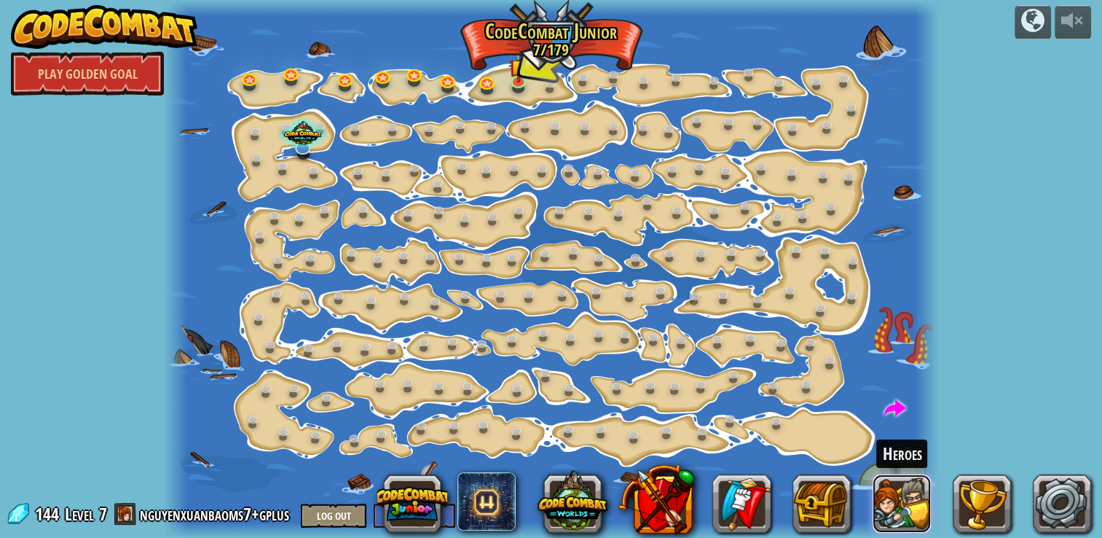
click at [910, 520] on button at bounding box center [902, 503] width 58 height 58
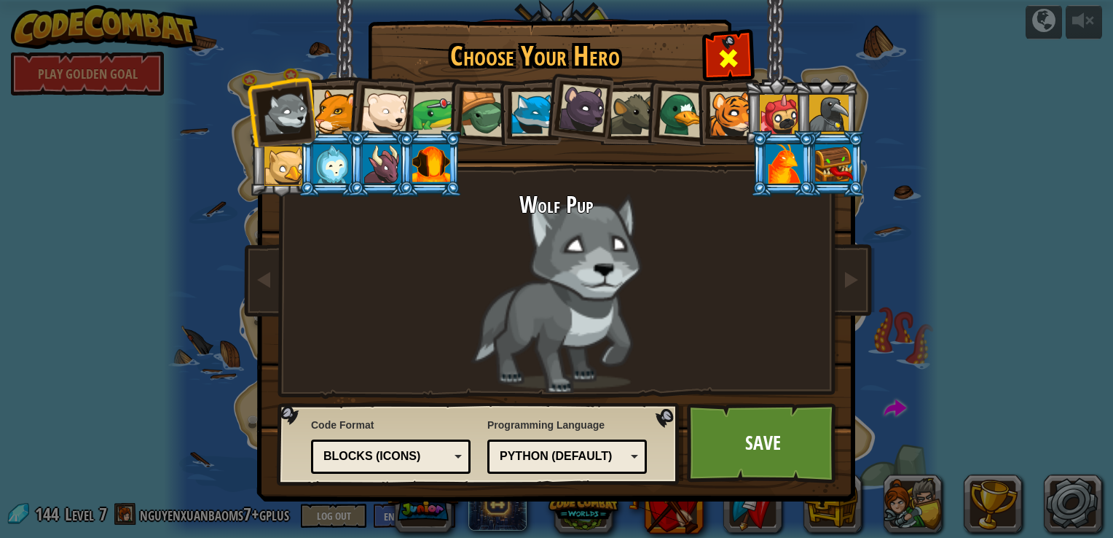
click at [723, 55] on span at bounding box center [728, 58] width 23 height 23
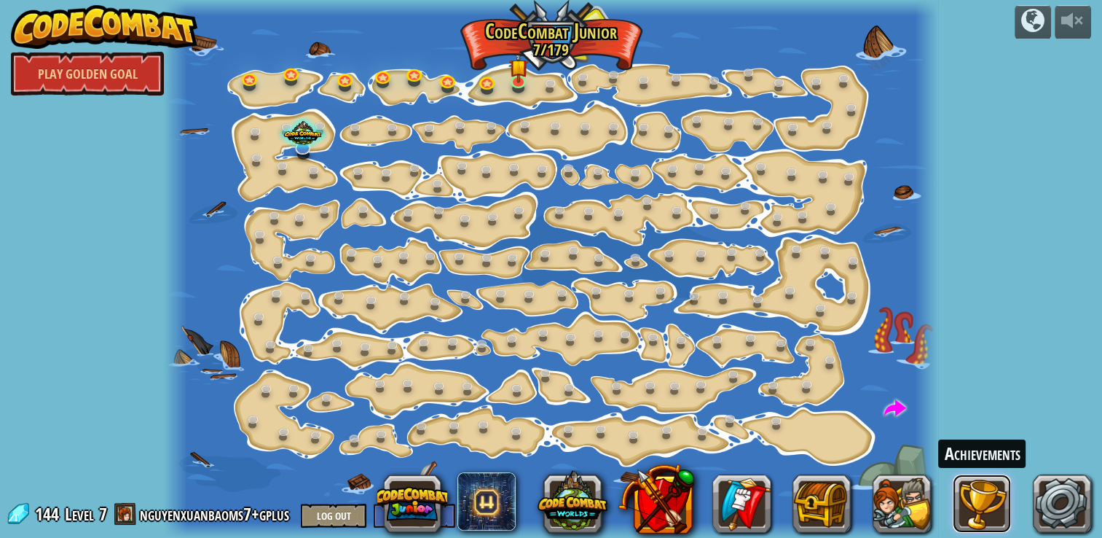
click at [979, 508] on button at bounding box center [982, 503] width 58 height 58
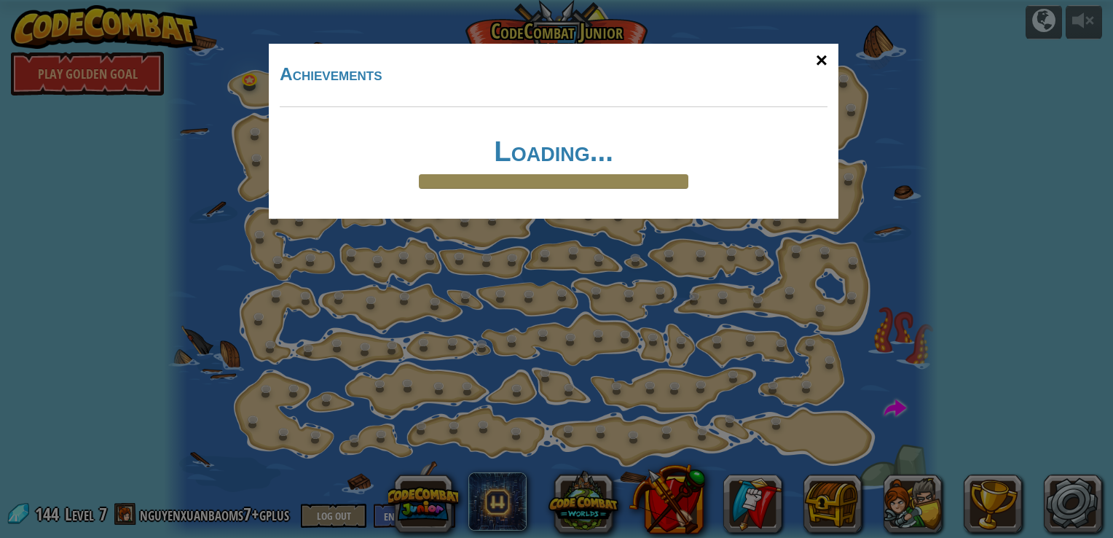
click at [820, 57] on div "×" at bounding box center [822, 60] width 34 height 42
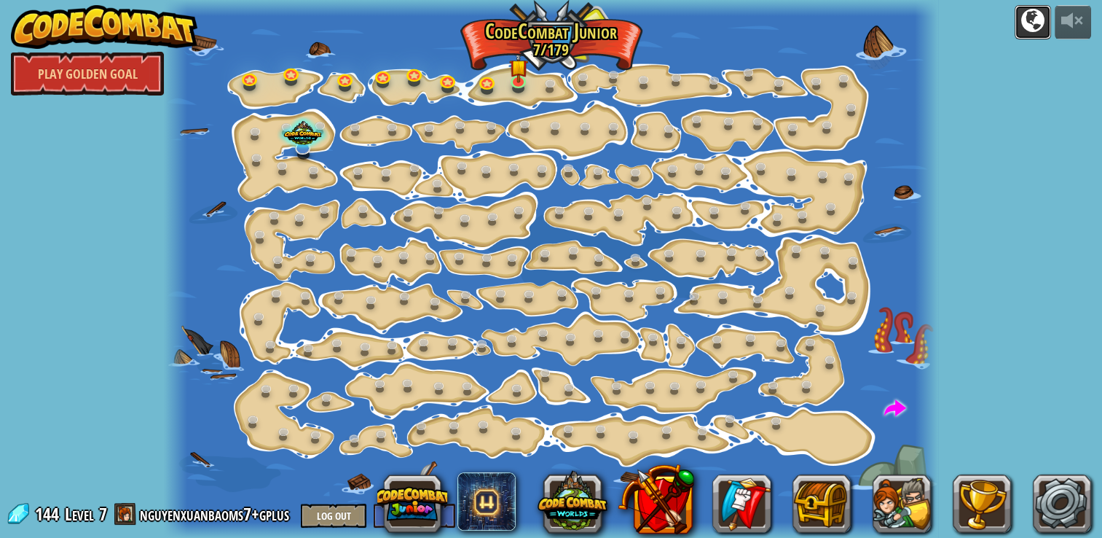
click at [1032, 25] on div at bounding box center [1032, 20] width 23 height 23
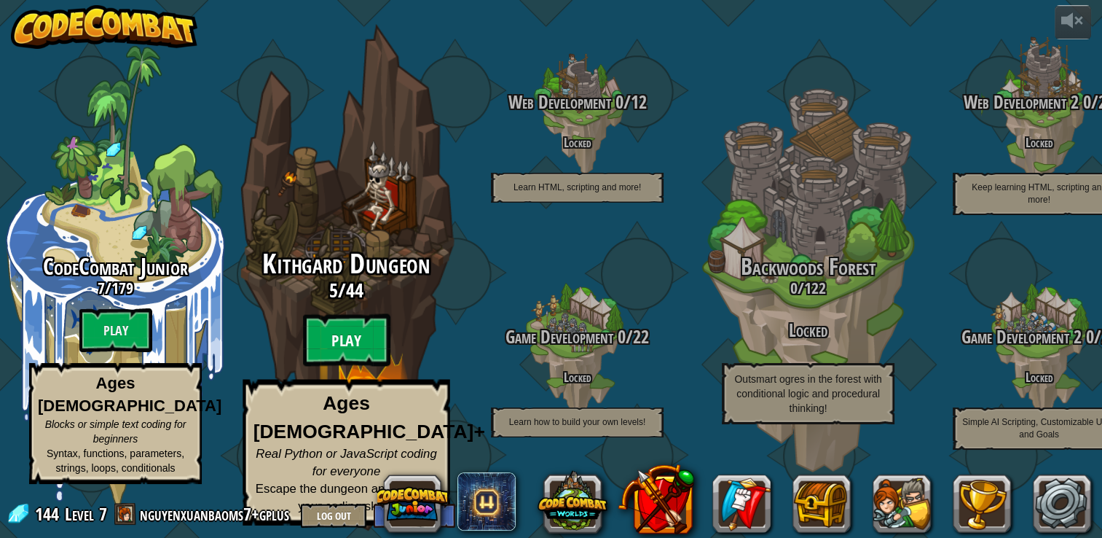
click at [321, 352] on btn "Play" at bounding box center [346, 340] width 87 height 52
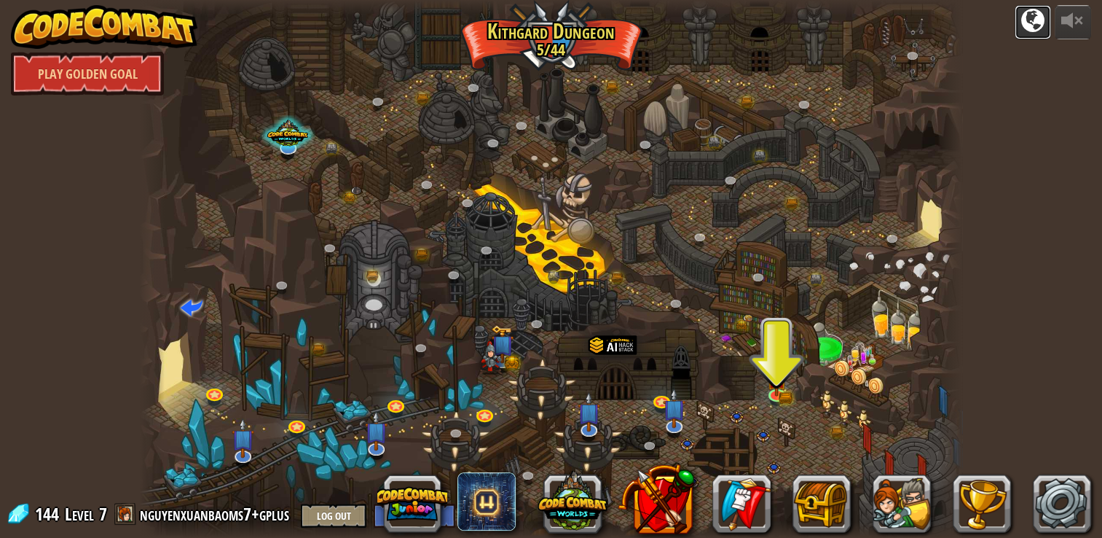
click at [1034, 23] on div at bounding box center [1032, 20] width 23 height 23
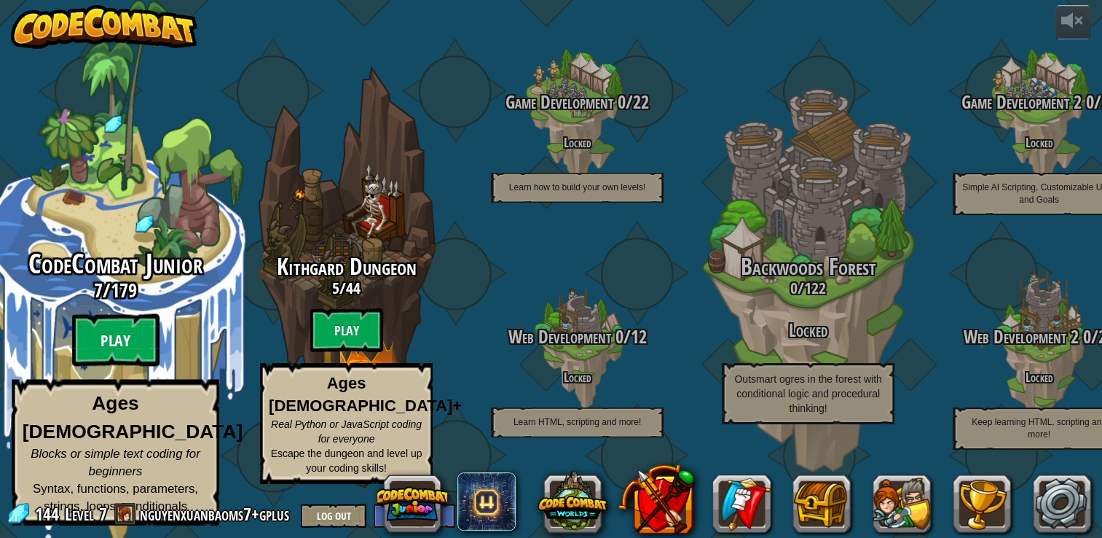
click at [103, 366] on btn "Play" at bounding box center [115, 340] width 87 height 52
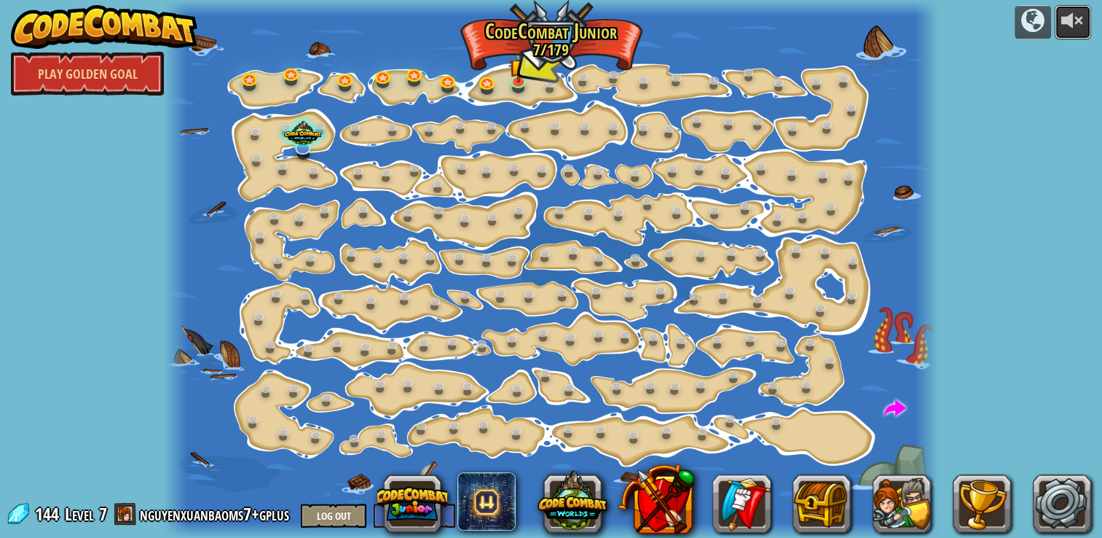
click at [1077, 22] on div at bounding box center [1072, 20] width 23 height 23
click at [1028, 27] on div at bounding box center [1032, 20] width 23 height 23
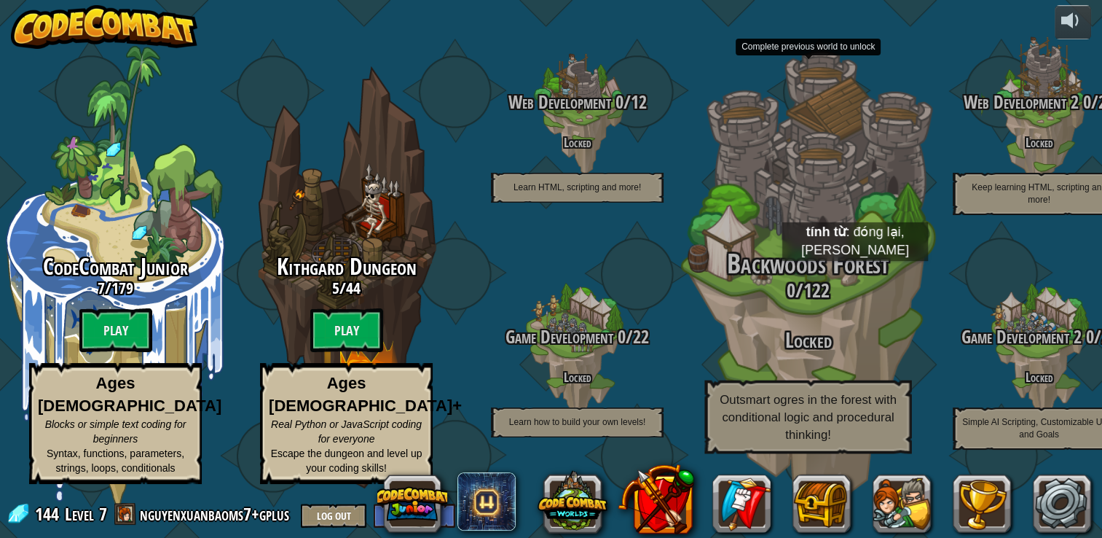
click at [855, 275] on span "Backwoods Forest" at bounding box center [808, 264] width 162 height 38
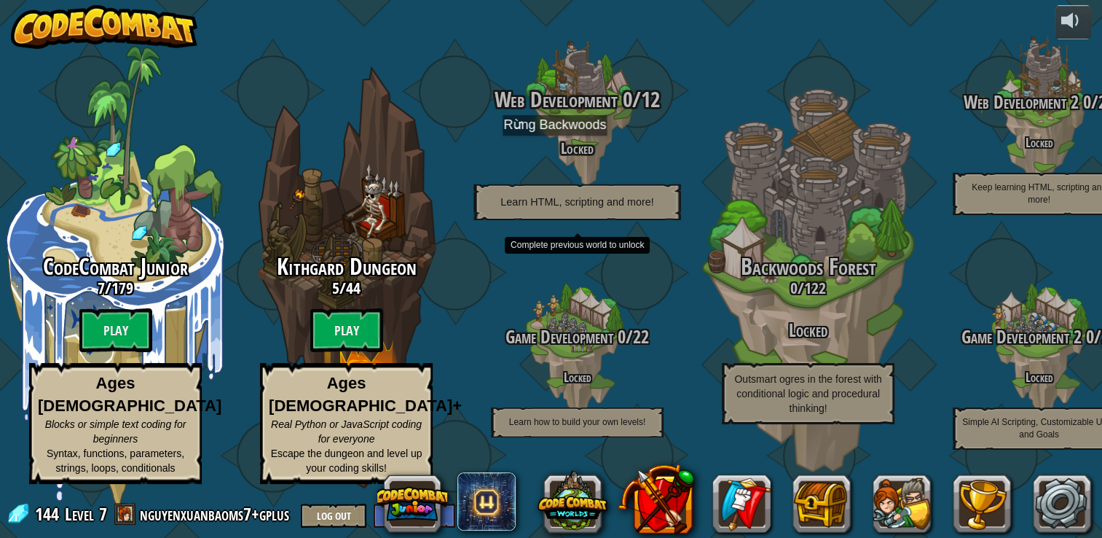
click at [563, 153] on h4 "Locked" at bounding box center [577, 147] width 277 height 17
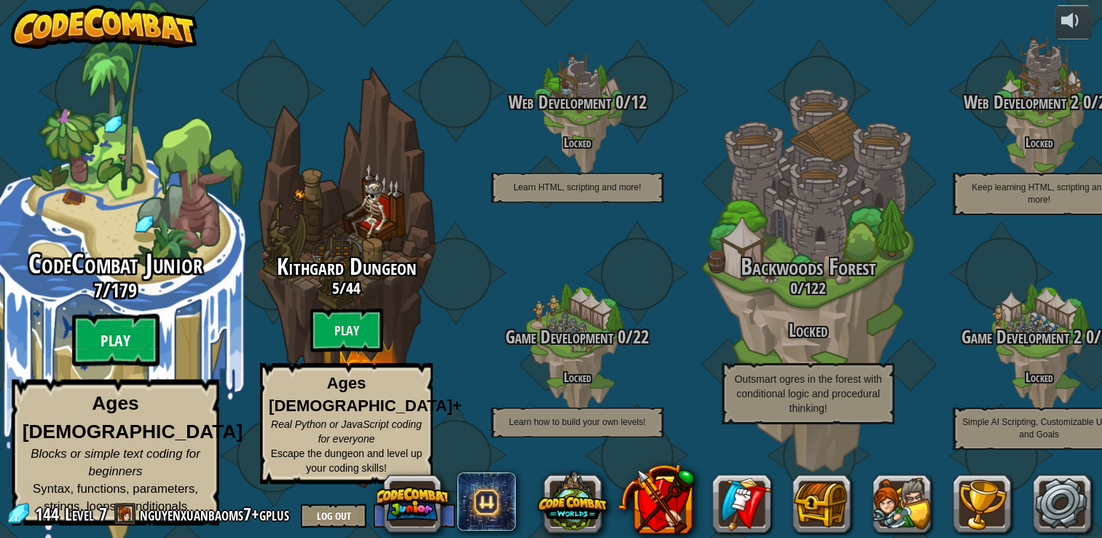
click at [101, 350] on btn "Play" at bounding box center [115, 340] width 87 height 52
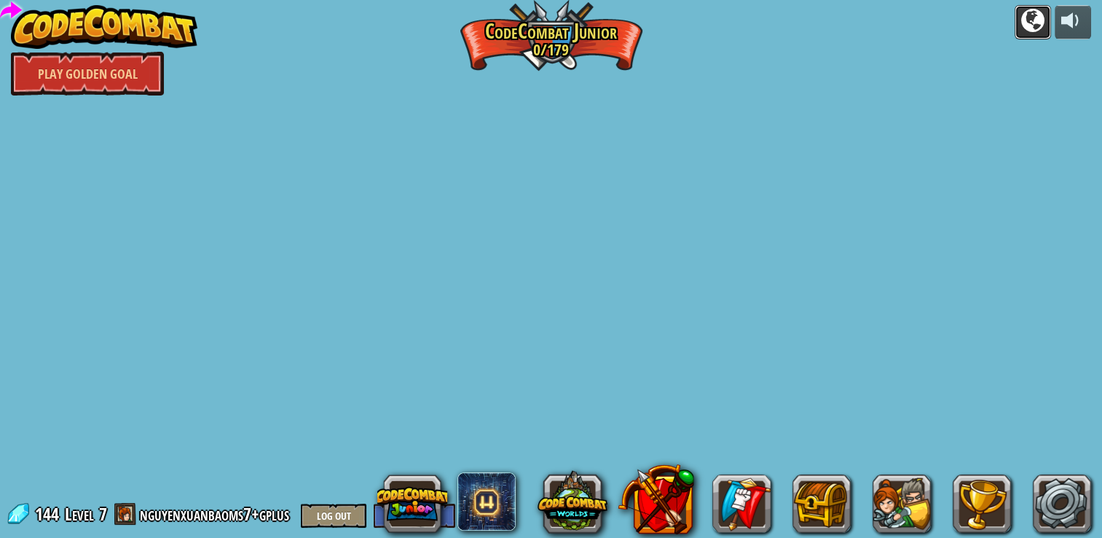
click at [1037, 29] on div at bounding box center [1032, 20] width 23 height 23
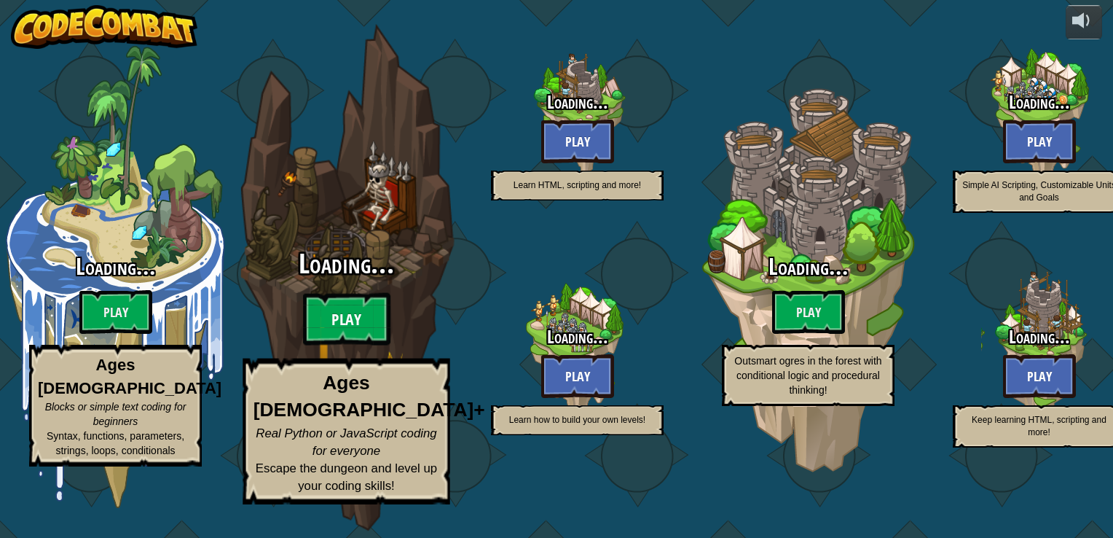
click at [366, 337] on btn "Play" at bounding box center [346, 319] width 87 height 52
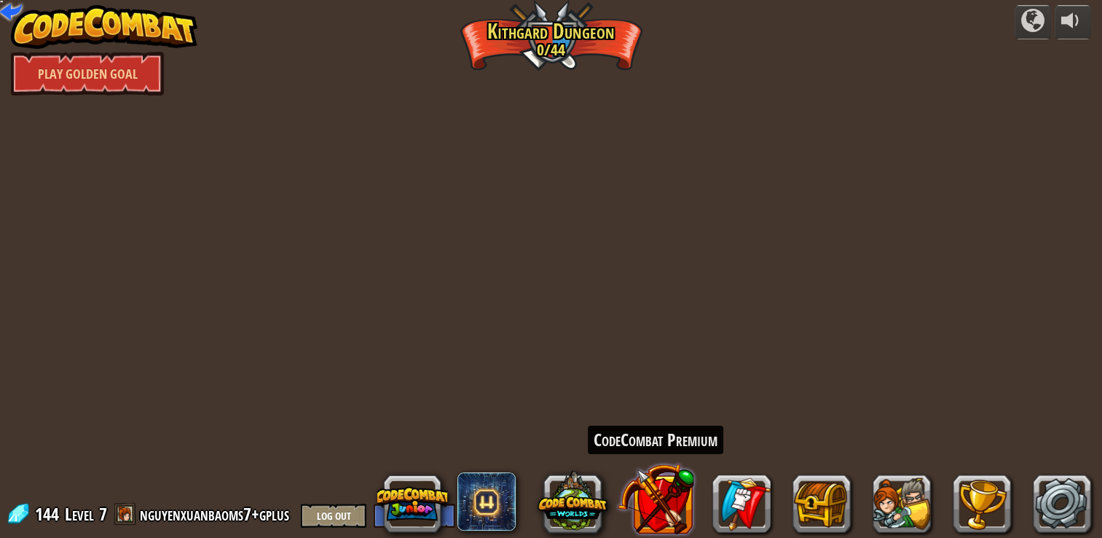
click at [661, 497] on button at bounding box center [656, 498] width 76 height 76
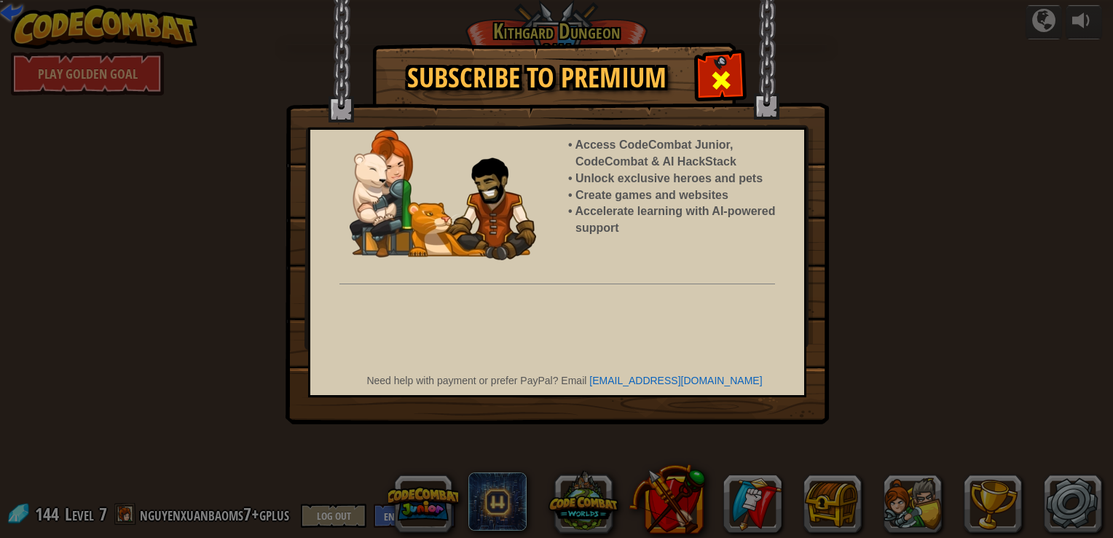
click at [708, 85] on div at bounding box center [721, 78] width 46 height 46
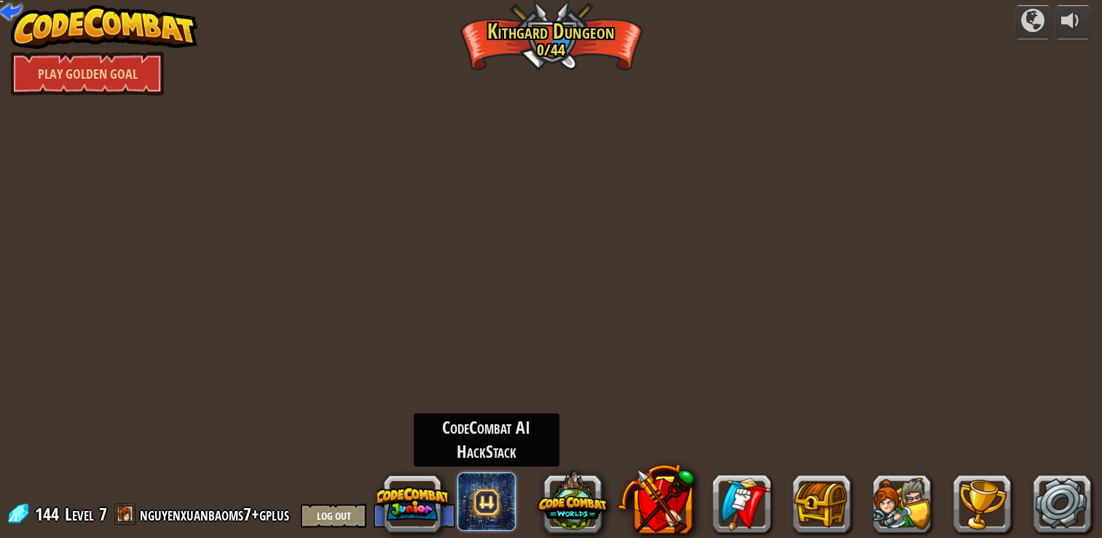
click at [475, 495] on span at bounding box center [486, 501] width 58 height 58
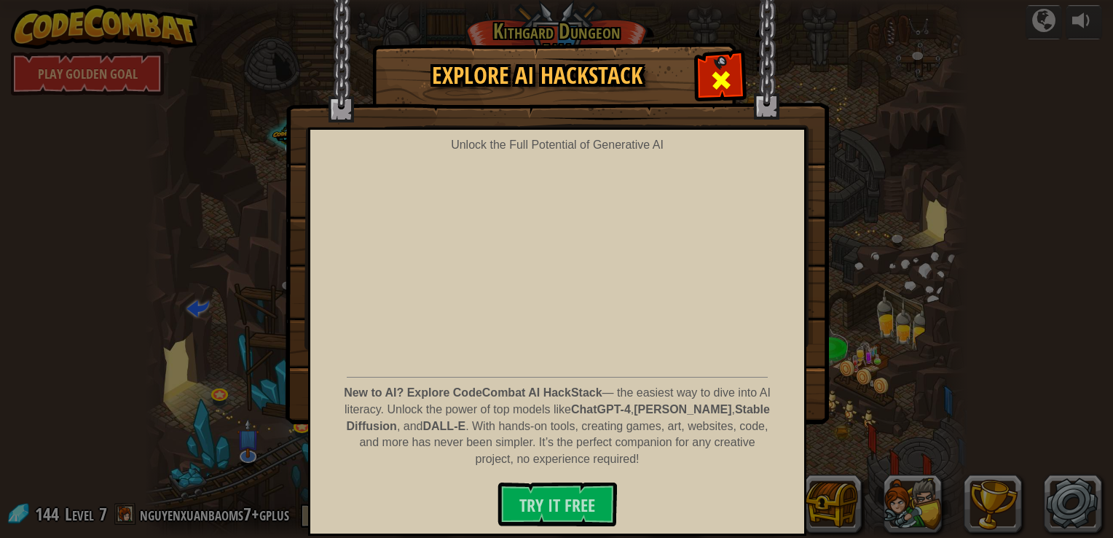
click at [715, 87] on span at bounding box center [721, 79] width 23 height 23
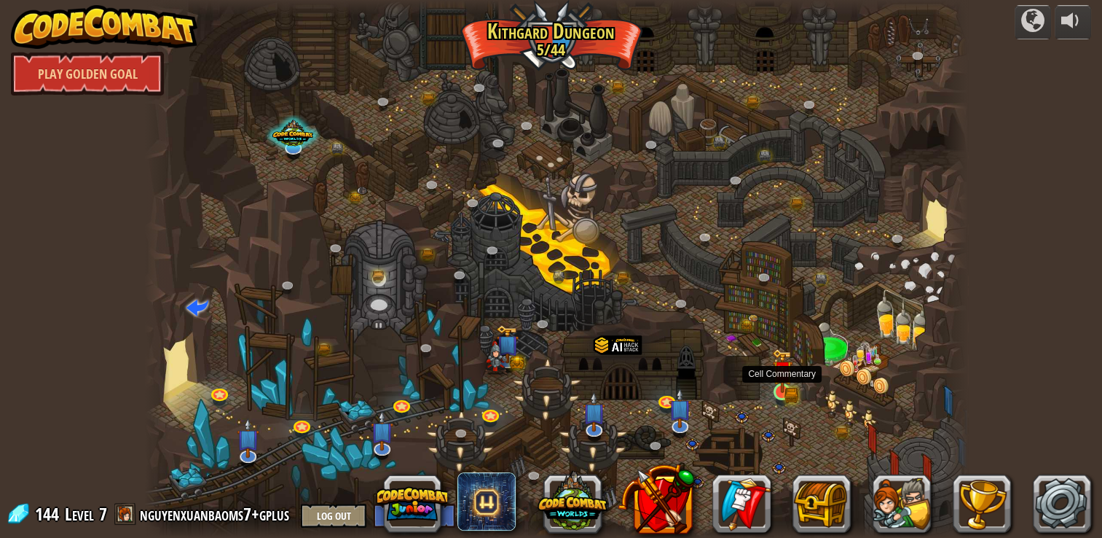
click at [777, 377] on img at bounding box center [782, 371] width 12 height 12
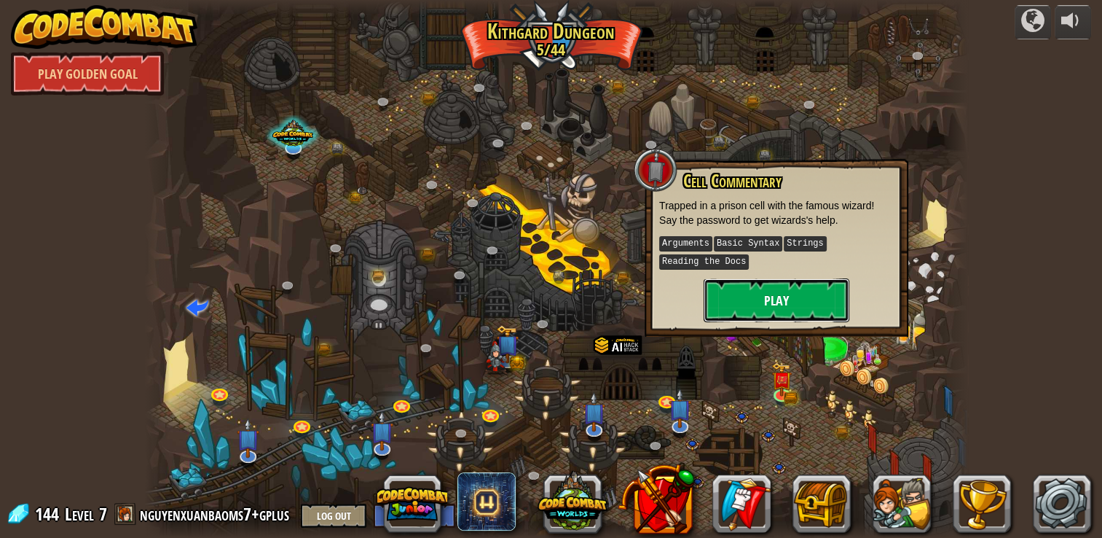
click at [804, 294] on button "Play" at bounding box center [777, 300] width 146 height 44
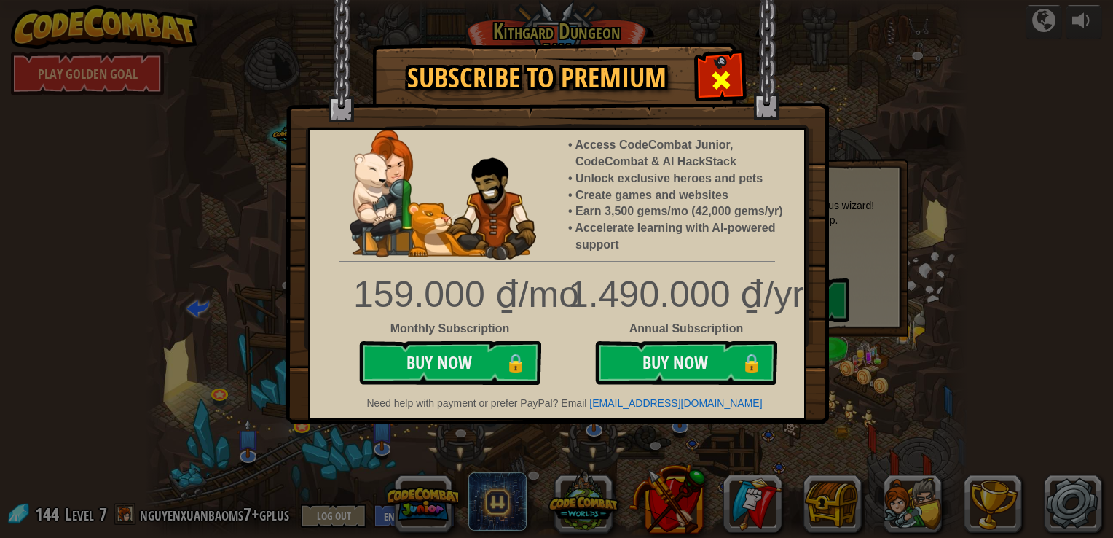
click at [720, 80] on span at bounding box center [721, 79] width 23 height 23
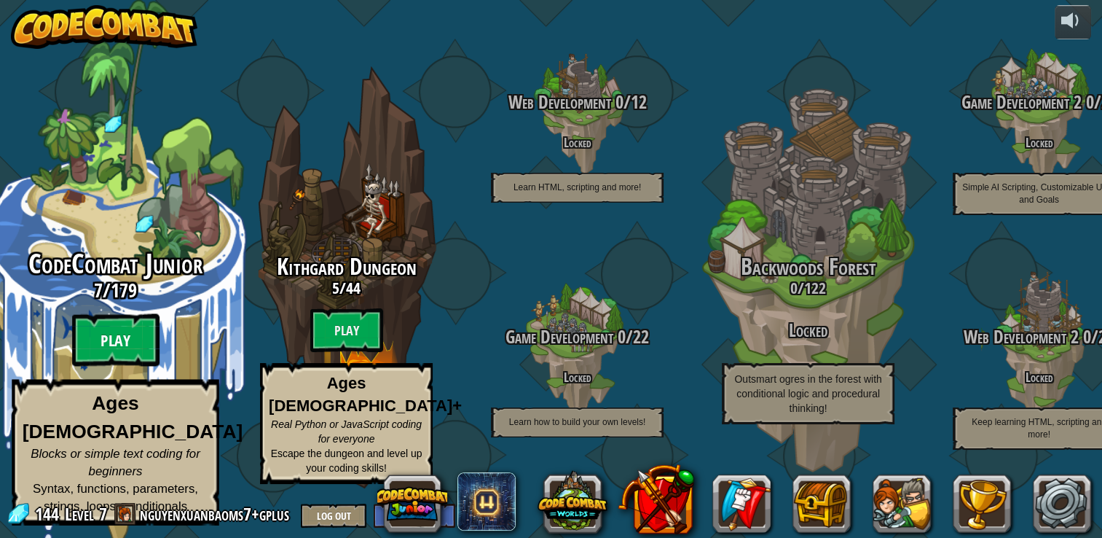
click at [137, 347] on btn "Play" at bounding box center [115, 340] width 87 height 52
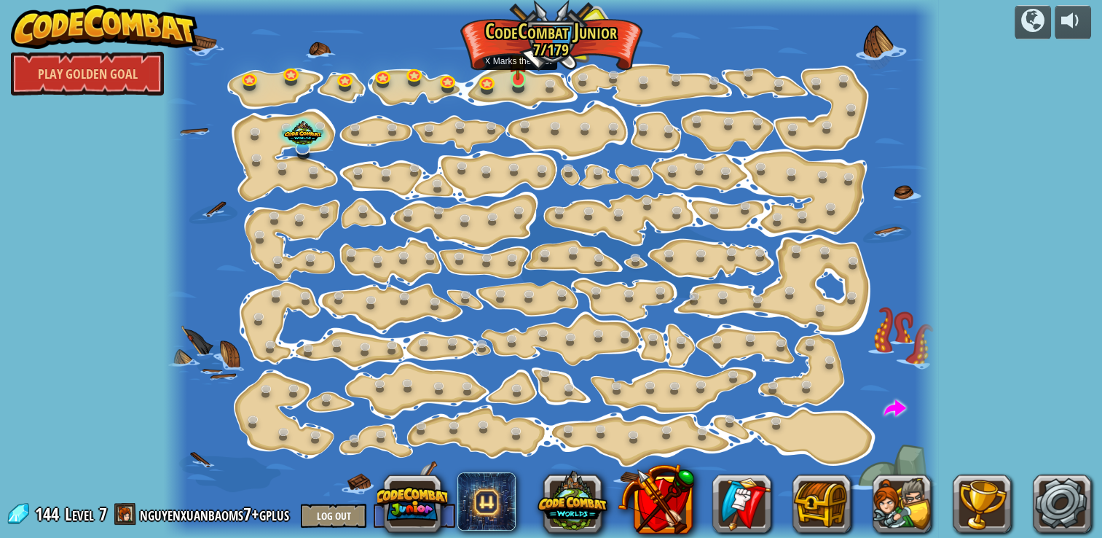
click at [511, 71] on img at bounding box center [517, 59] width 19 height 44
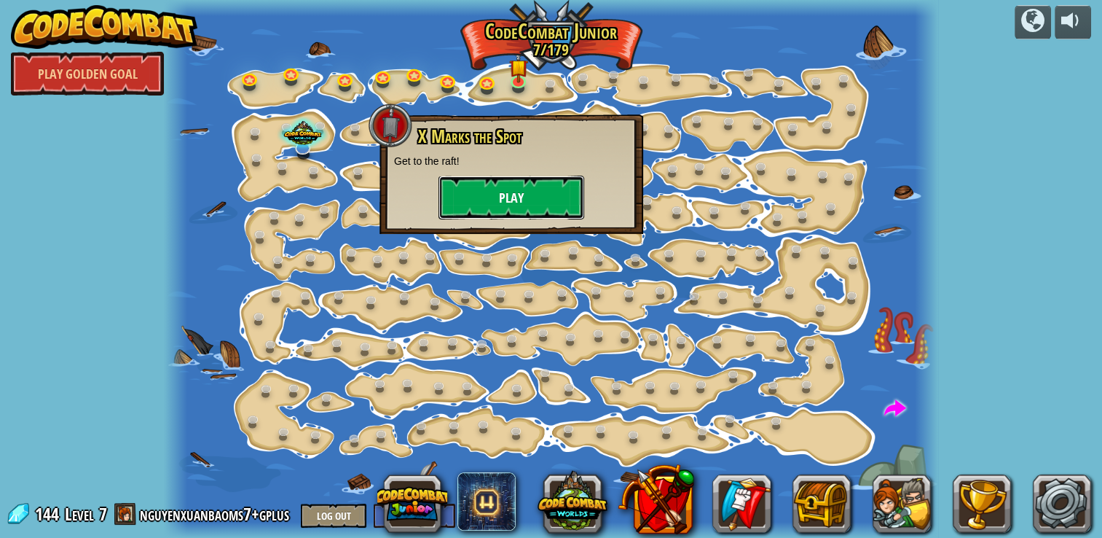
click at [513, 191] on button "Play" at bounding box center [512, 198] width 146 height 44
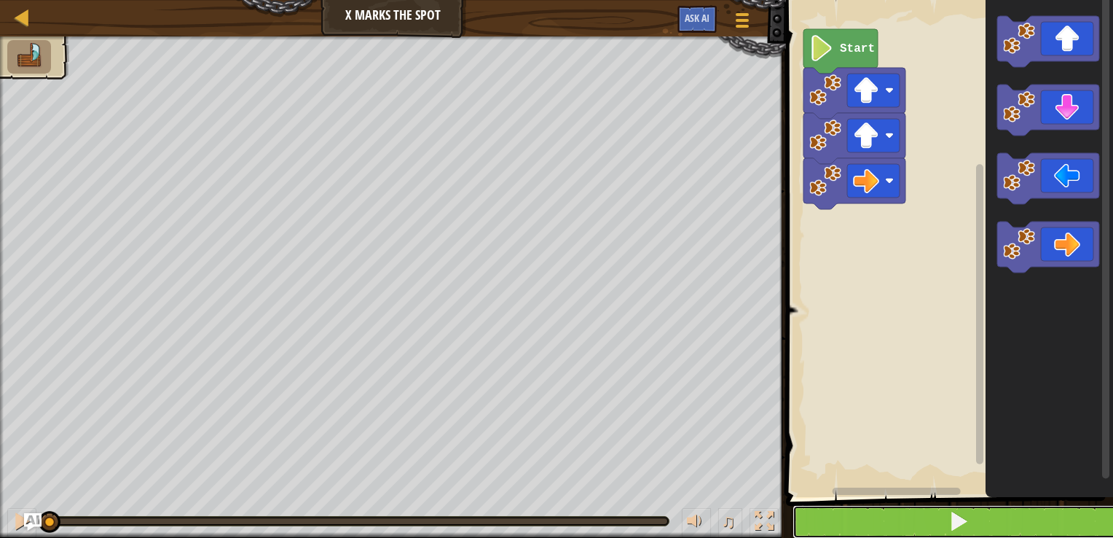
click at [880, 523] on button at bounding box center [958, 522] width 331 height 34
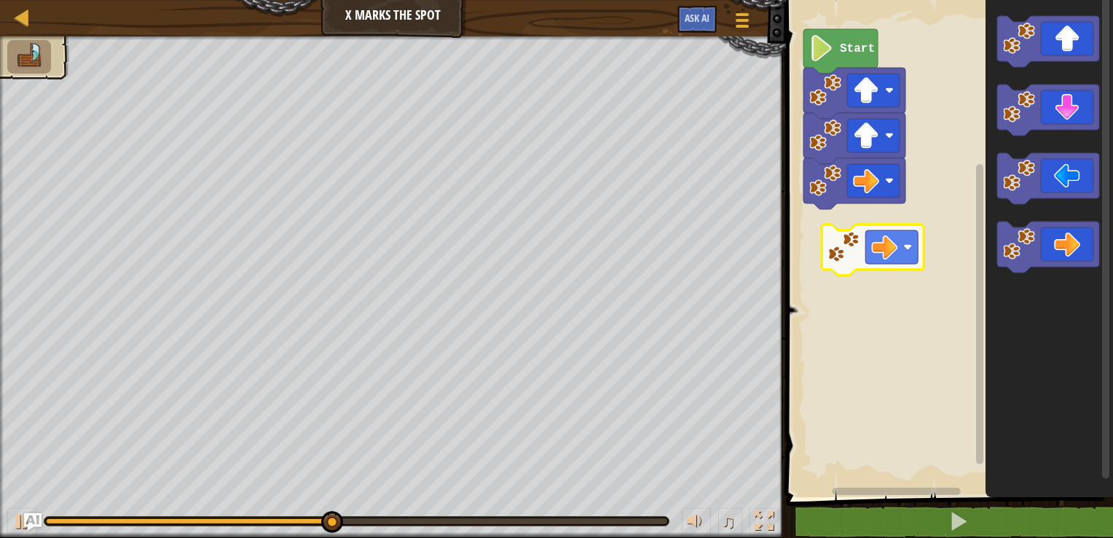
click at [842, 237] on div "Start" at bounding box center [947, 245] width 331 height 504
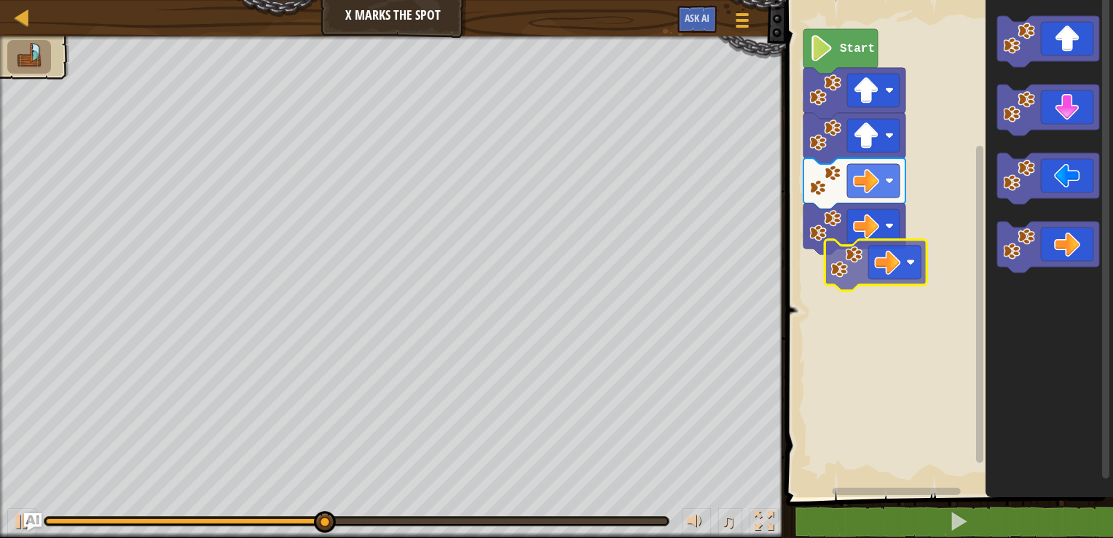
click at [844, 267] on div "Start" at bounding box center [947, 245] width 331 height 504
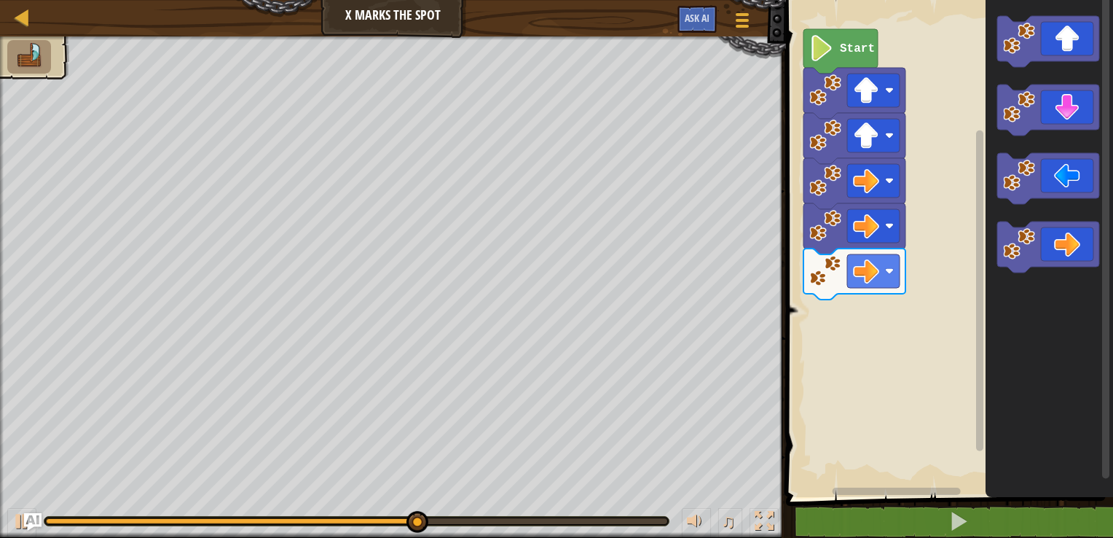
click at [850, 342] on div "Start" at bounding box center [947, 245] width 331 height 504
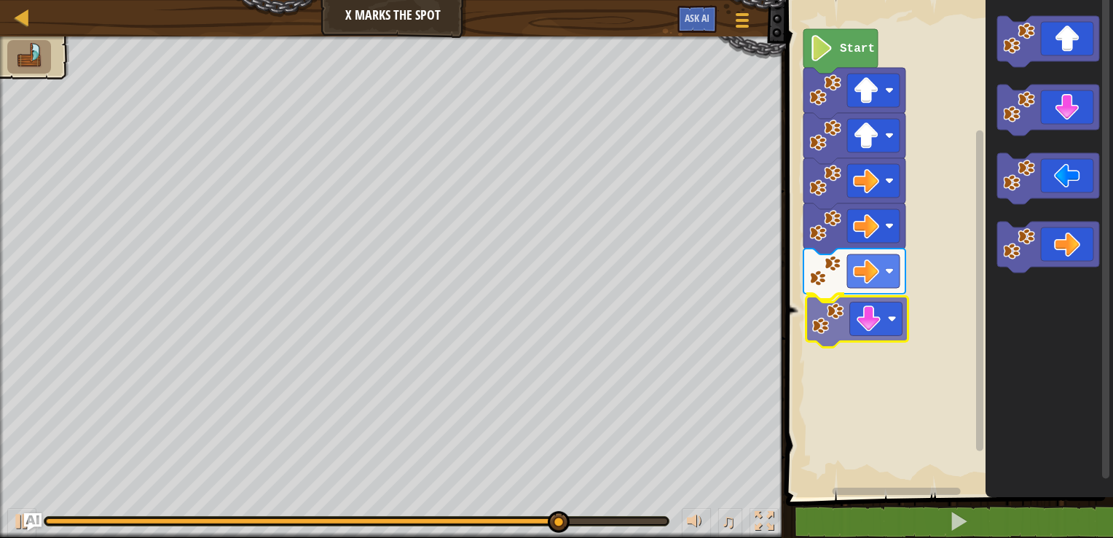
click at [828, 318] on div "Start" at bounding box center [947, 245] width 331 height 504
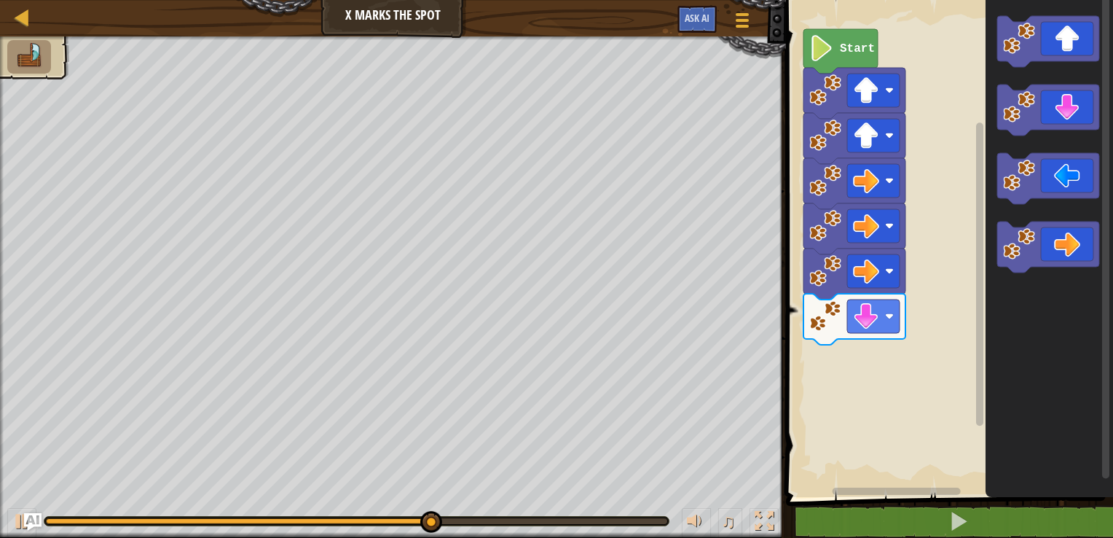
click at [934, 295] on div "Start" at bounding box center [947, 245] width 331 height 504
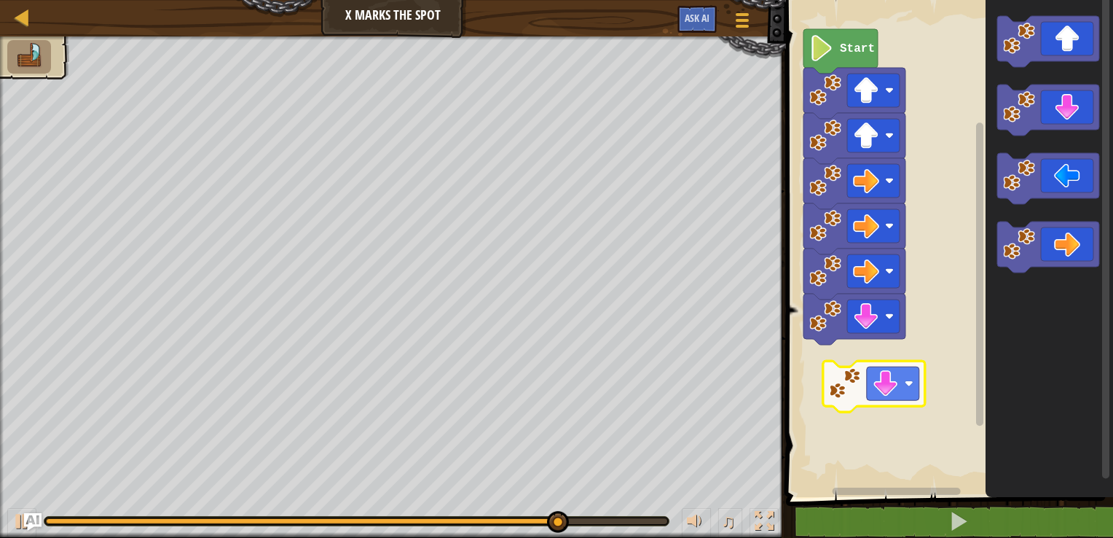
click at [860, 372] on div "Start" at bounding box center [947, 245] width 331 height 504
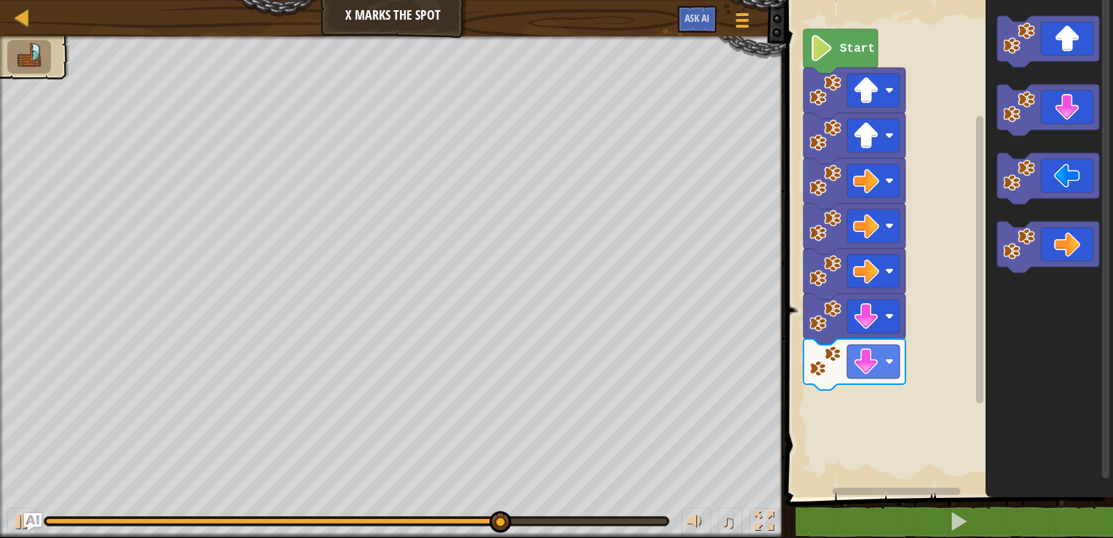
click at [970, 415] on div "Start" at bounding box center [947, 245] width 331 height 504
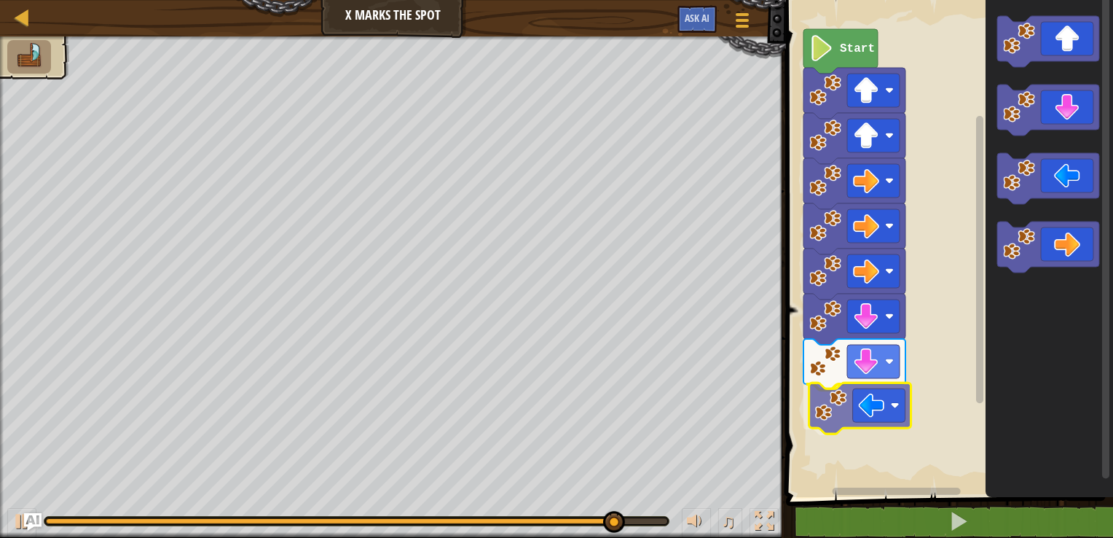
click at [829, 427] on div "Start" at bounding box center [947, 245] width 331 height 504
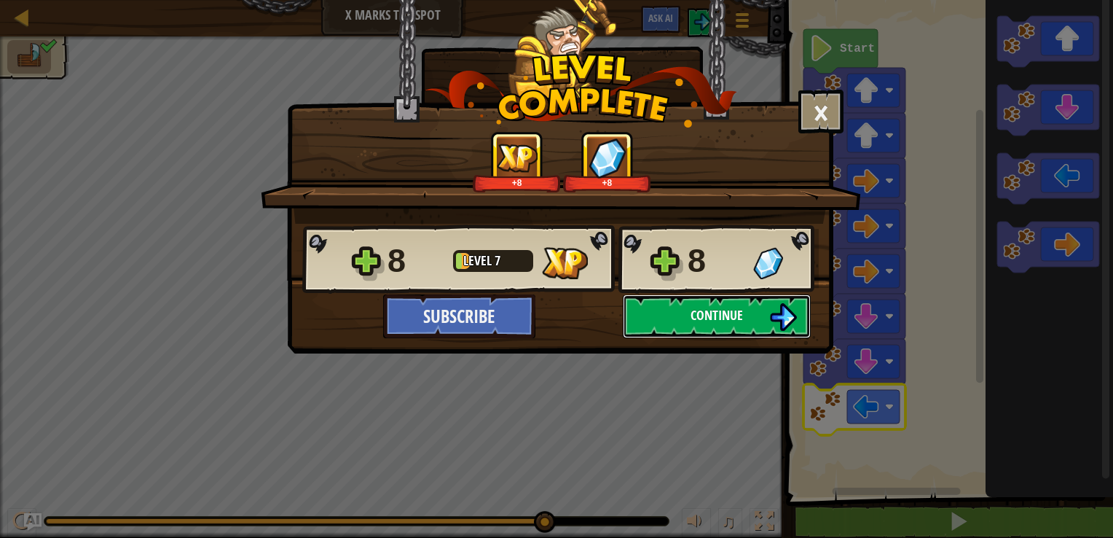
click at [715, 321] on span "Continue" at bounding box center [717, 315] width 52 height 18
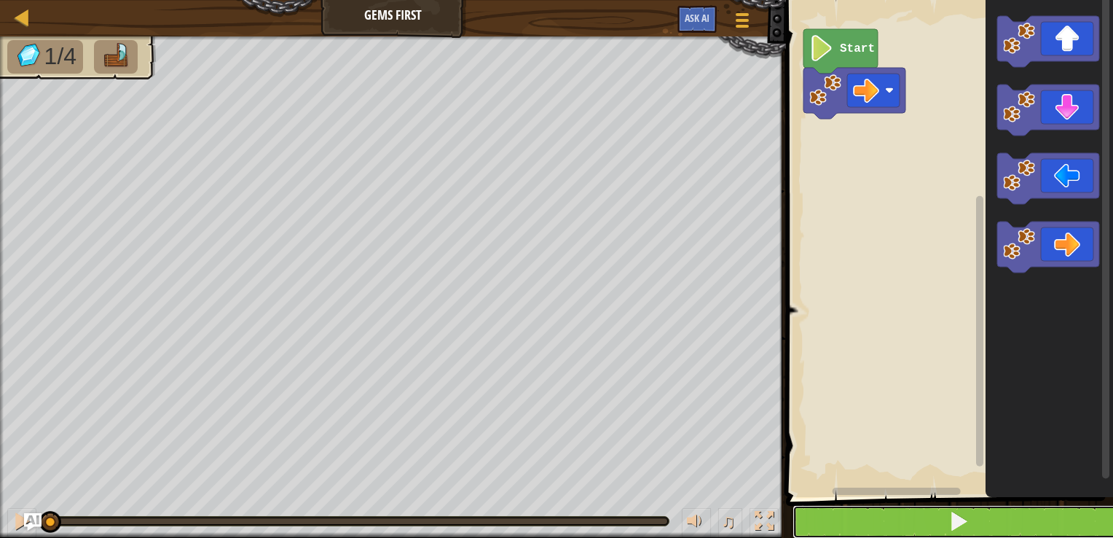
click at [924, 525] on button at bounding box center [958, 522] width 331 height 34
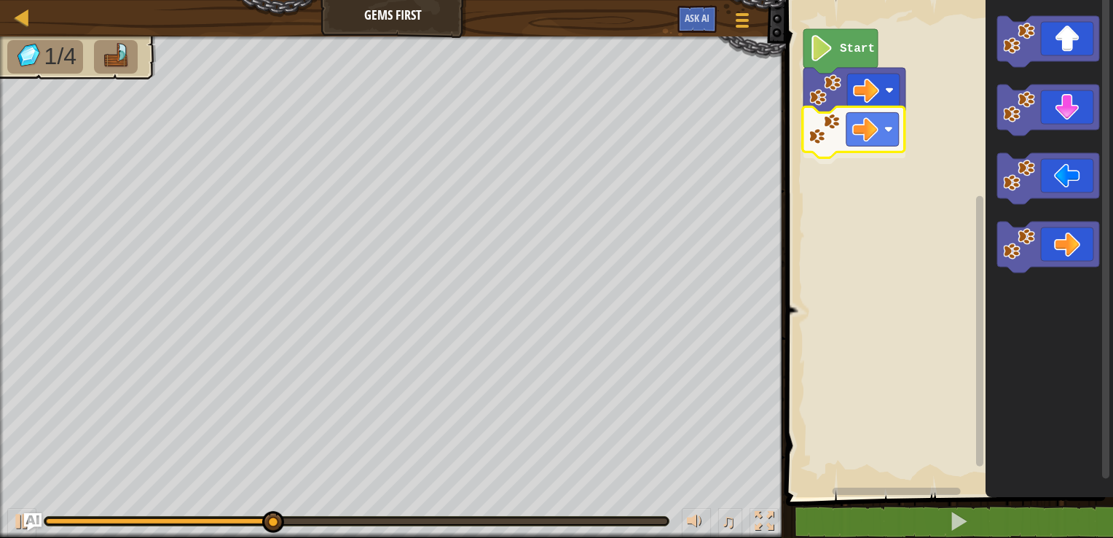
click at [828, 125] on div "Start" at bounding box center [947, 245] width 331 height 504
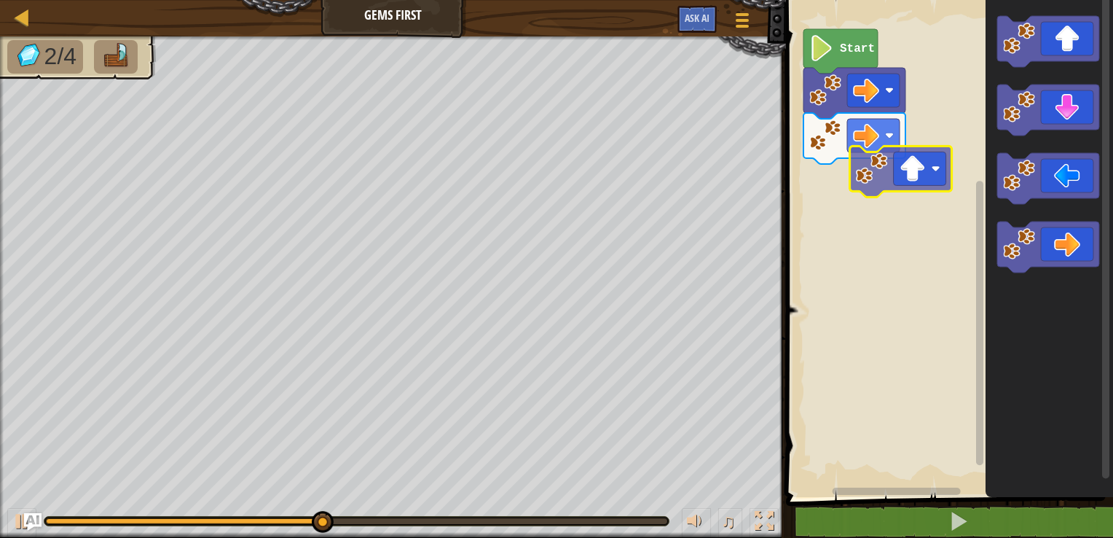
click at [852, 176] on div "Start" at bounding box center [947, 245] width 331 height 504
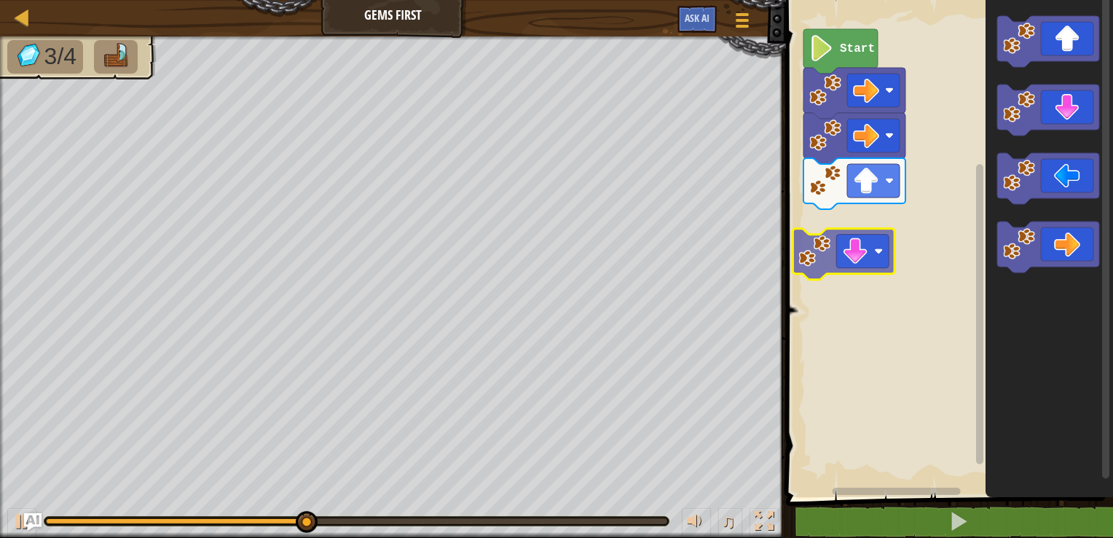
click at [812, 229] on div "Start" at bounding box center [947, 245] width 331 height 504
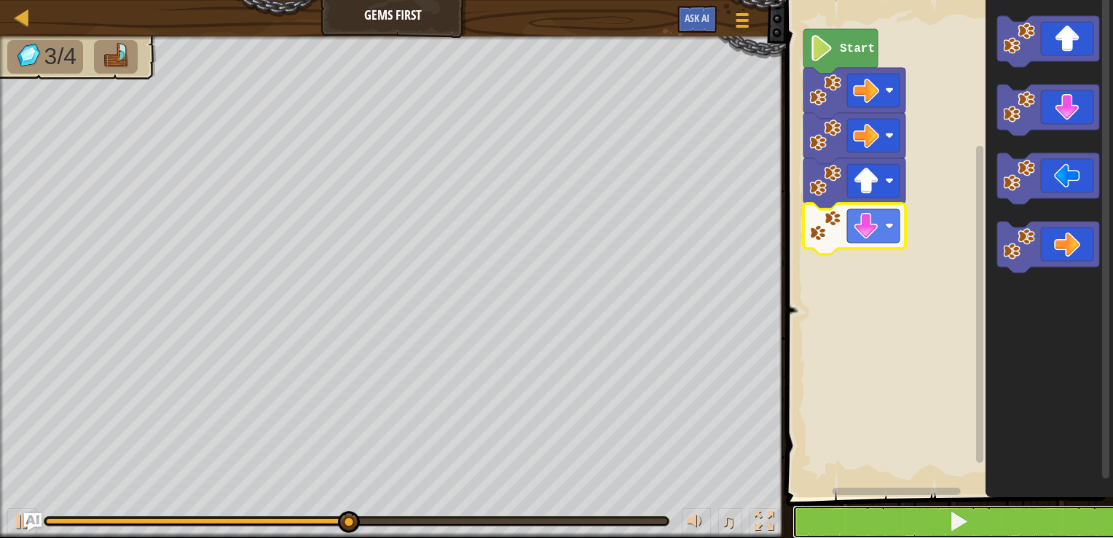
click at [836, 527] on button at bounding box center [958, 522] width 331 height 34
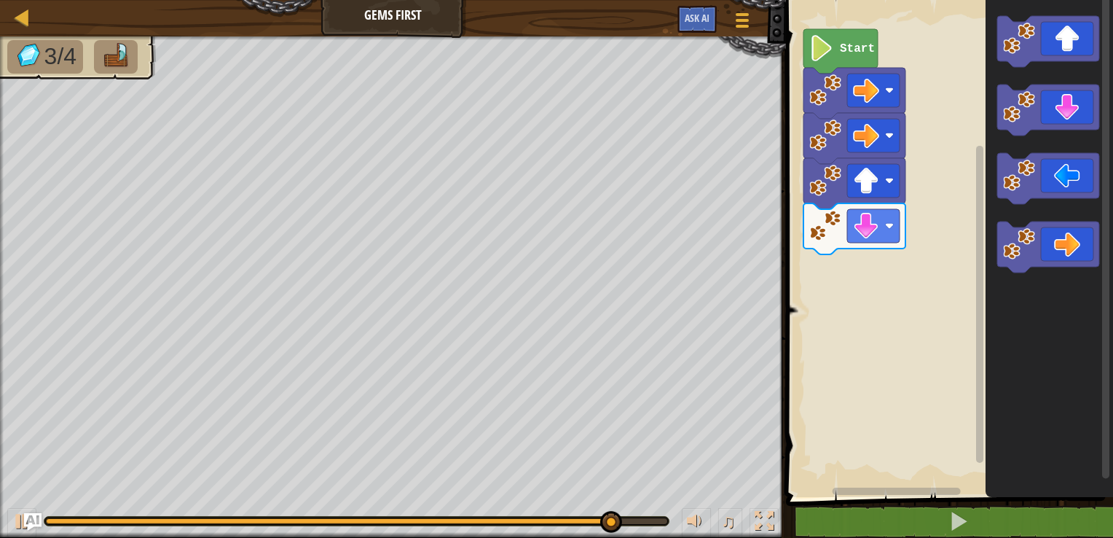
click at [857, 276] on div "Start" at bounding box center [947, 245] width 331 height 504
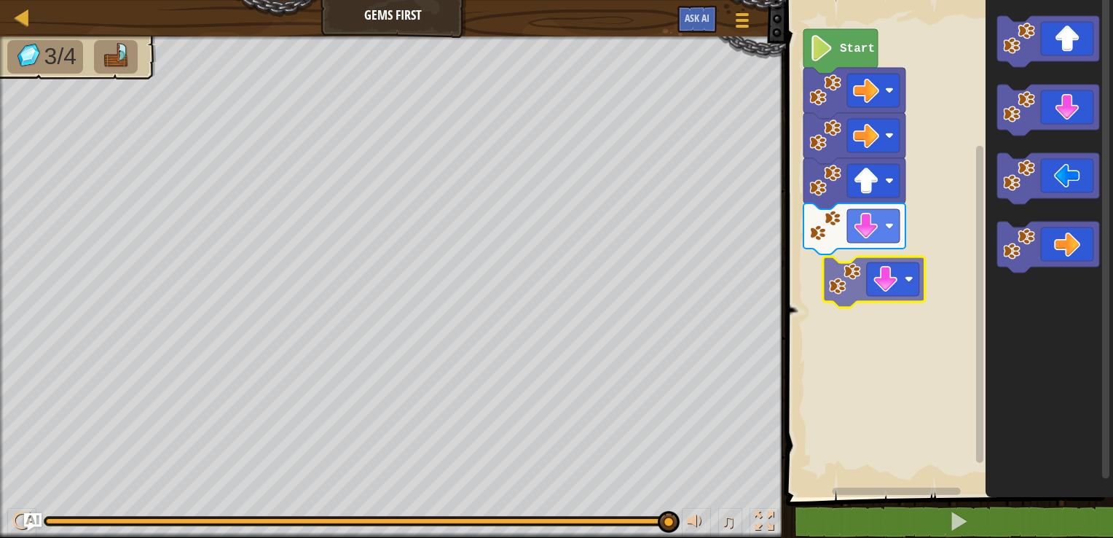
click at [851, 275] on div "Start" at bounding box center [947, 245] width 331 height 504
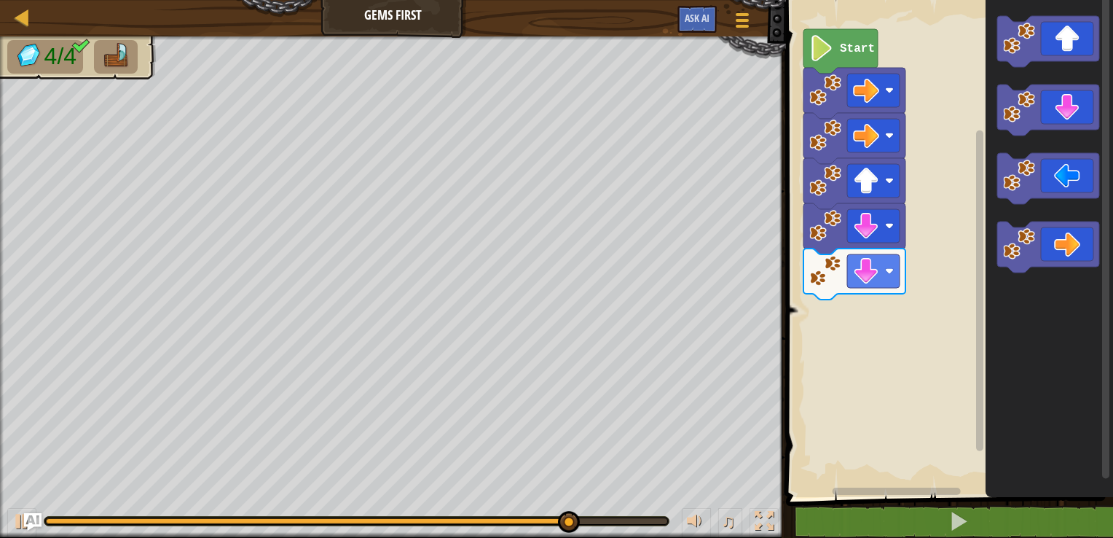
click at [964, 304] on div "Start" at bounding box center [947, 245] width 331 height 504
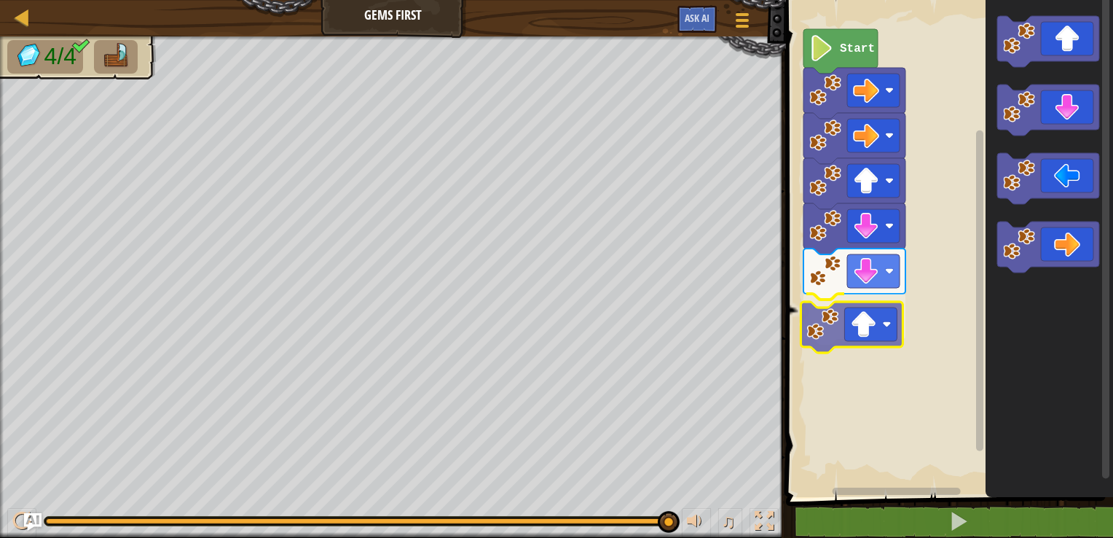
click at [825, 330] on div "Start" at bounding box center [947, 245] width 331 height 504
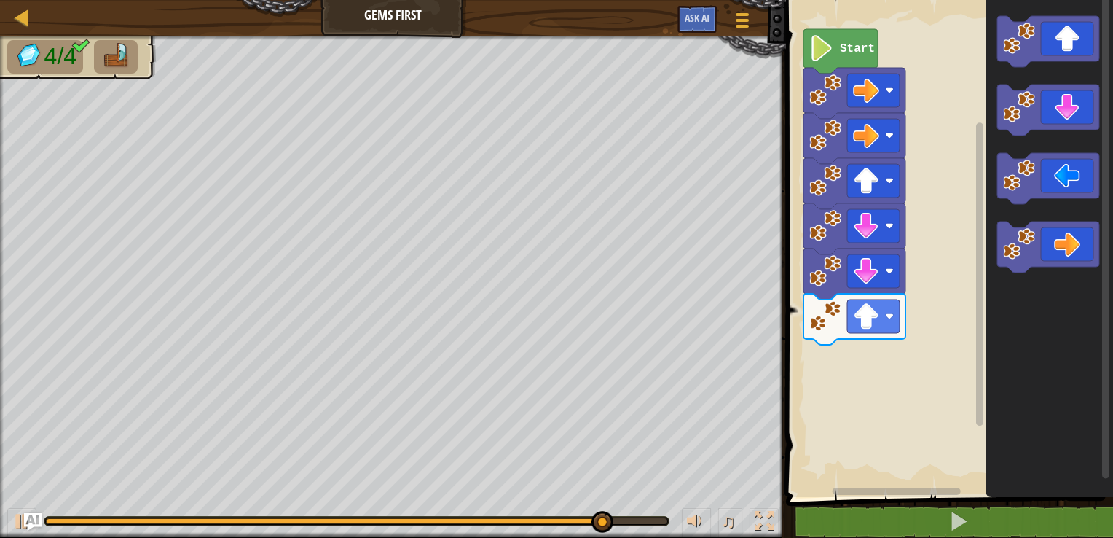
click at [879, 398] on div "Start" at bounding box center [947, 245] width 331 height 504
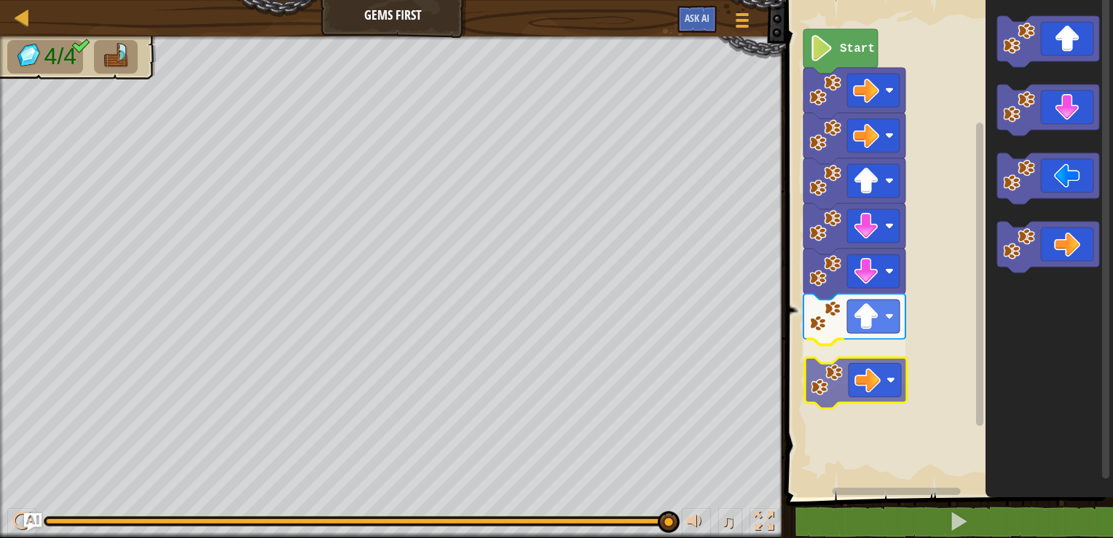
click at [804, 368] on div "Start" at bounding box center [947, 245] width 331 height 504
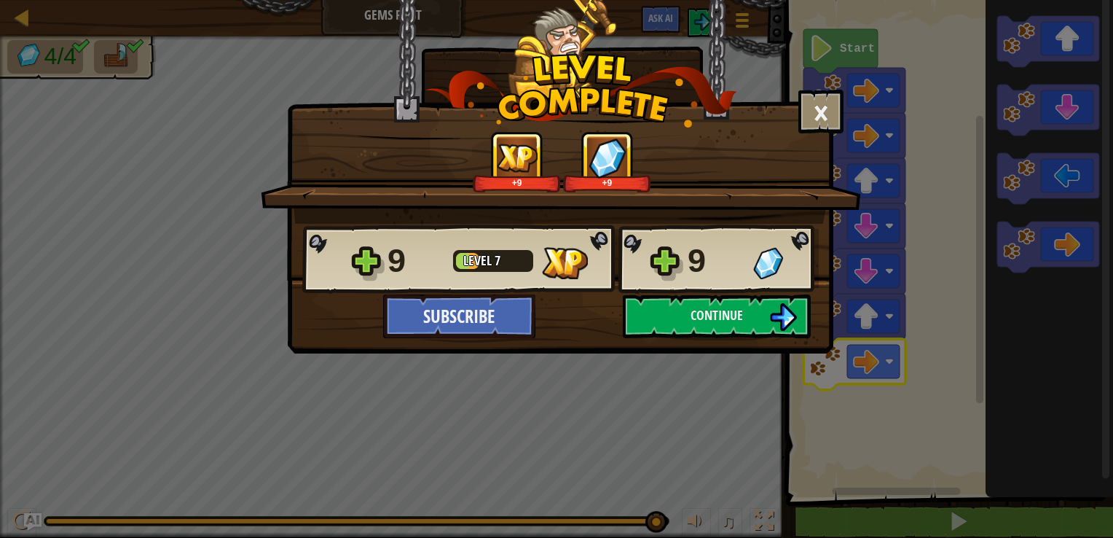
drag, startPoint x: 712, startPoint y: 310, endPoint x: 612, endPoint y: 413, distance: 143.7
click at [612, 413] on div "× How fun was this level? Tell us more! +9 +9 Reticulating Splines... 9 Level 7…" at bounding box center [556, 269] width 1113 height 538
click at [674, 329] on button "Continue" at bounding box center [717, 316] width 188 height 44
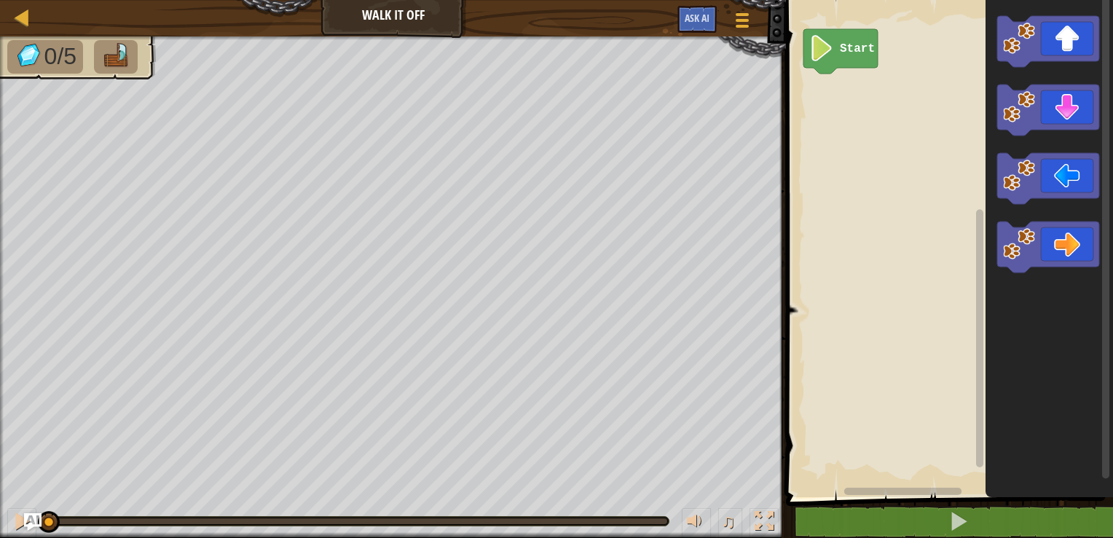
click at [7, 15] on div "Map Walk It Off Game Menu Ask AI" at bounding box center [393, 18] width 786 height 36
click at [23, 18] on div at bounding box center [22, 17] width 18 height 18
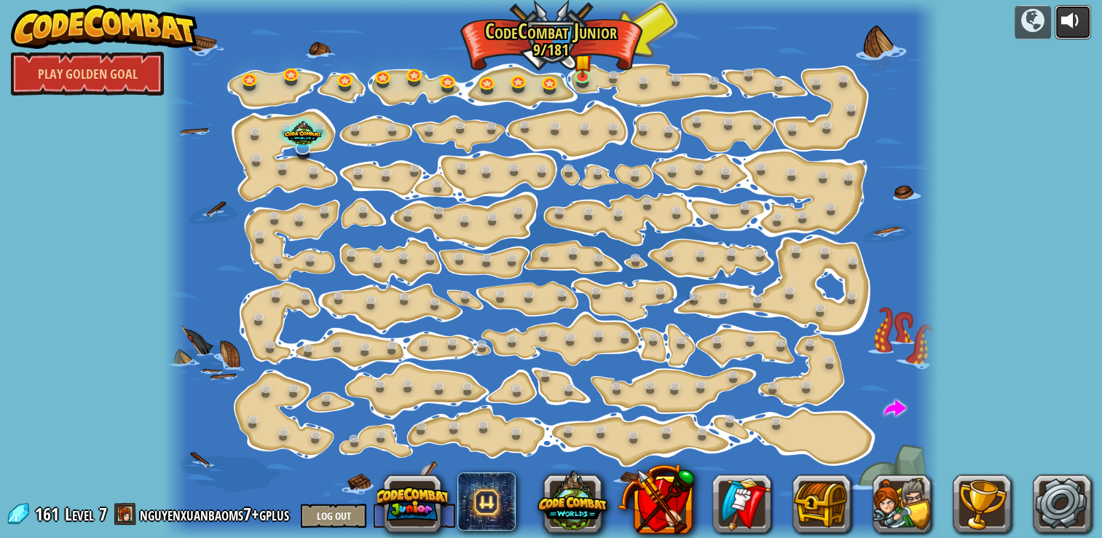
click at [1077, 25] on div at bounding box center [1072, 20] width 23 height 23
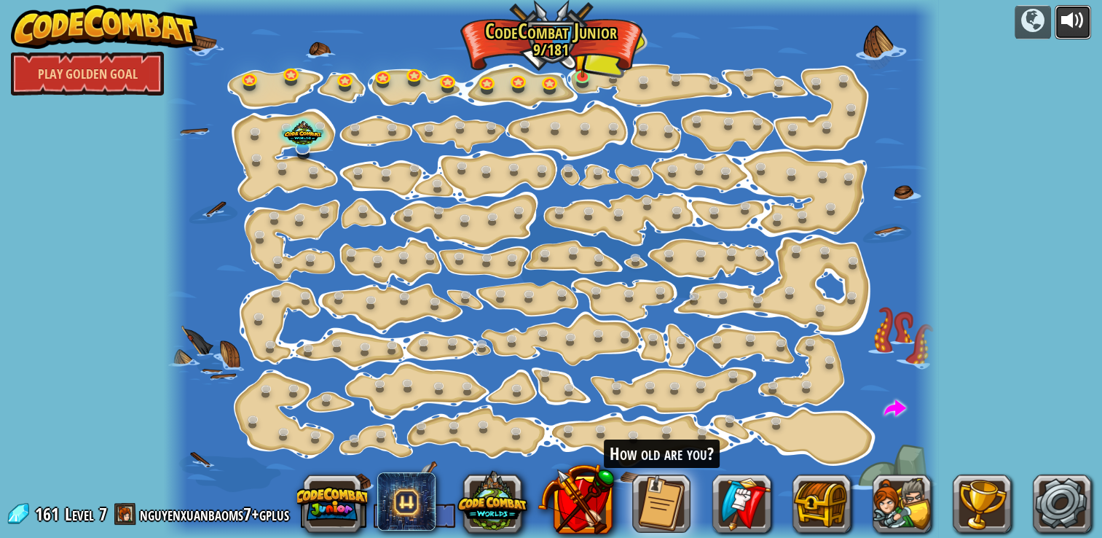
click at [1077, 25] on div at bounding box center [1072, 20] width 23 height 23
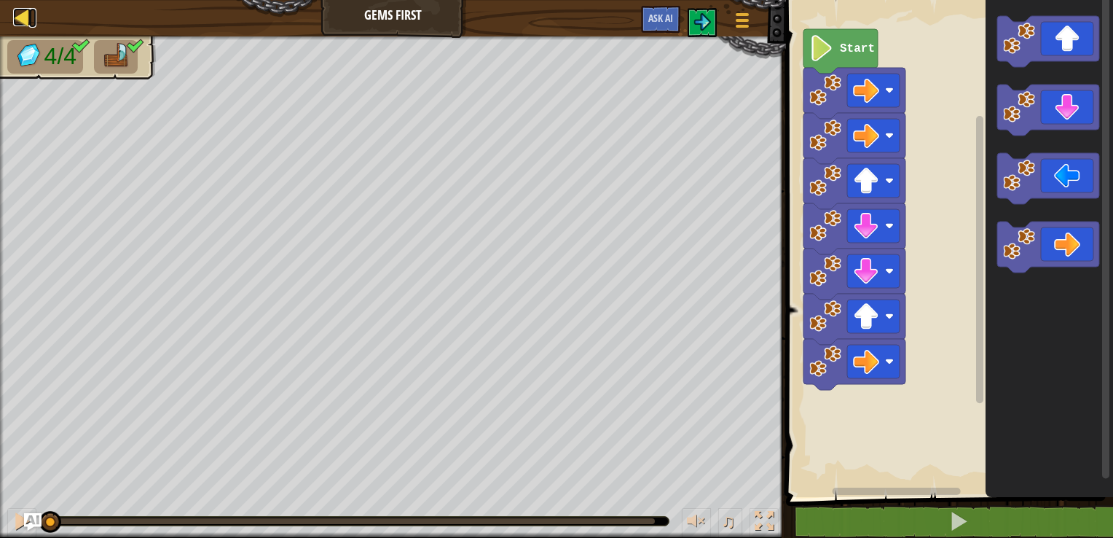
click at [23, 14] on div at bounding box center [22, 17] width 18 height 18
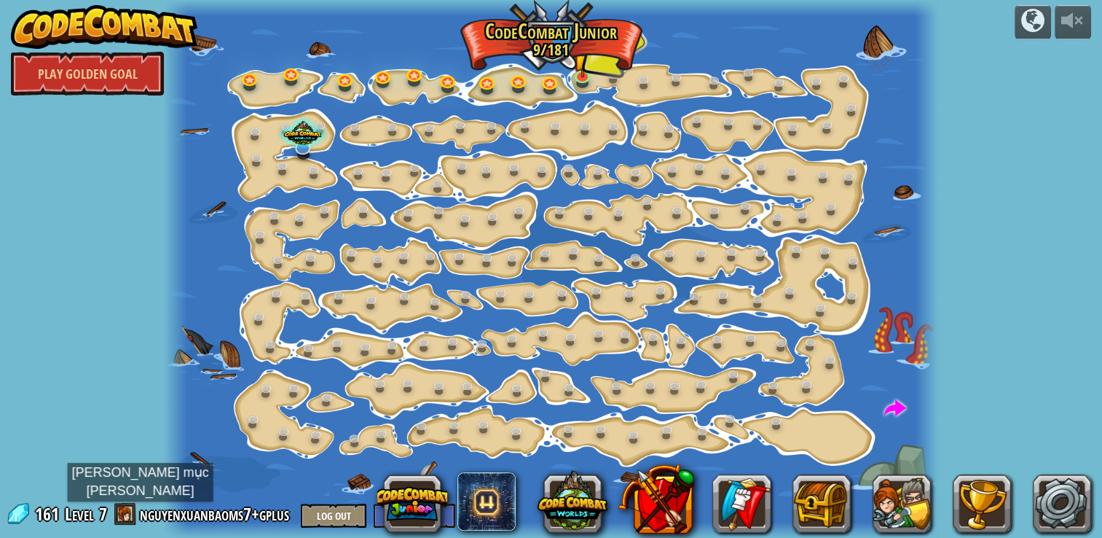
click at [128, 514] on span at bounding box center [125, 514] width 22 height 22
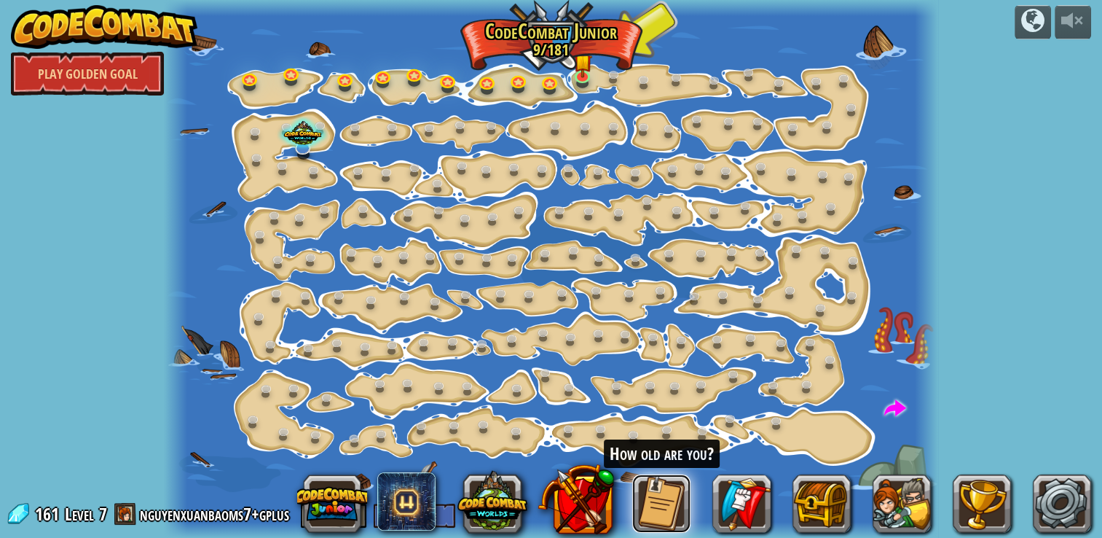
click at [645, 490] on button at bounding box center [661, 503] width 58 height 58
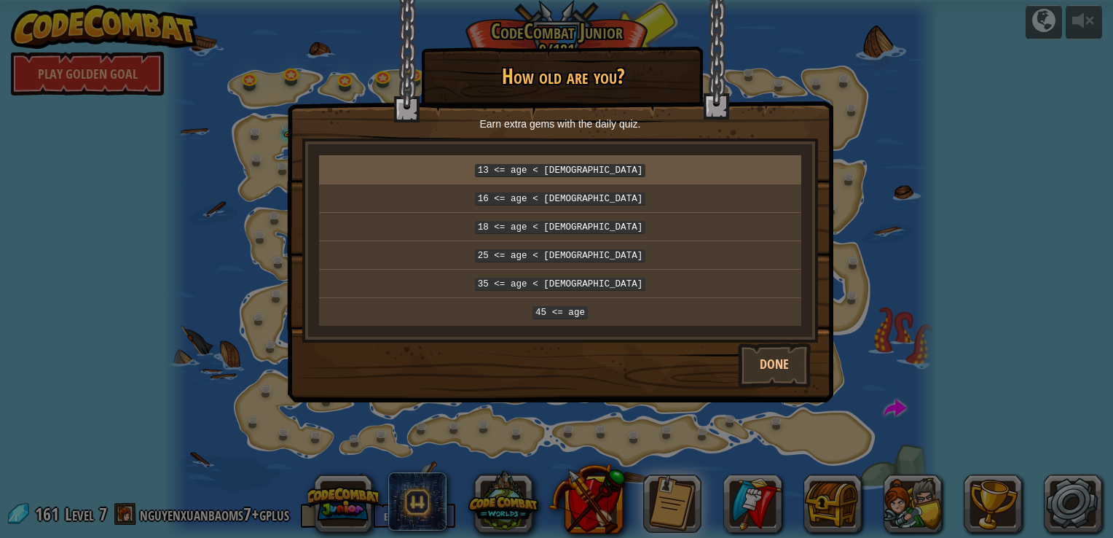
click at [597, 168] on code "13 <= age < [DEMOGRAPHIC_DATA]" at bounding box center [560, 170] width 171 height 13
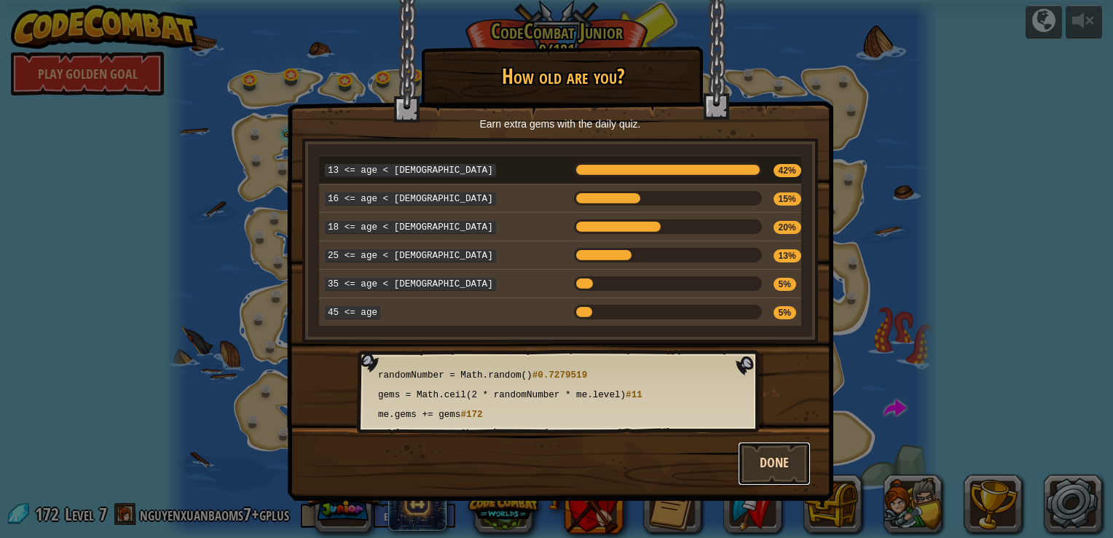
click at [775, 451] on button "Done" at bounding box center [774, 463] width 73 height 44
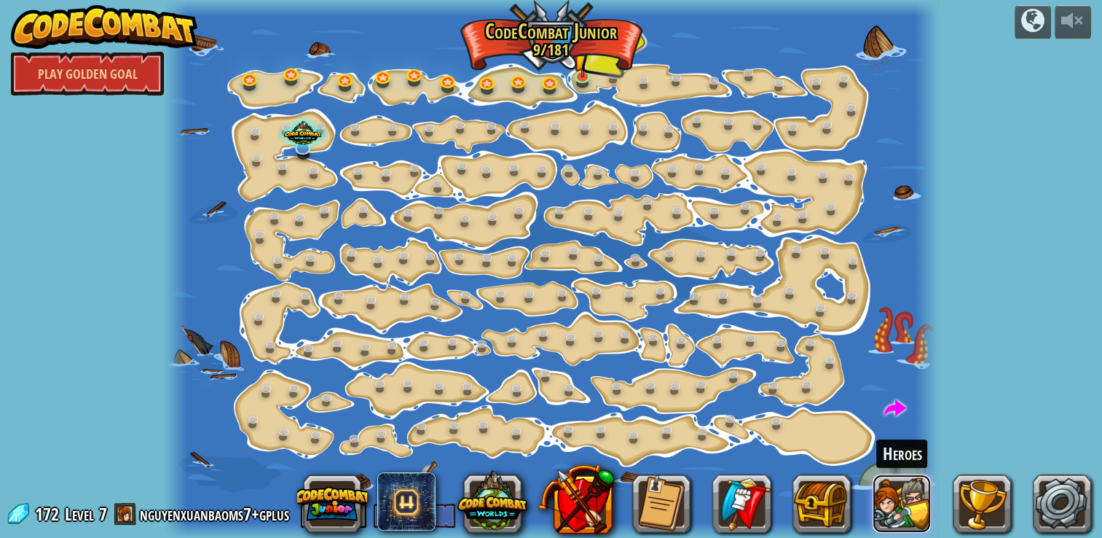
click at [901, 511] on button at bounding box center [902, 503] width 58 height 58
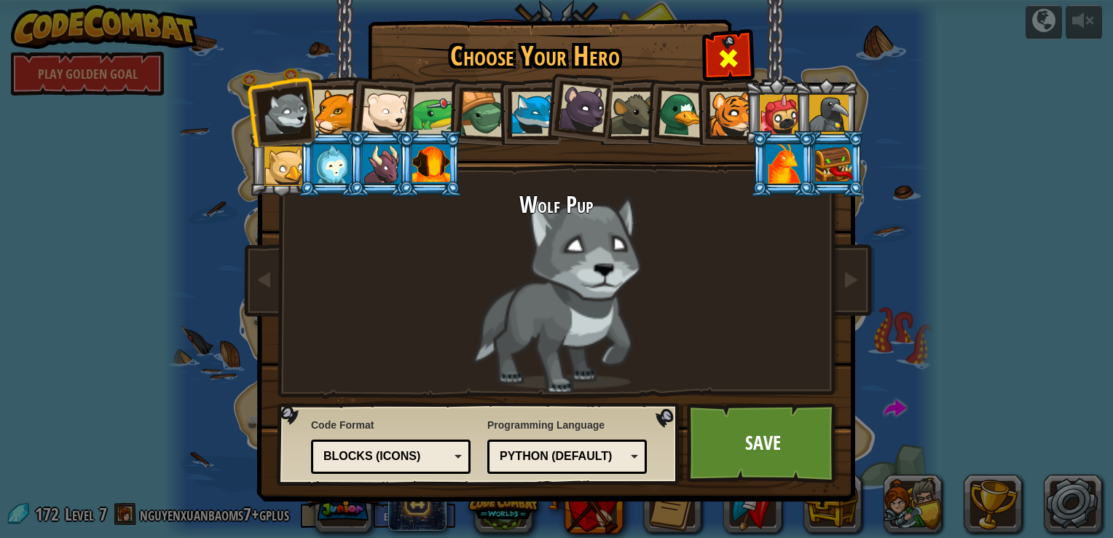
click at [734, 60] on span at bounding box center [728, 58] width 23 height 23
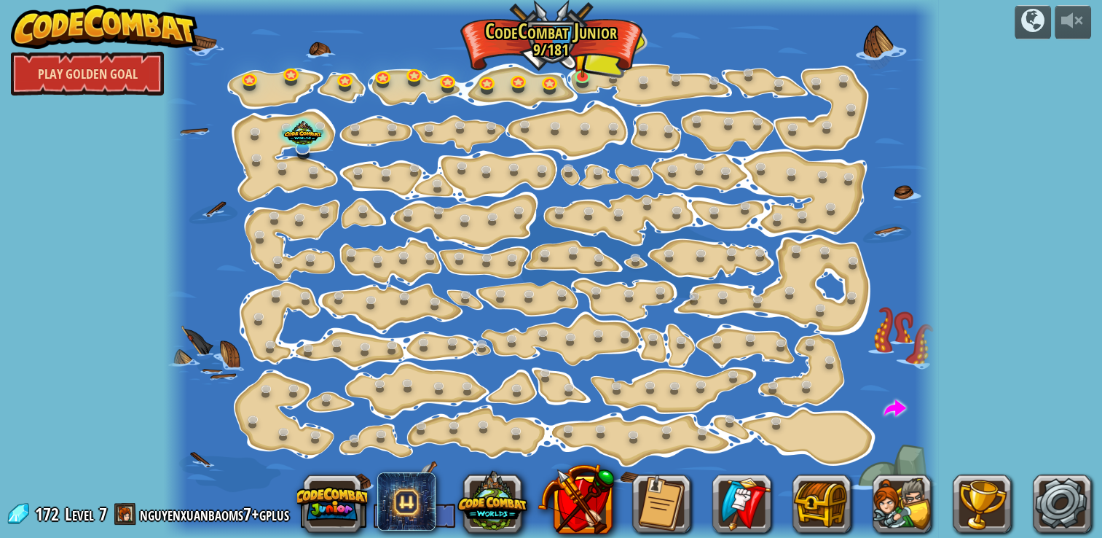
click at [35, 74] on link "Play Golden Goal" at bounding box center [87, 74] width 153 height 44
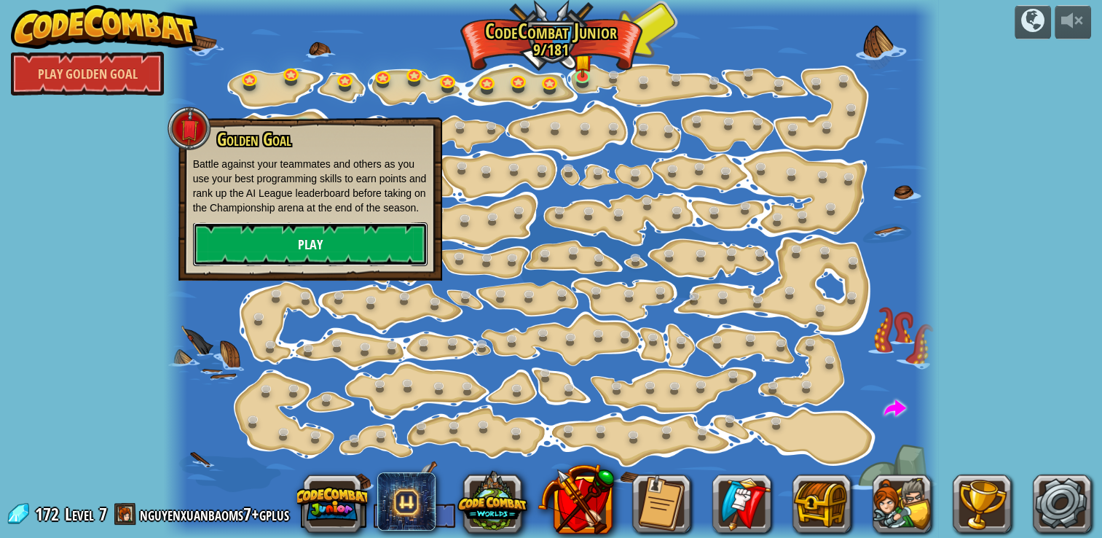
drag, startPoint x: 382, startPoint y: 244, endPoint x: 318, endPoint y: 238, distance: 64.4
click at [318, 238] on link "Play" at bounding box center [310, 244] width 235 height 44
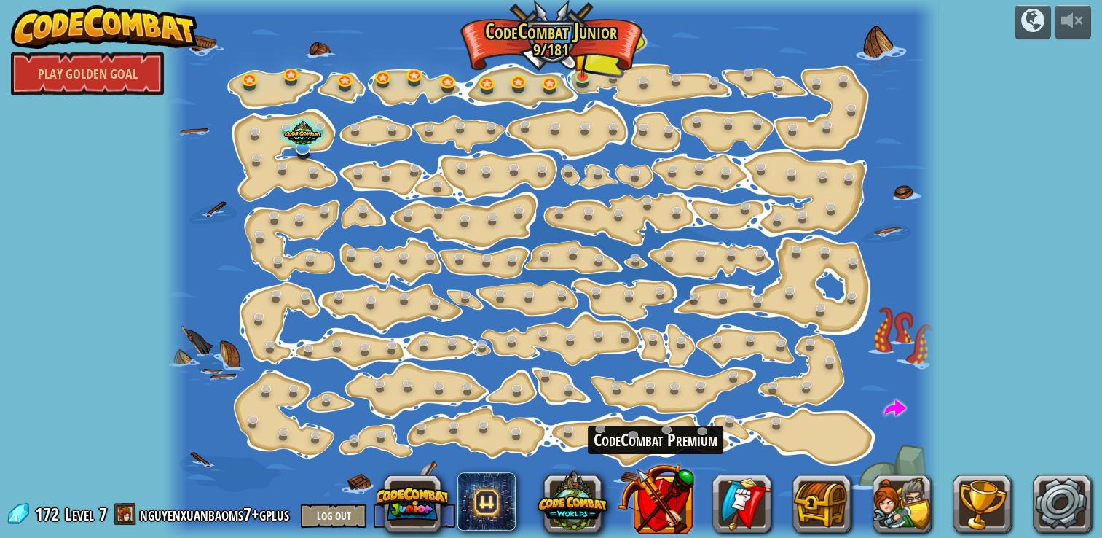
click at [637, 503] on button at bounding box center [656, 498] width 76 height 76
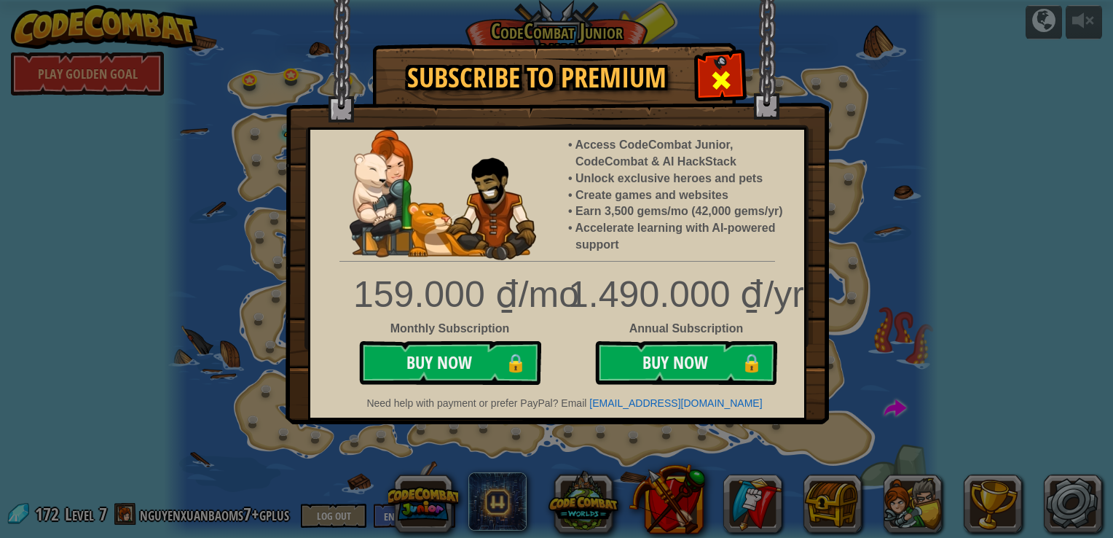
click at [725, 68] on span at bounding box center [721, 79] width 23 height 23
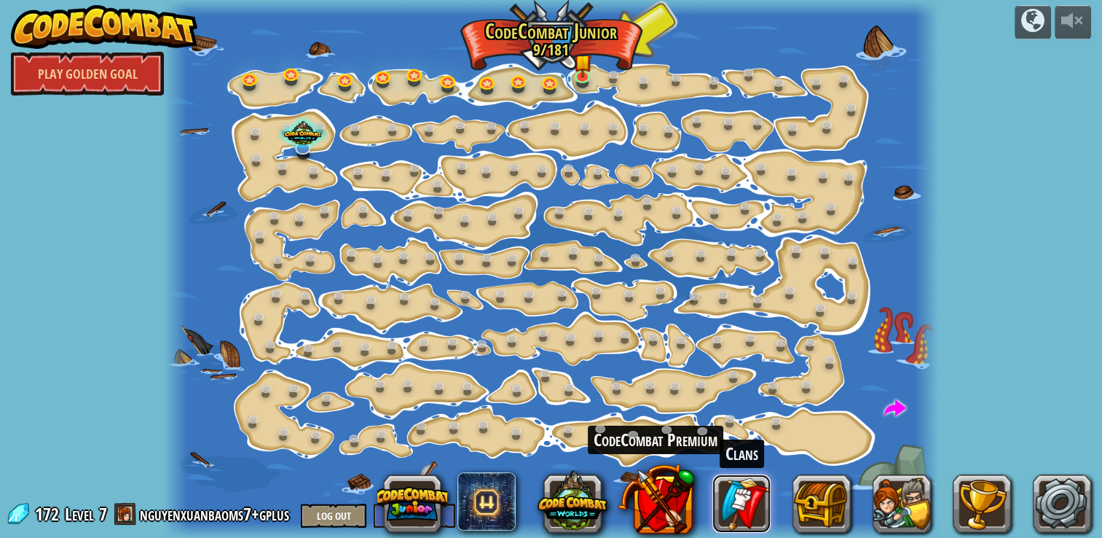
click at [765, 501] on link at bounding box center [741, 503] width 58 height 58
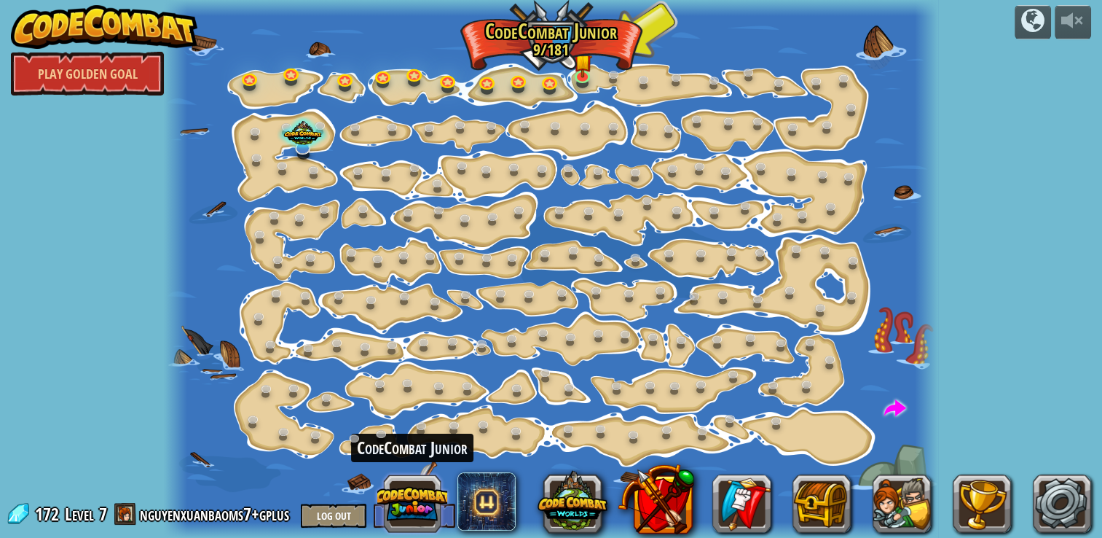
click at [417, 500] on button at bounding box center [412, 503] width 70 height 70
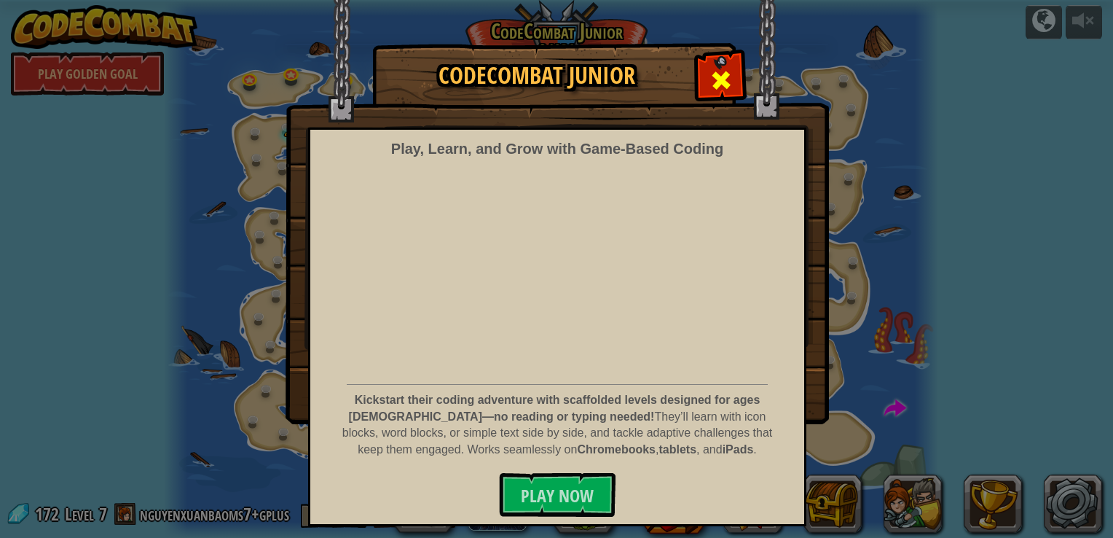
click at [719, 75] on span at bounding box center [721, 79] width 23 height 23
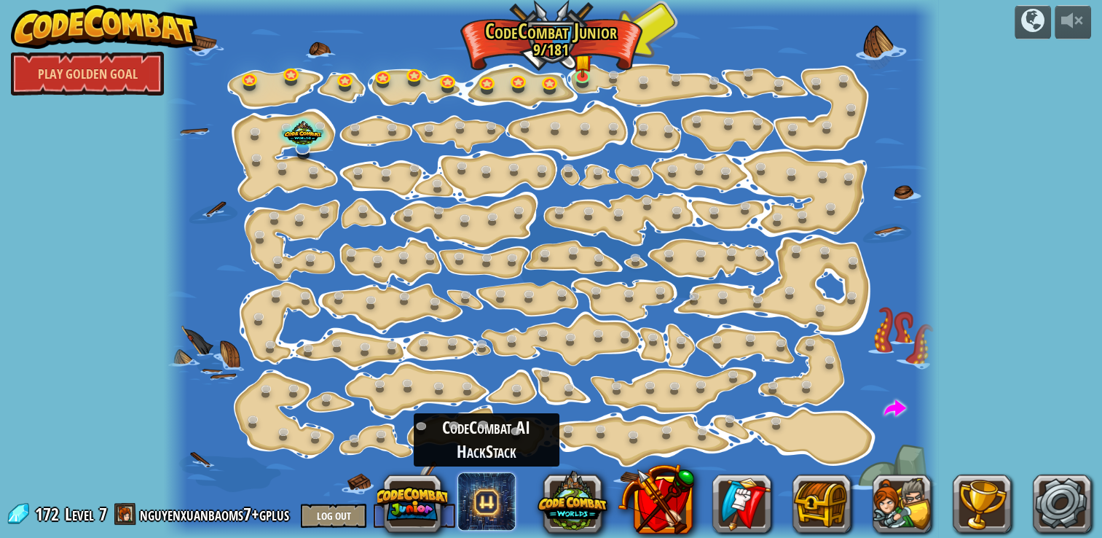
click at [472, 500] on span at bounding box center [486, 501] width 58 height 58
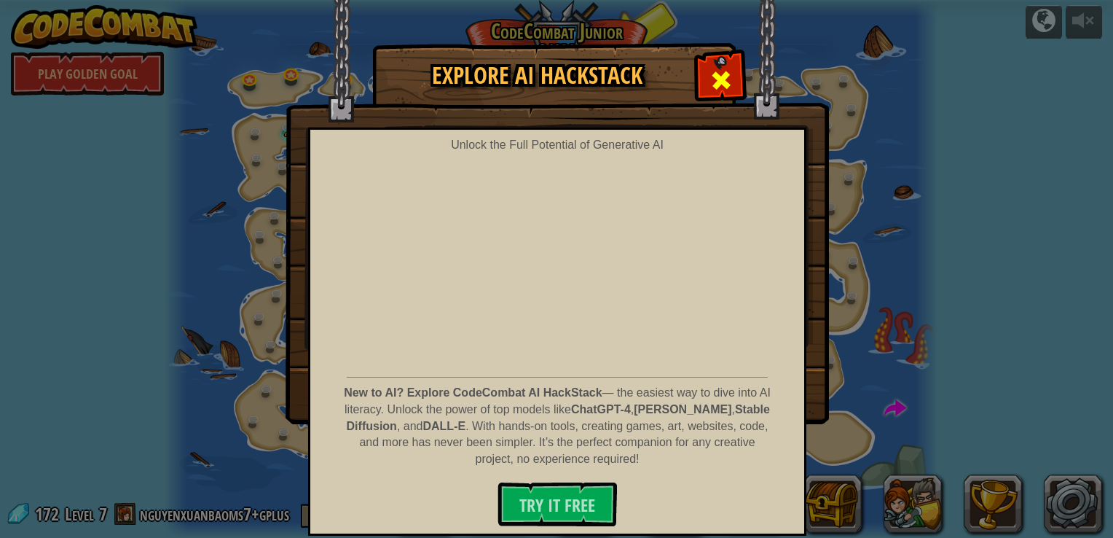
click at [717, 82] on span at bounding box center [721, 79] width 23 height 23
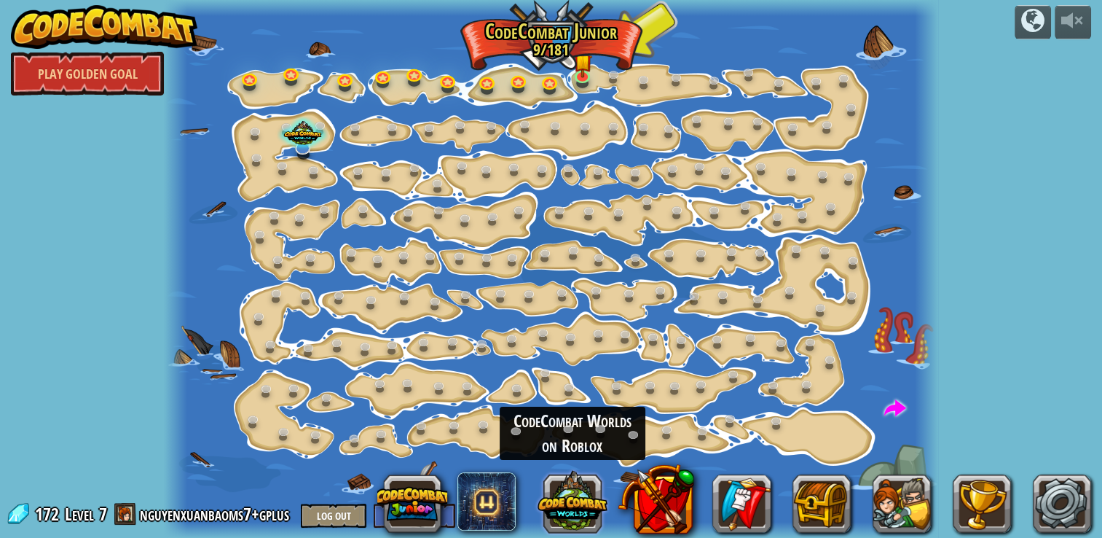
click at [573, 503] on button at bounding box center [573, 501] width 70 height 70
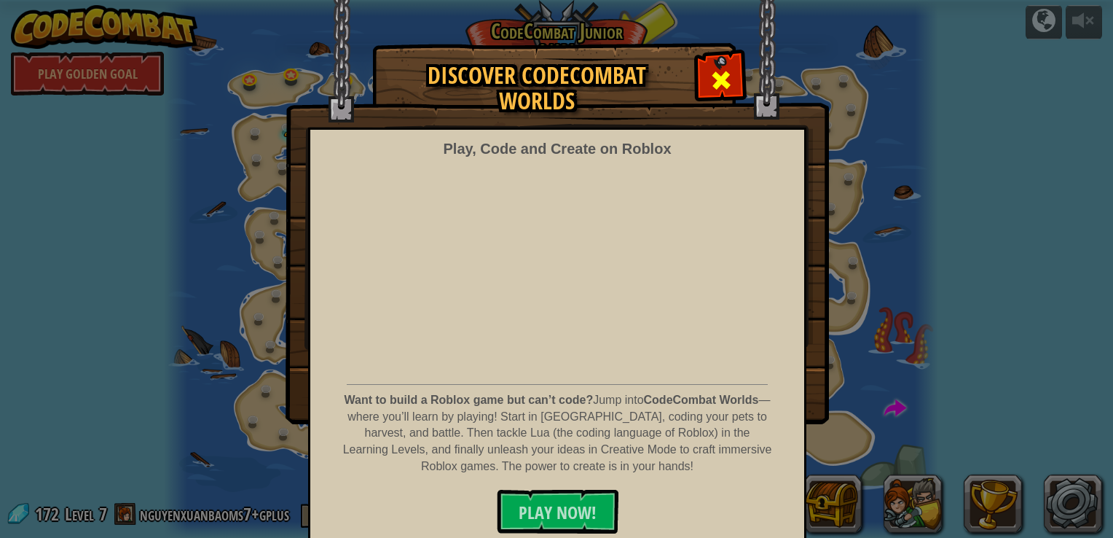
click at [717, 85] on span at bounding box center [721, 79] width 23 height 23
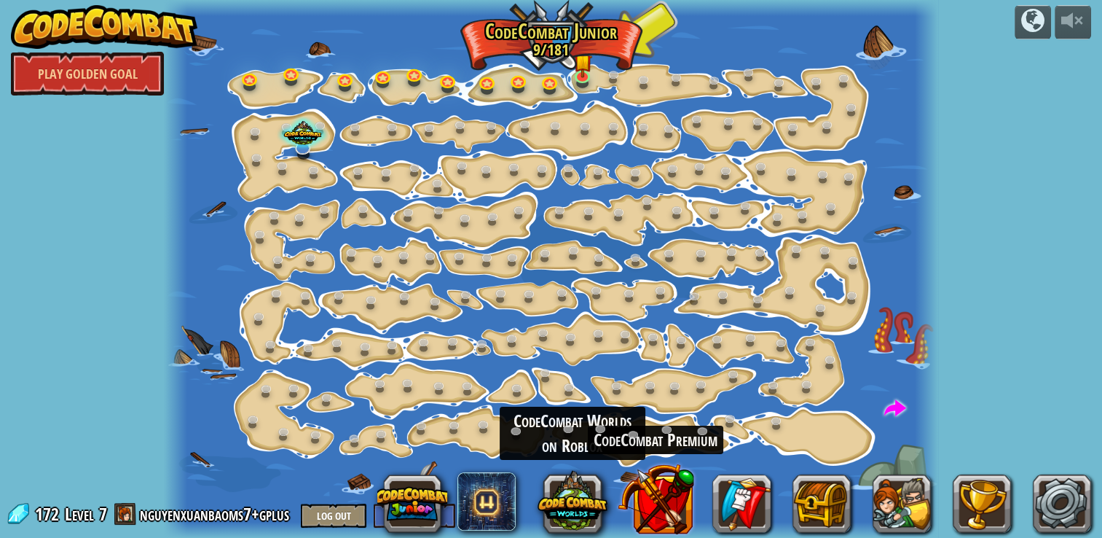
click at [681, 505] on button at bounding box center [656, 498] width 76 height 76
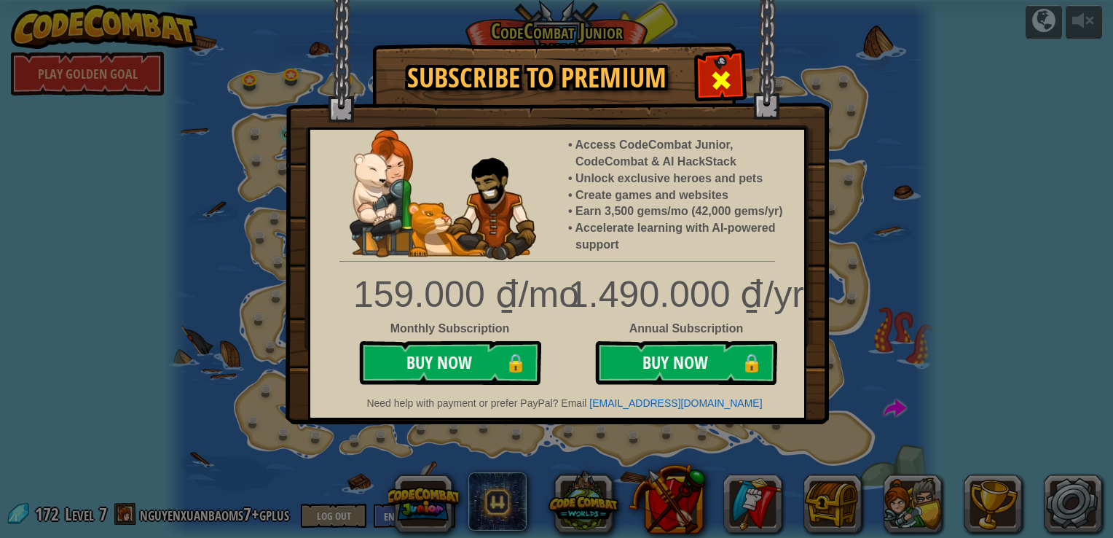
click at [718, 85] on span at bounding box center [721, 79] width 23 height 23
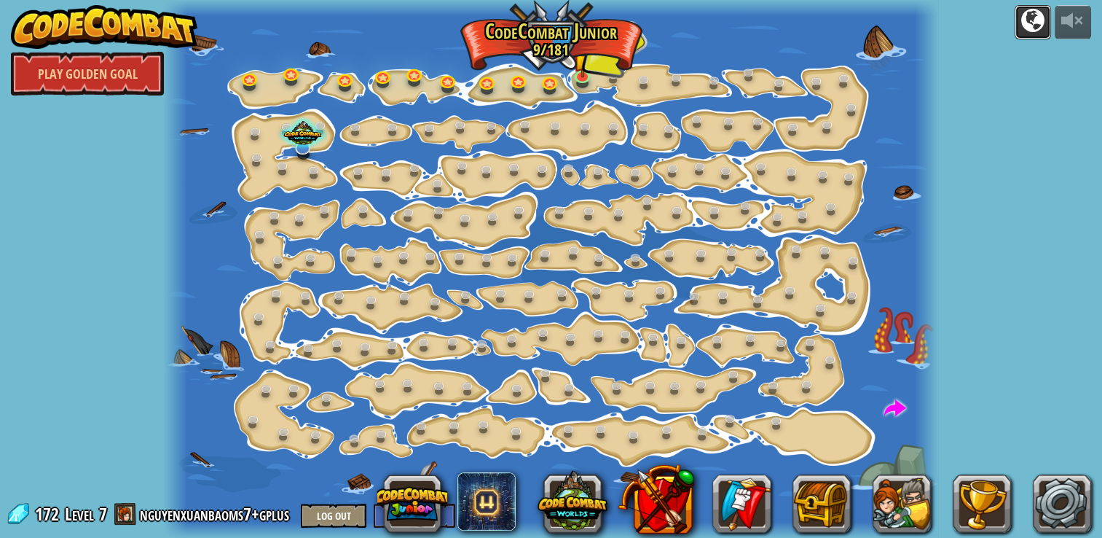
click at [1015, 25] on button at bounding box center [1033, 22] width 36 height 34
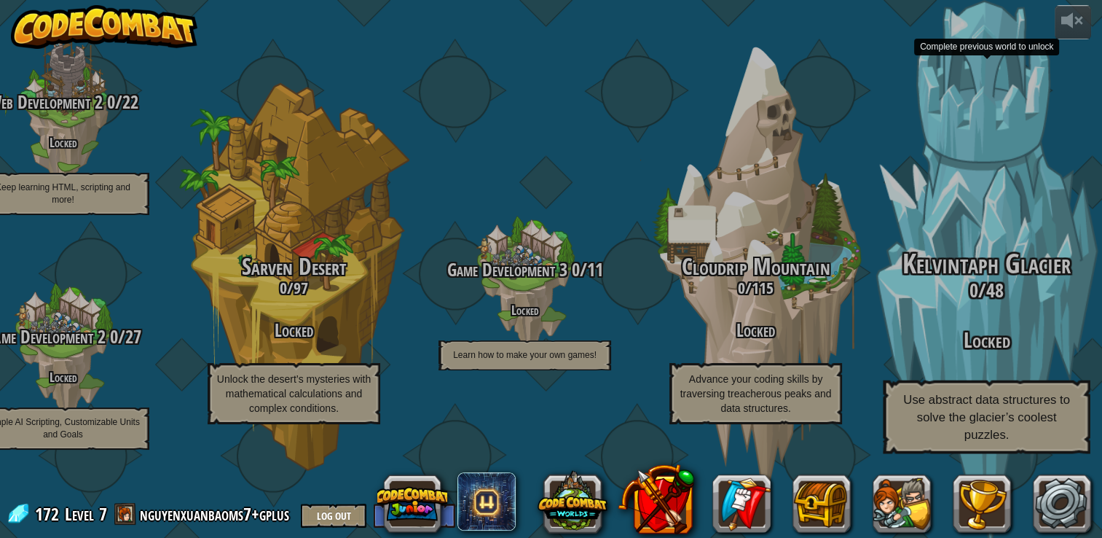
click at [959, 326] on div "Kelvintaph Glacier 0 / 48 Locked Use abstract data structures to solve the glac…" at bounding box center [986, 351] width 277 height 205
drag, startPoint x: 975, startPoint y: 372, endPoint x: 1047, endPoint y: 366, distance: 72.4
click at [1047, 366] on div "Kelvintaph Glacier 0 / 48 Locked Use abstract data structures to solve the glac…" at bounding box center [986, 351] width 277 height 205
click at [1003, 303] on span "48" at bounding box center [994, 290] width 17 height 26
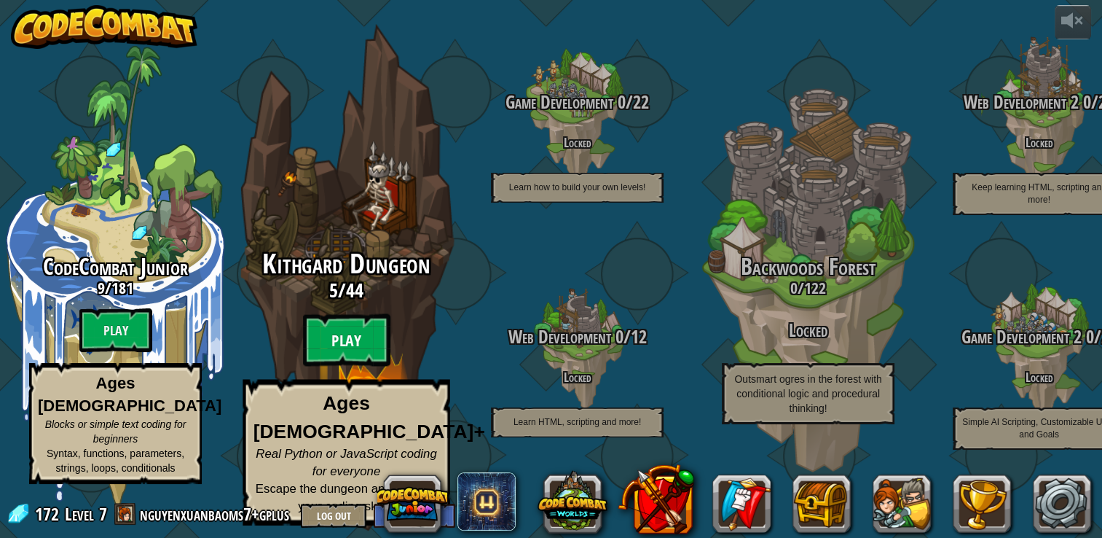
click at [327, 351] on btn "Play" at bounding box center [346, 340] width 87 height 52
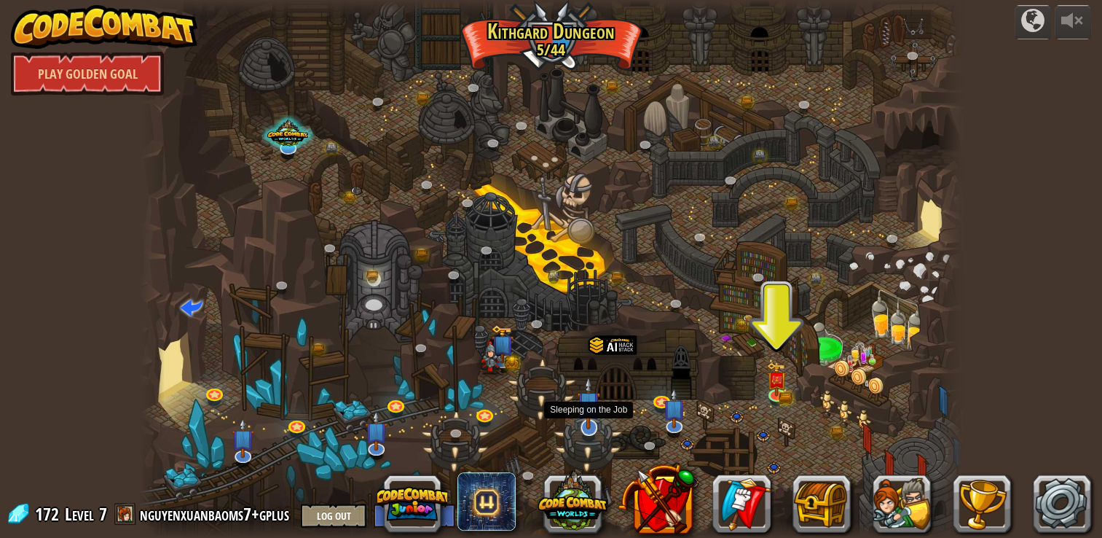
click at [594, 428] on img at bounding box center [588, 402] width 23 height 52
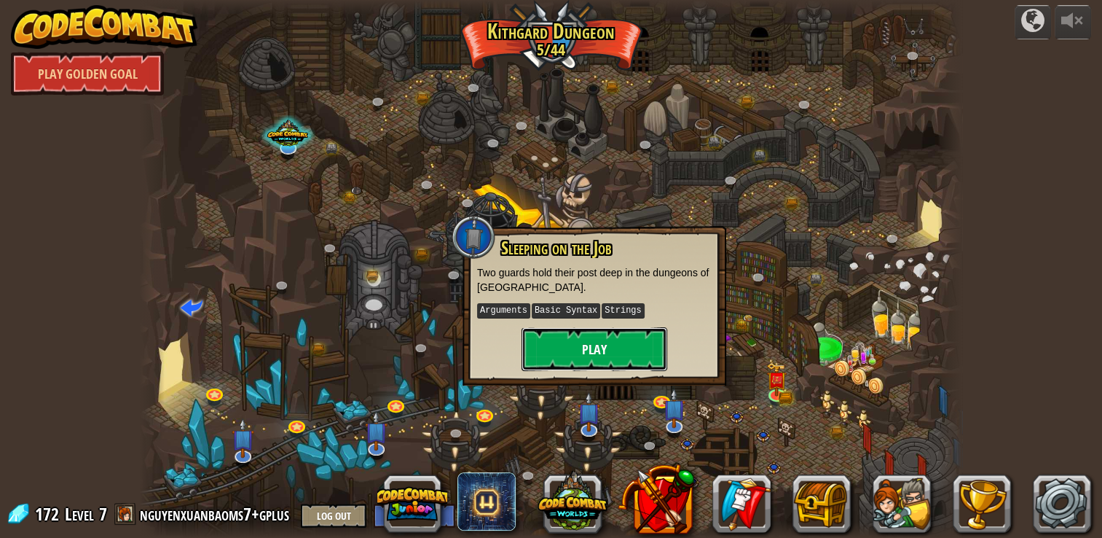
click at [627, 352] on button "Play" at bounding box center [595, 349] width 146 height 44
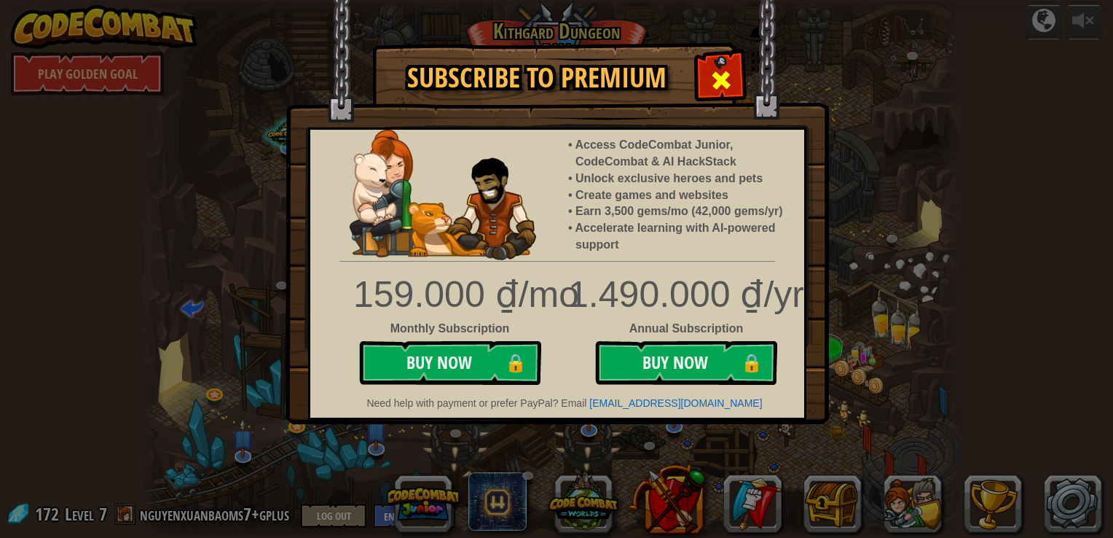
click at [737, 71] on div at bounding box center [721, 78] width 46 height 46
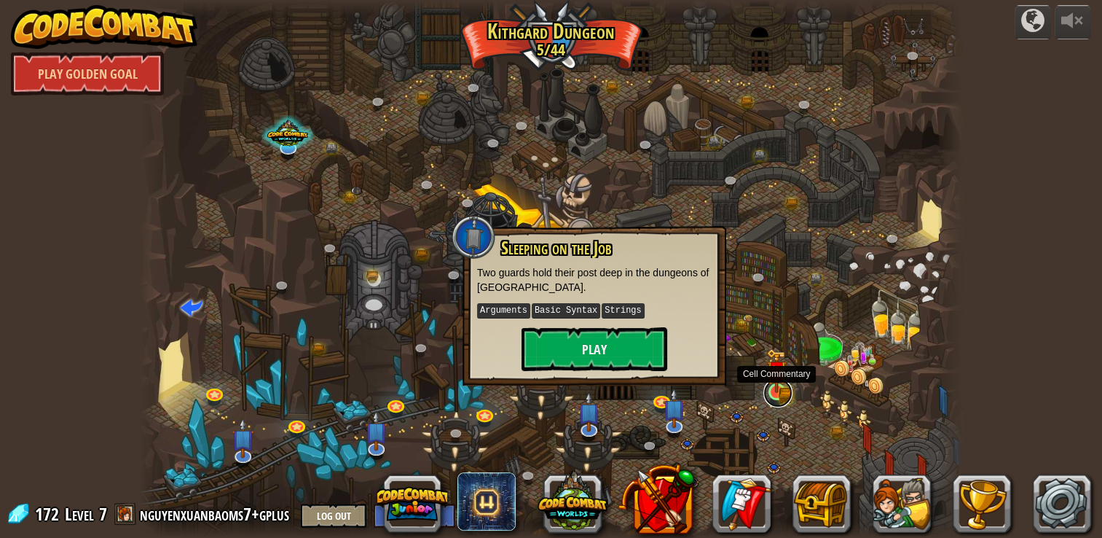
click at [781, 397] on link at bounding box center [777, 392] width 29 height 29
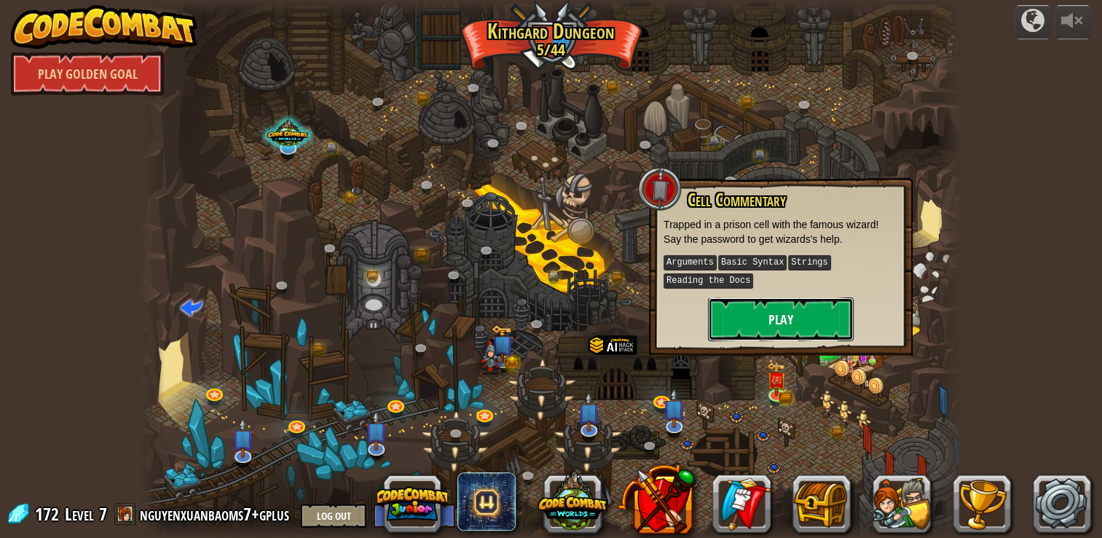
click at [806, 322] on button "Play" at bounding box center [781, 319] width 146 height 44
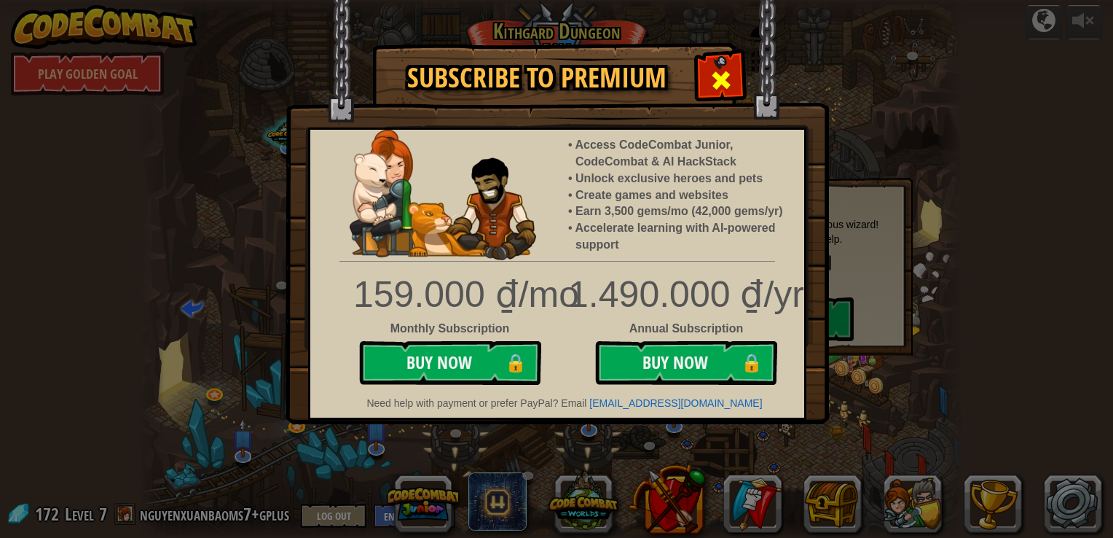
click at [726, 75] on span at bounding box center [721, 79] width 23 height 23
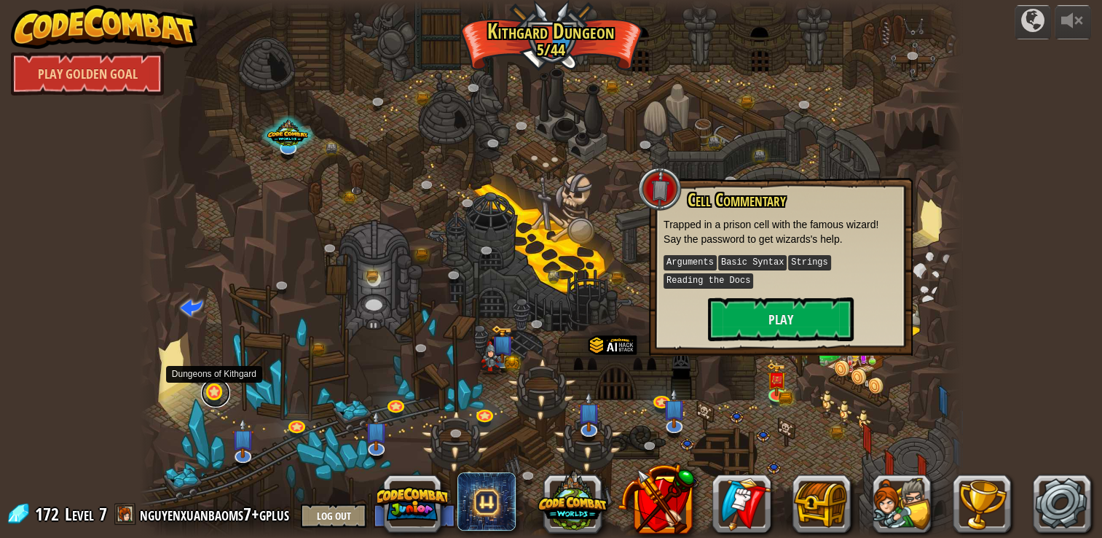
click at [221, 391] on link at bounding box center [215, 392] width 29 height 29
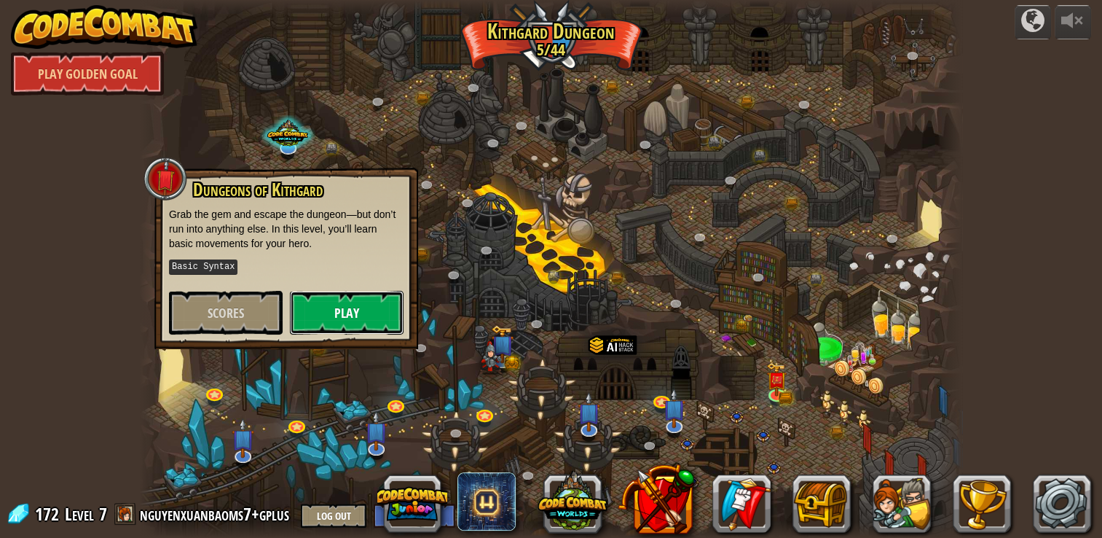
click at [357, 302] on button "Play" at bounding box center [347, 313] width 114 height 44
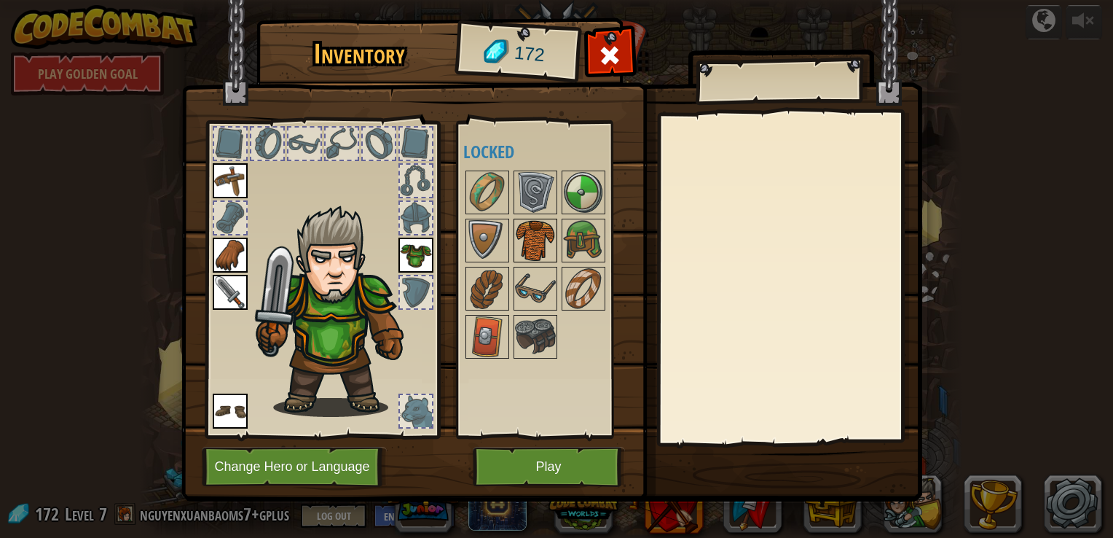
click at [533, 243] on img at bounding box center [535, 240] width 41 height 41
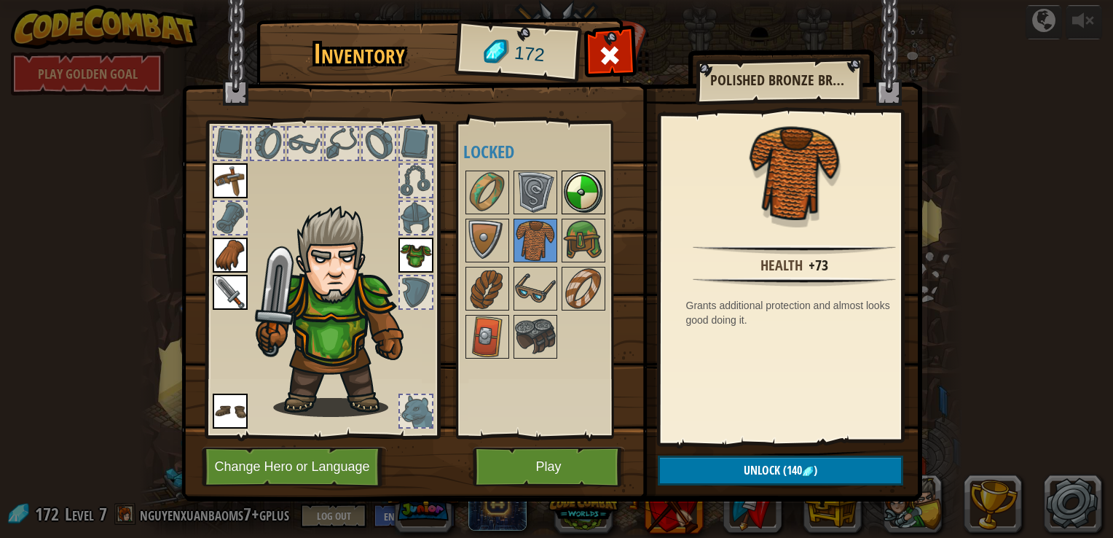
click at [603, 198] on div at bounding box center [584, 192] width 44 height 44
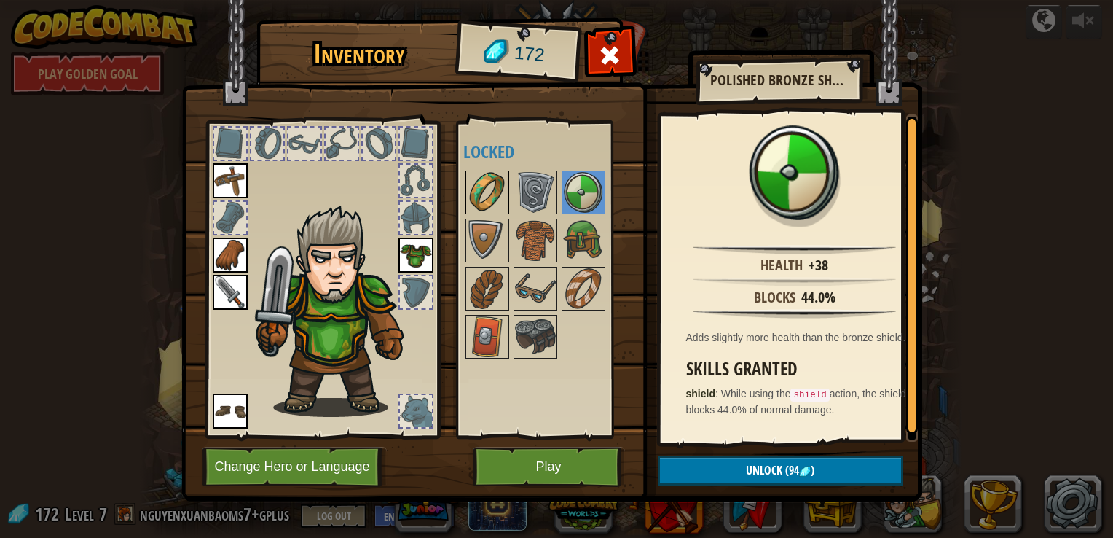
click at [490, 189] on img at bounding box center [487, 192] width 41 height 41
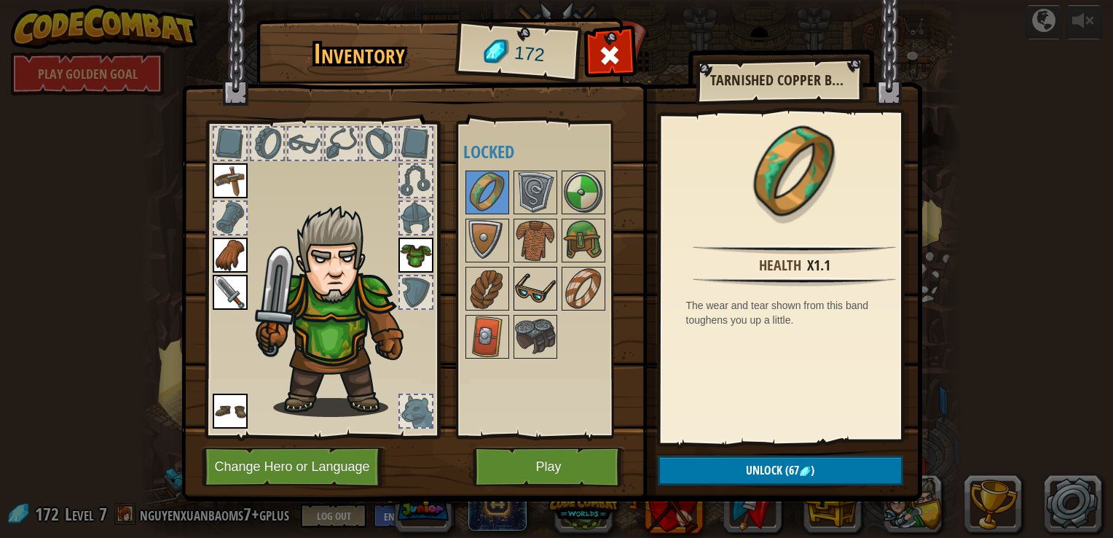
click at [538, 301] on img at bounding box center [535, 288] width 41 height 41
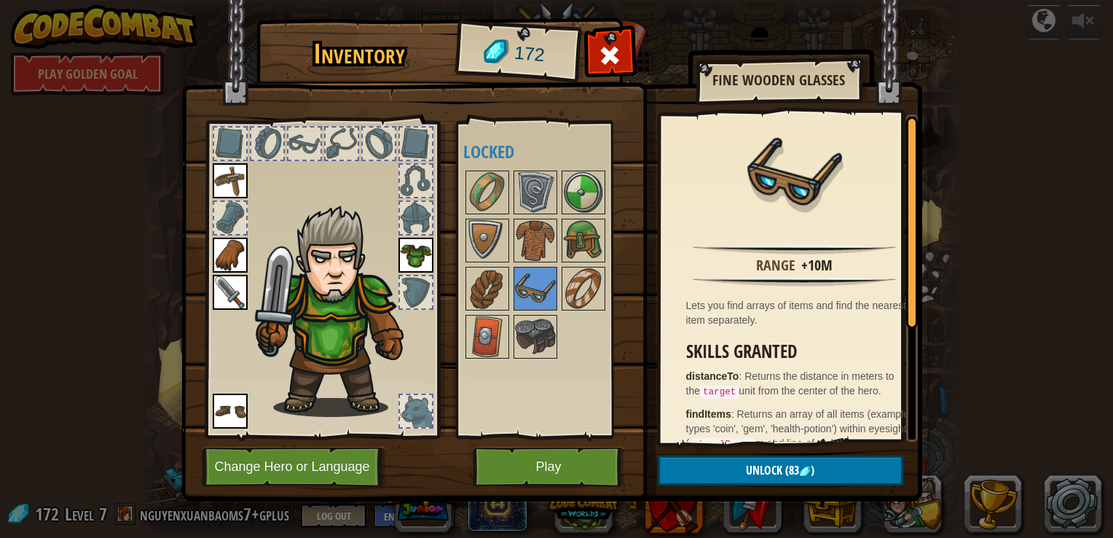
click at [453, 195] on img at bounding box center [551, 236] width 741 height 529
click at [476, 197] on img at bounding box center [487, 192] width 41 height 41
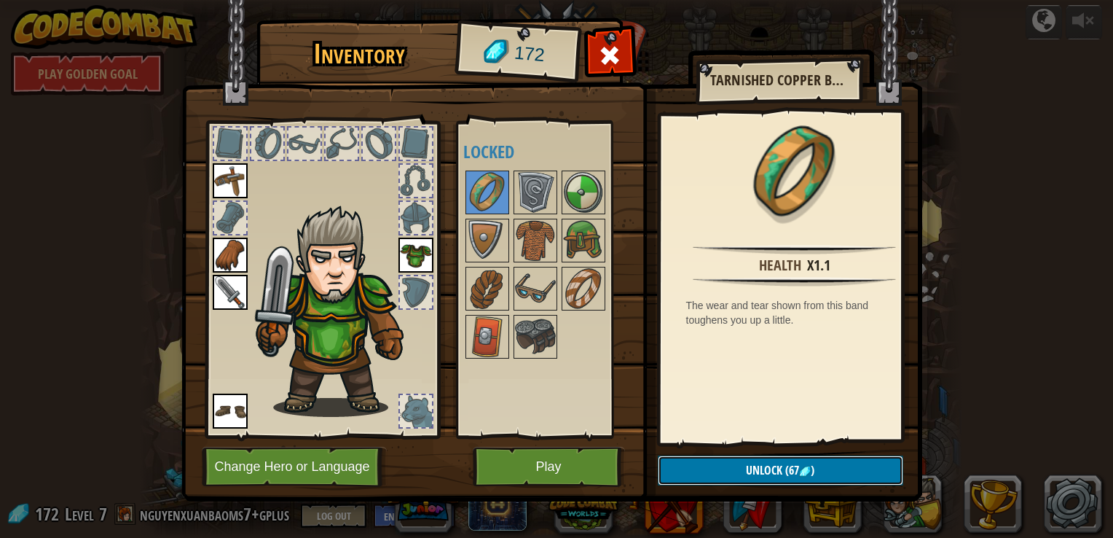
click at [700, 468] on button "Unlock (67 )" at bounding box center [781, 470] width 246 height 30
click at [704, 471] on button "Confirm" at bounding box center [781, 470] width 246 height 30
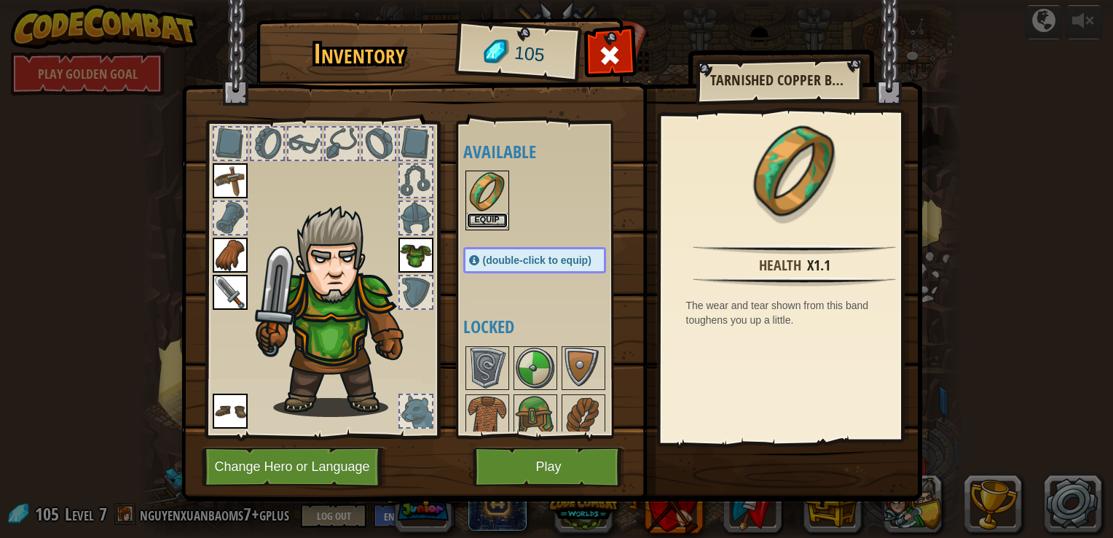
click at [476, 215] on button "Equip" at bounding box center [487, 220] width 41 height 15
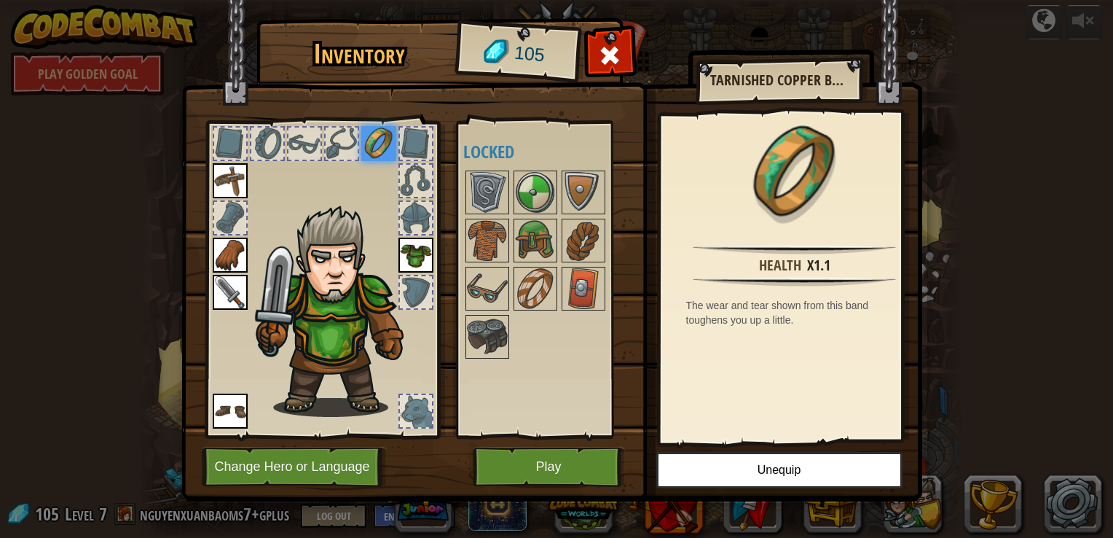
click at [367, 137] on img at bounding box center [378, 143] width 35 height 35
click at [370, 142] on img at bounding box center [378, 143] width 35 height 35
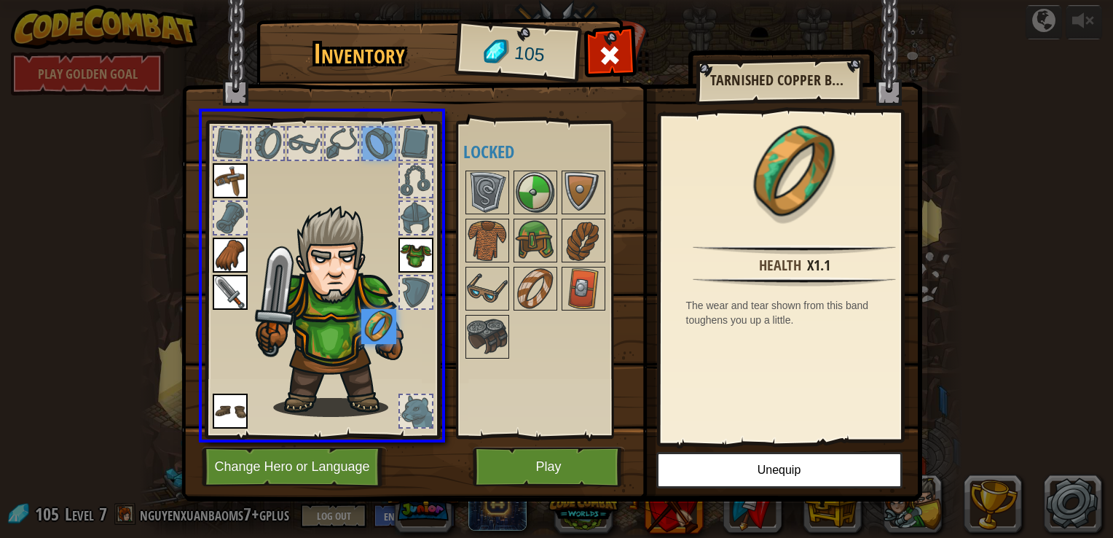
drag, startPoint x: 370, startPoint y: 142, endPoint x: 386, endPoint y: 334, distance: 192.3
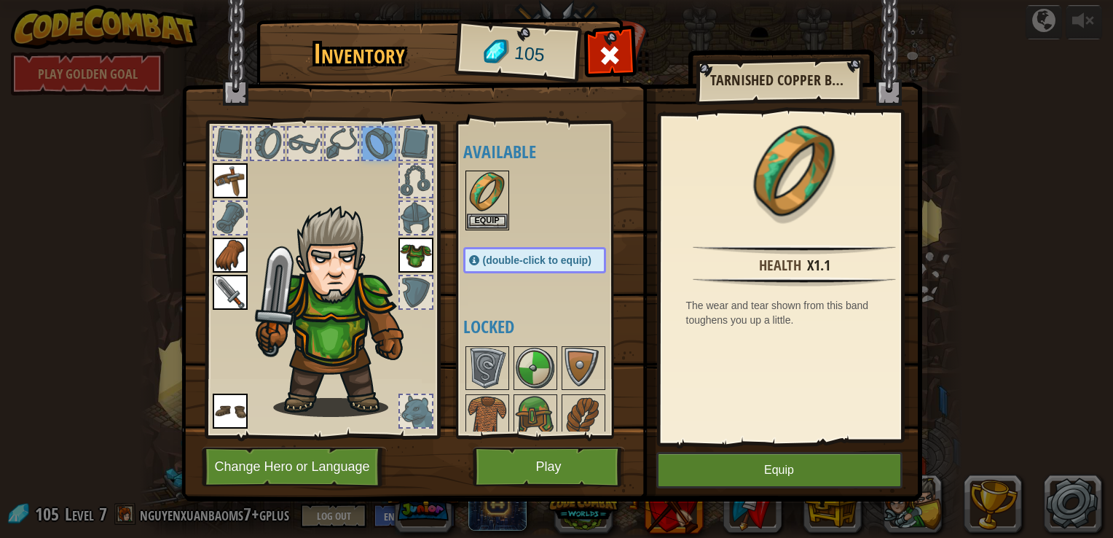
drag, startPoint x: 384, startPoint y: 145, endPoint x: 305, endPoint y: 168, distance: 81.9
click at [305, 168] on div at bounding box center [322, 275] width 240 height 328
click at [479, 220] on button "Equip" at bounding box center [487, 220] width 41 height 15
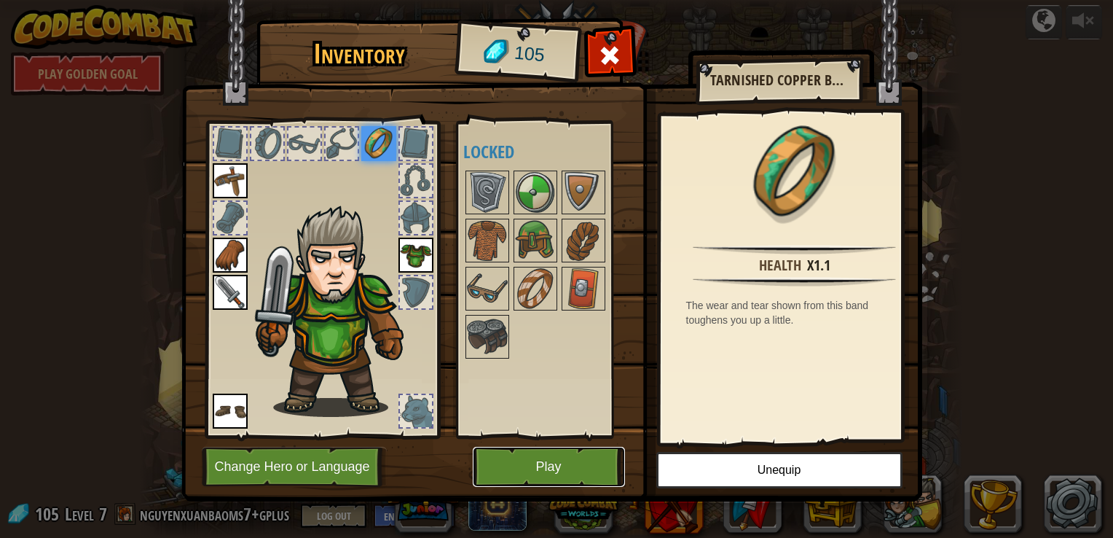
click at [578, 462] on button "Play" at bounding box center [549, 467] width 152 height 40
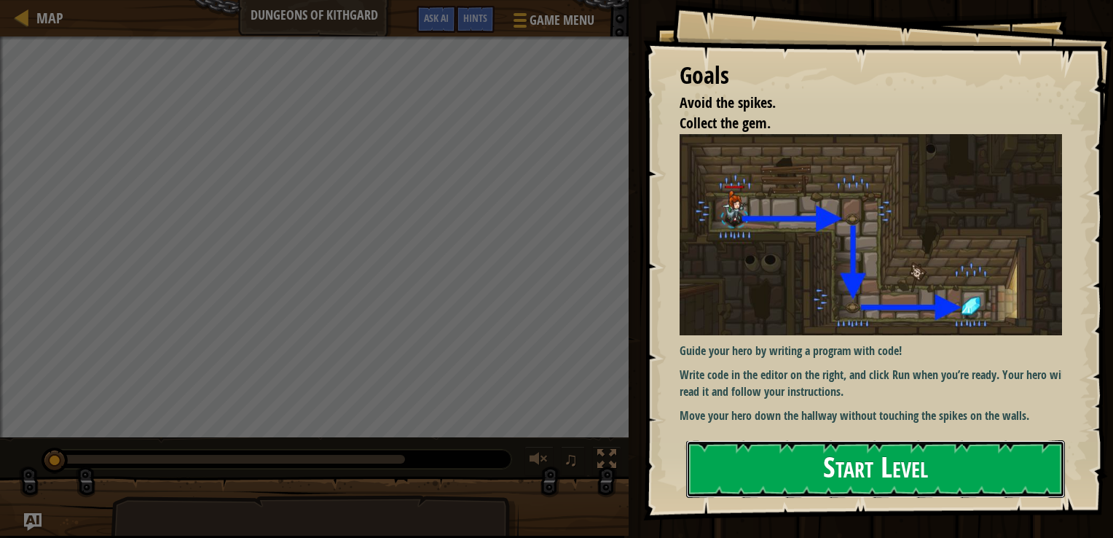
click at [772, 463] on button "Start Level" at bounding box center [875, 469] width 379 height 58
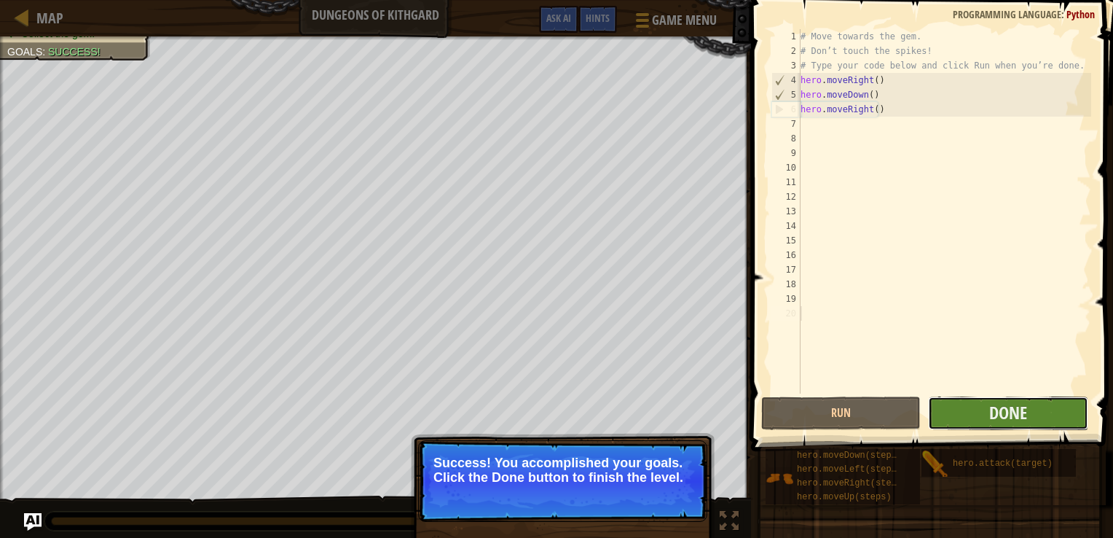
click at [1058, 412] on button "Done" at bounding box center [1008, 413] width 160 height 34
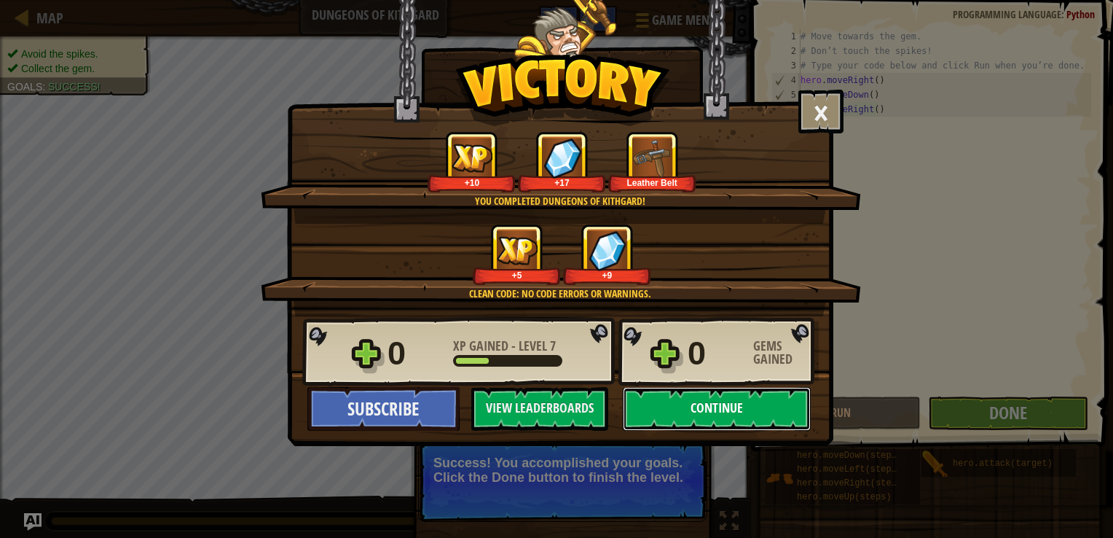
click at [726, 409] on button "Continue" at bounding box center [717, 409] width 188 height 44
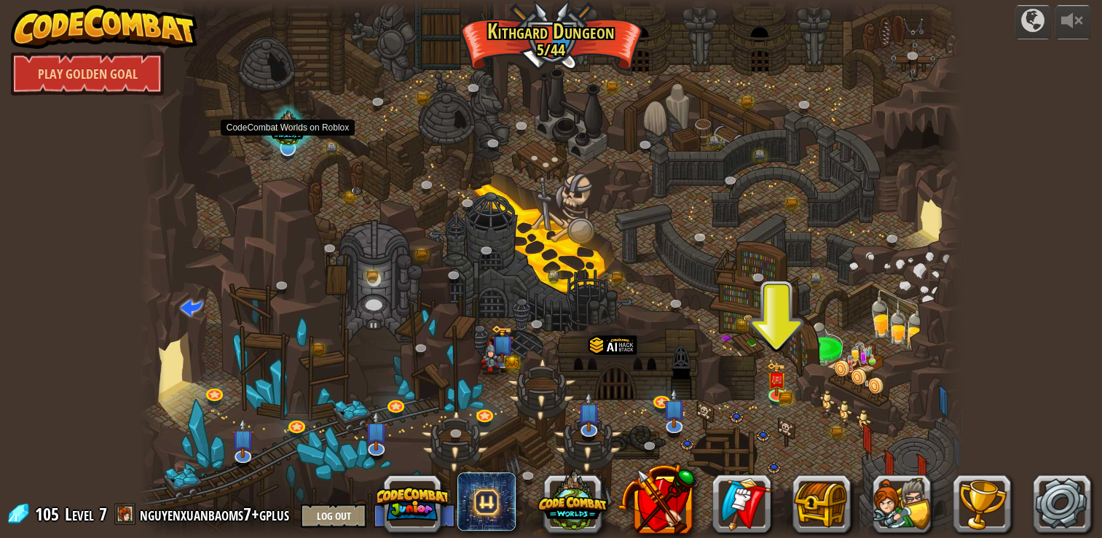
click at [290, 135] on div at bounding box center [287, 130] width 55 height 52
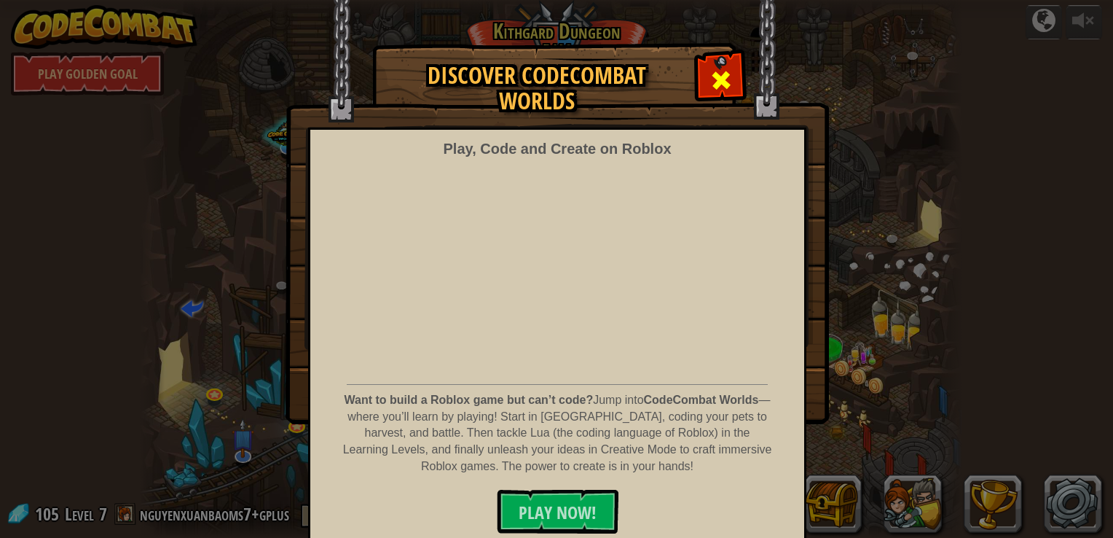
click at [712, 88] on span at bounding box center [721, 79] width 23 height 23
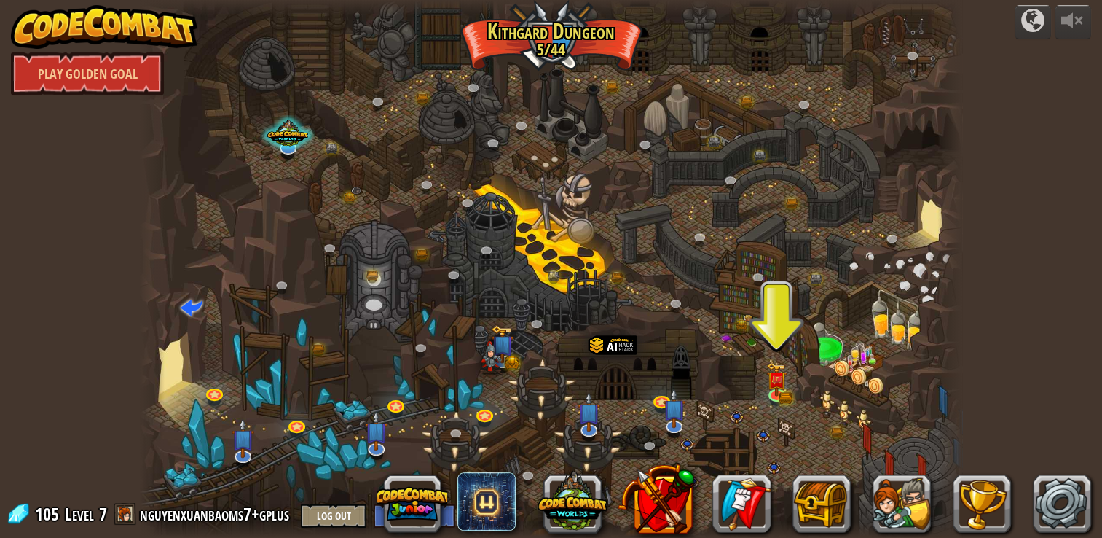
click at [865, 327] on div at bounding box center [551, 269] width 822 height 538
click at [860, 341] on div at bounding box center [551, 269] width 822 height 538
click at [780, 383] on img at bounding box center [776, 370] width 20 height 45
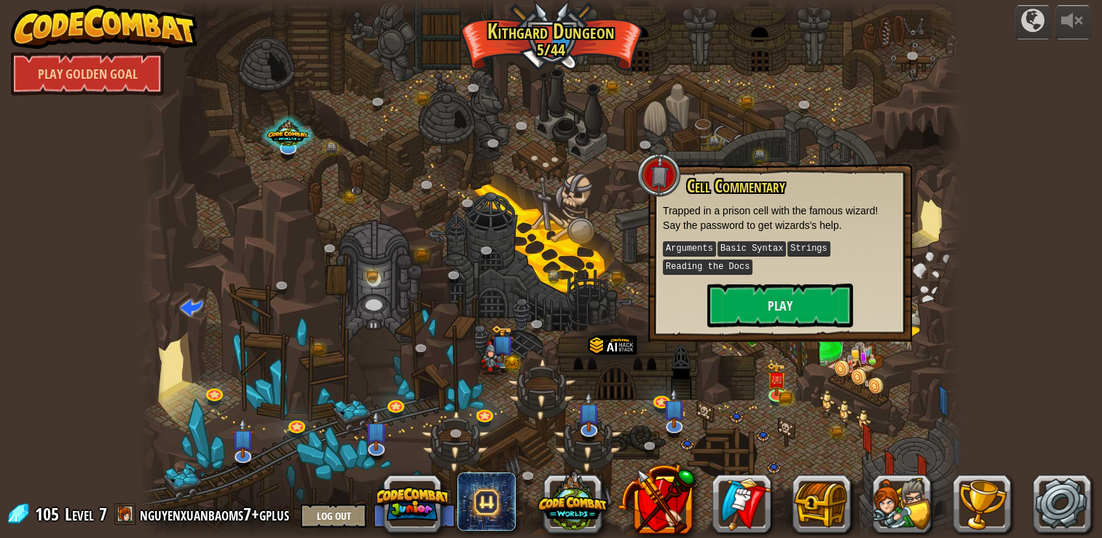
click at [693, 246] on kbd "Arguments" at bounding box center [689, 248] width 53 height 15
click at [728, 259] on kbd "Reading the Docs" at bounding box center [708, 266] width 90 height 15
click at [742, 306] on button "Play" at bounding box center [780, 305] width 146 height 44
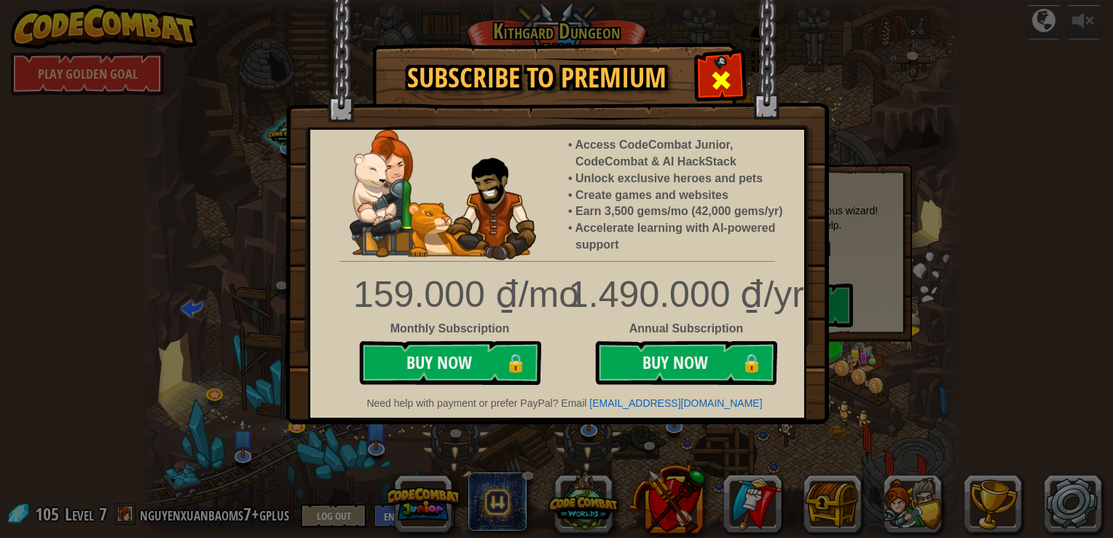
click at [719, 79] on span at bounding box center [721, 79] width 23 height 23
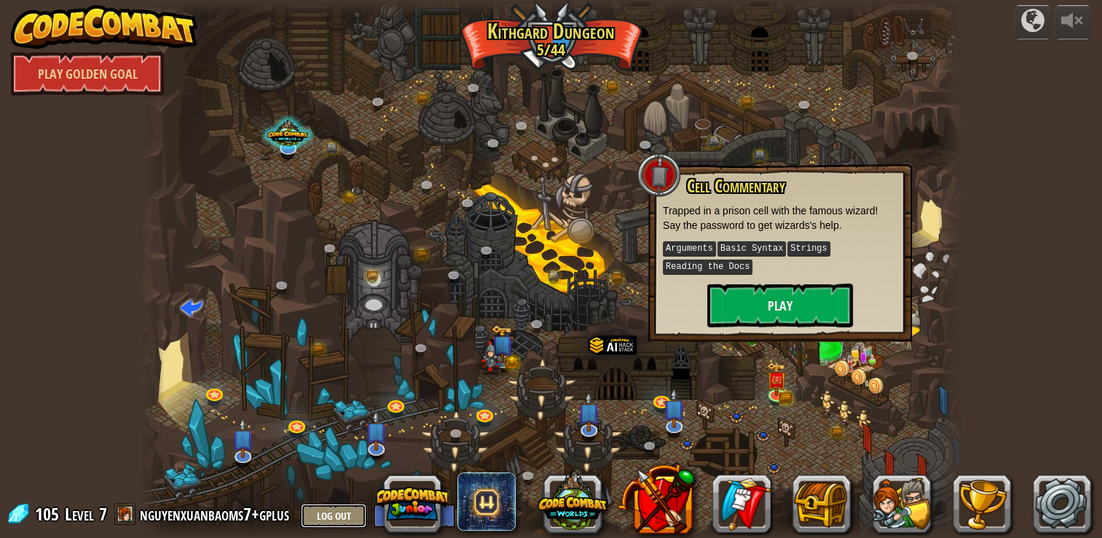
click at [338, 508] on button "Log Out" at bounding box center [334, 515] width 66 height 24
